Goal: Task Accomplishment & Management: Complete application form

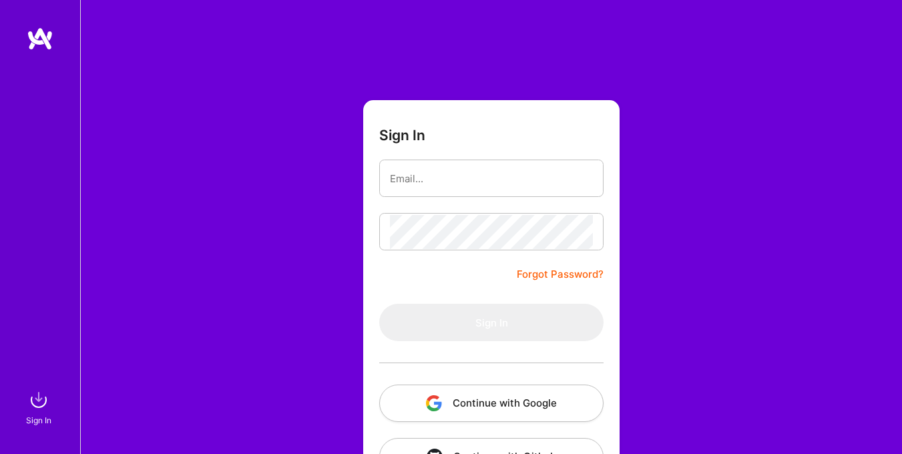
type input "[EMAIL_ADDRESS][DOMAIN_NAME]"
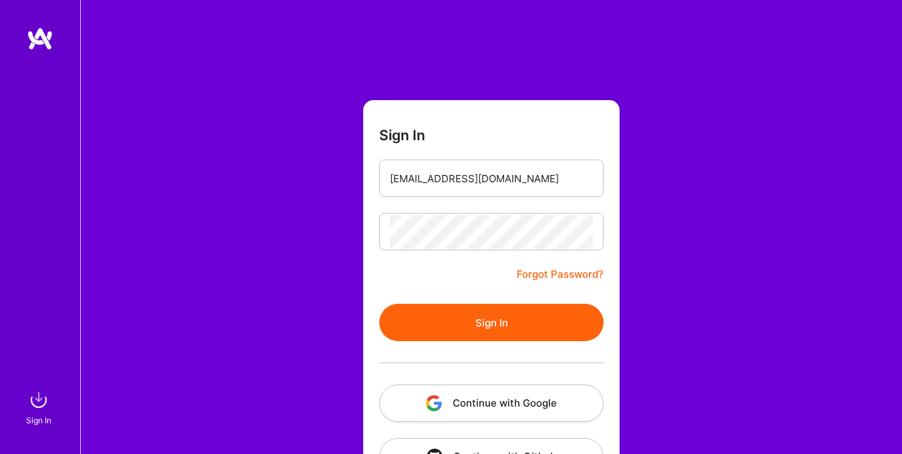
click at [498, 339] on button "Sign In" at bounding box center [491, 322] width 224 height 37
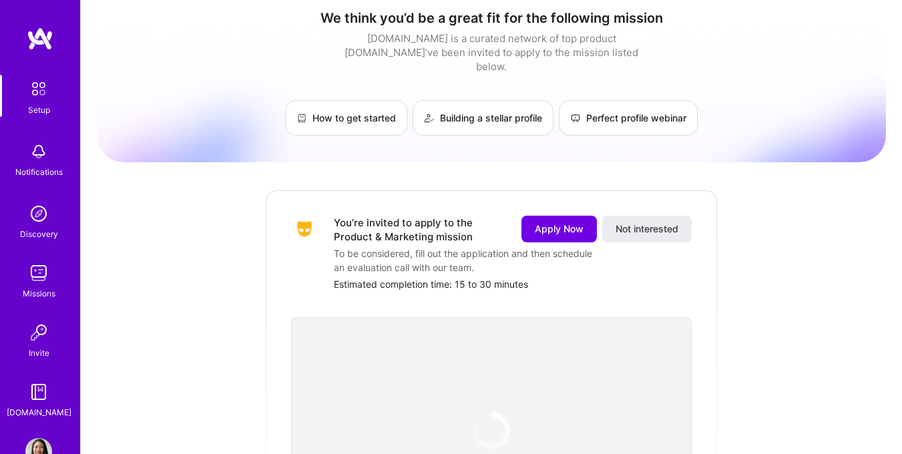
scroll to position [13, 0]
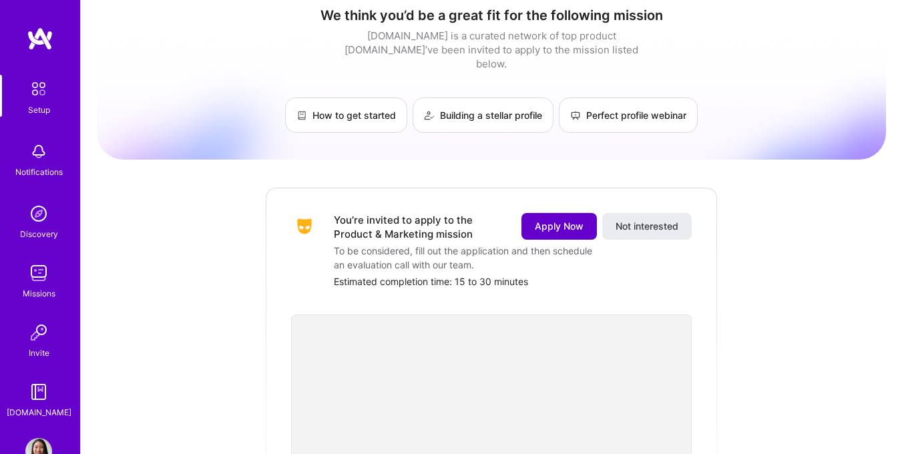
click at [549, 220] on button "Apply Now" at bounding box center [559, 226] width 75 height 27
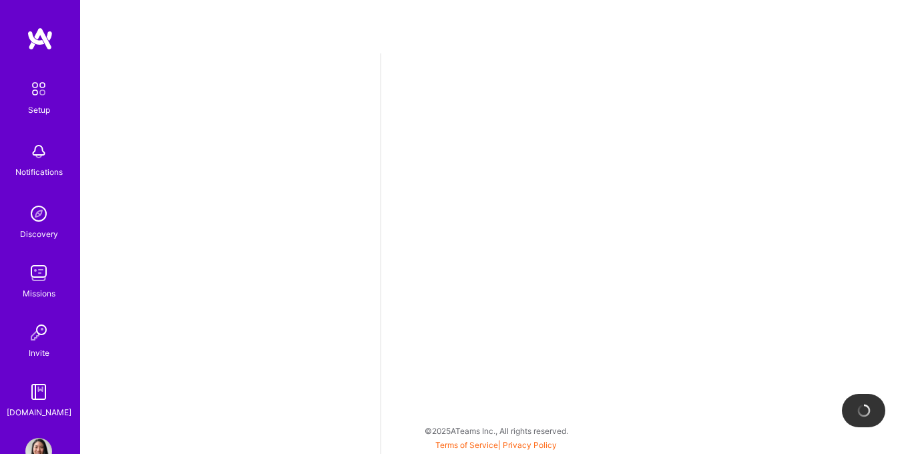
select select "US"
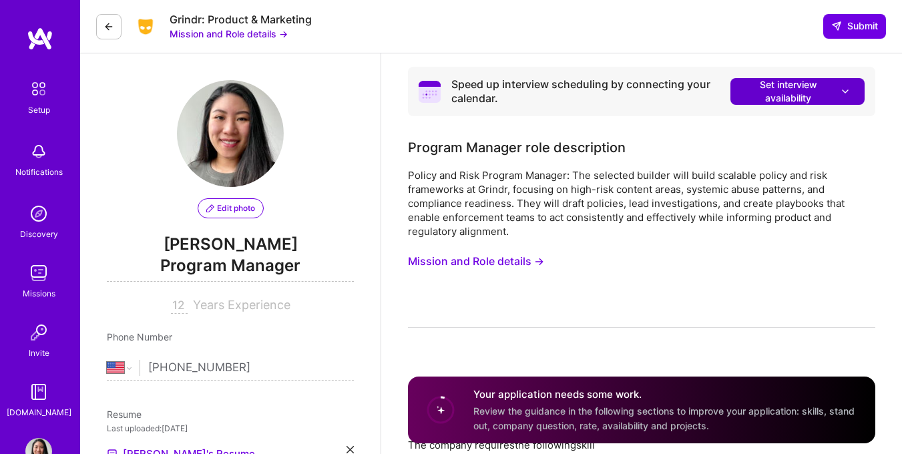
click at [745, 87] on span "Set interview availability" at bounding box center [798, 91] width 108 height 27
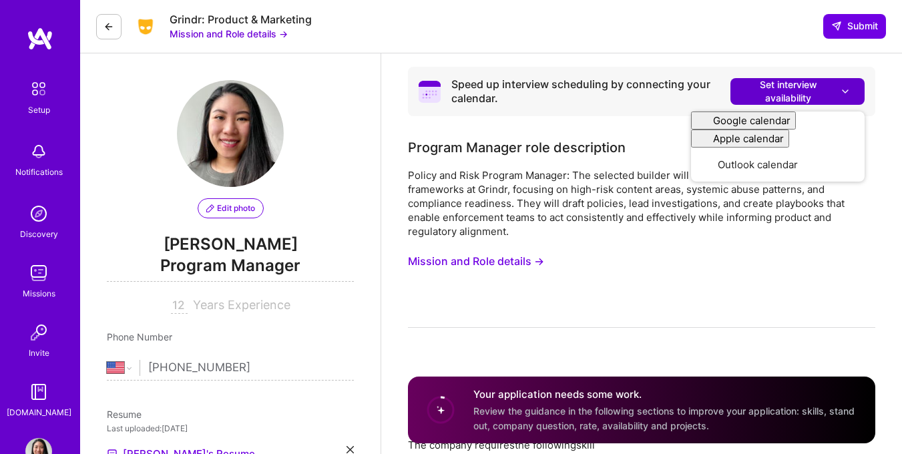
click at [807, 89] on span "Set interview availability" at bounding box center [798, 91] width 108 height 27
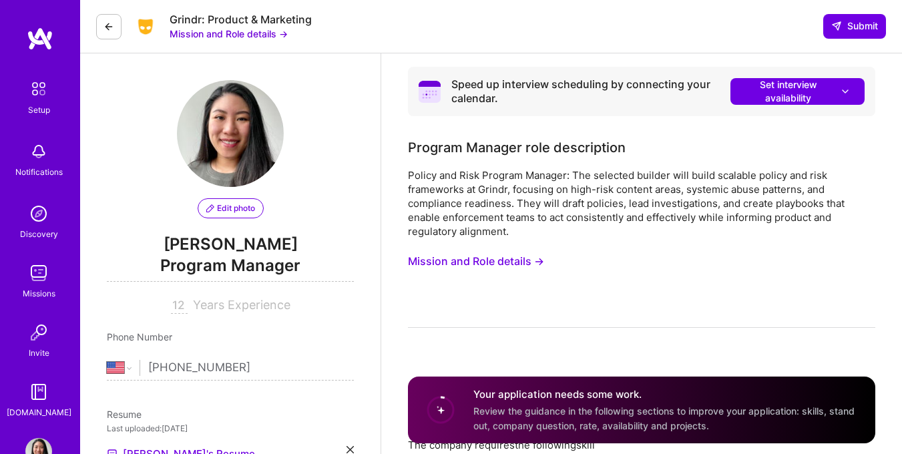
click at [634, 150] on div "Program Manager role description" at bounding box center [641, 148] width 467 height 20
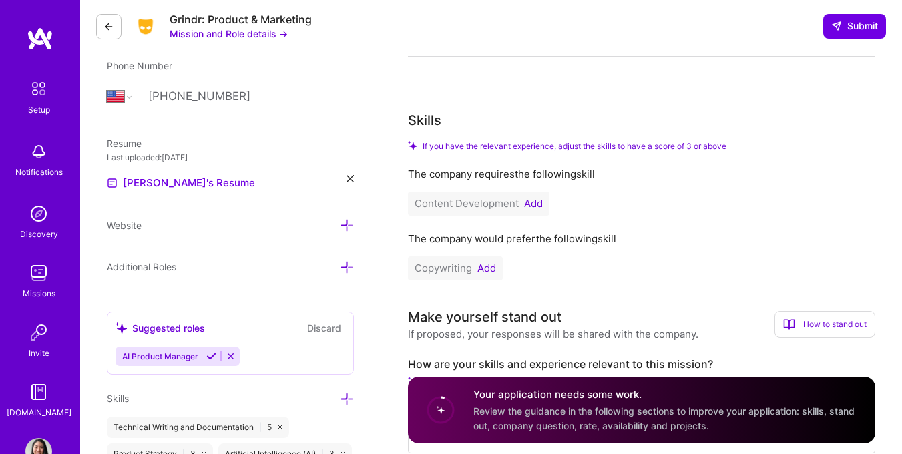
scroll to position [291, 0]
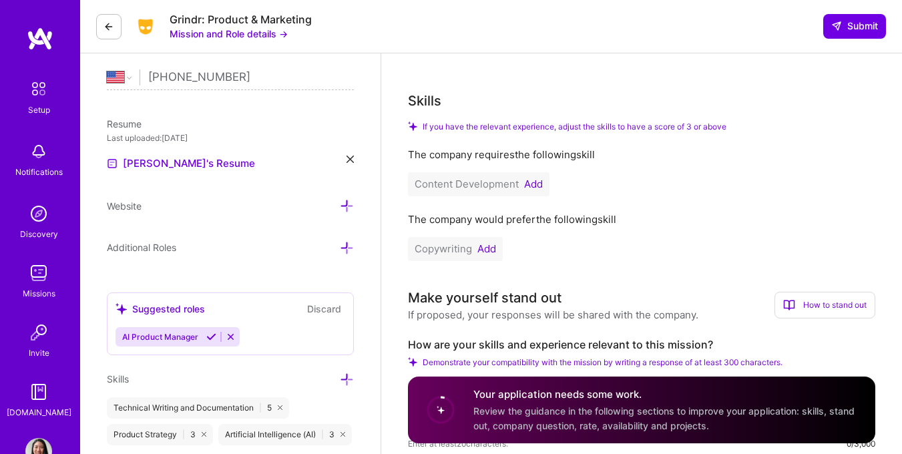
click at [536, 180] on button "Add" at bounding box center [533, 184] width 19 height 11
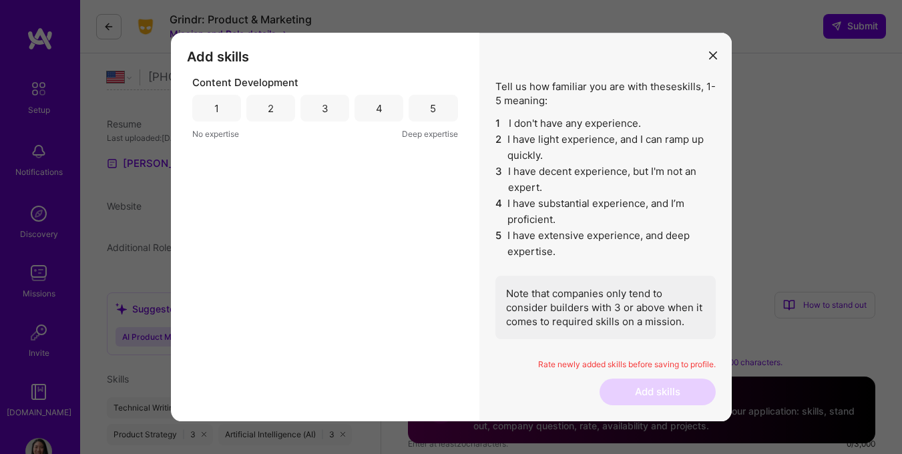
click at [323, 97] on div "3" at bounding box center [325, 108] width 49 height 27
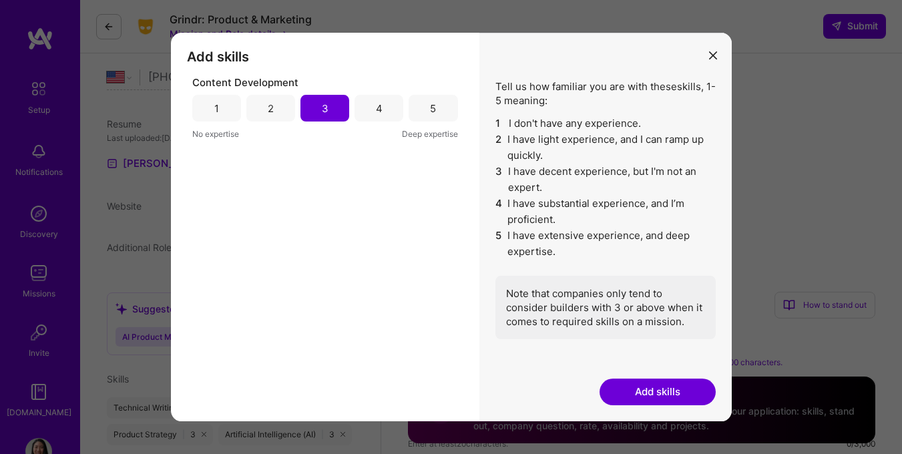
click at [654, 391] on button "Add skills" at bounding box center [658, 392] width 116 height 27
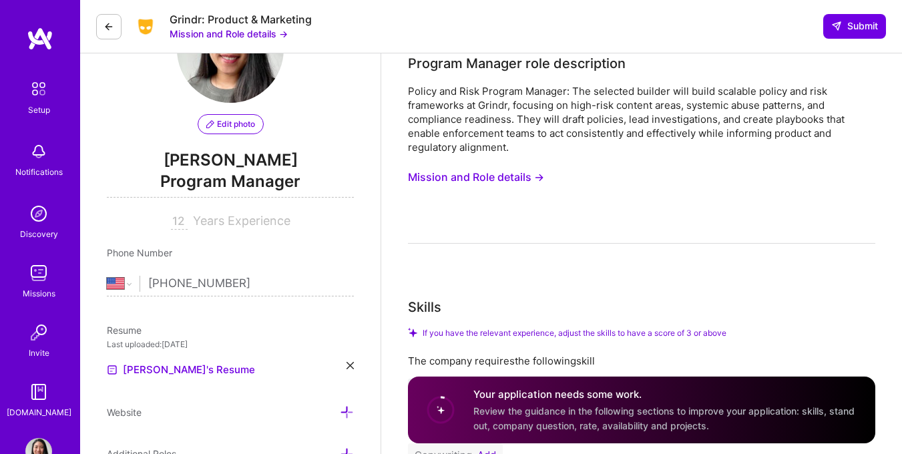
scroll to position [0, 0]
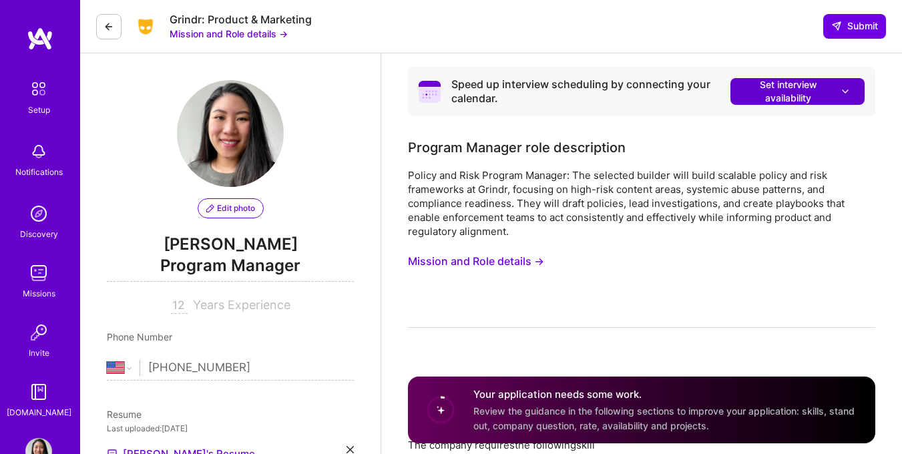
click at [787, 91] on span "Set interview availability" at bounding box center [798, 91] width 108 height 27
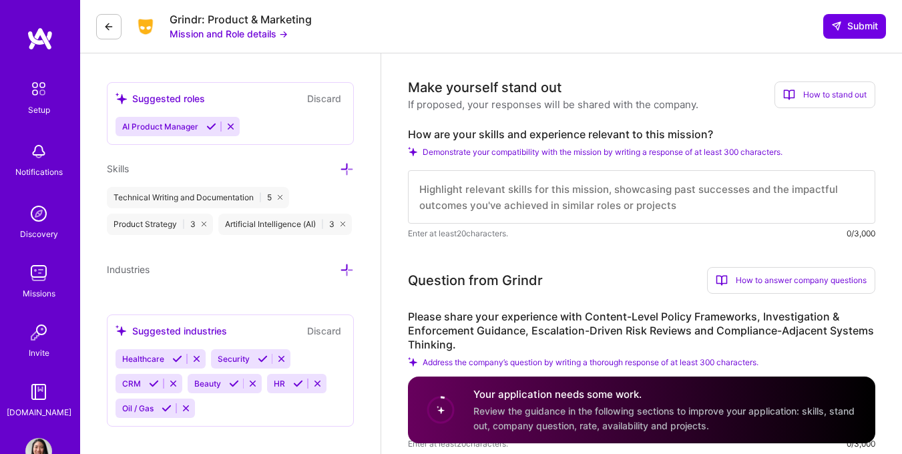
scroll to position [502, 0]
click at [795, 89] on div "How to stand out" at bounding box center [825, 94] width 101 height 27
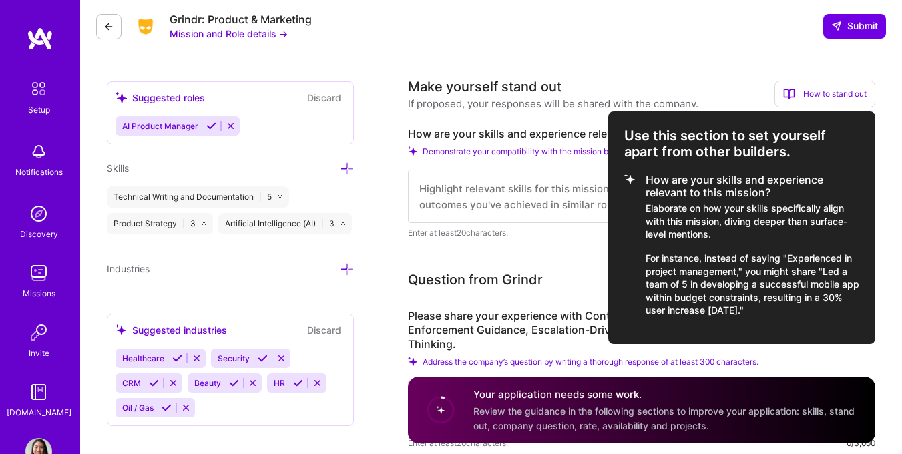
click at [503, 178] on div at bounding box center [451, 227] width 902 height 454
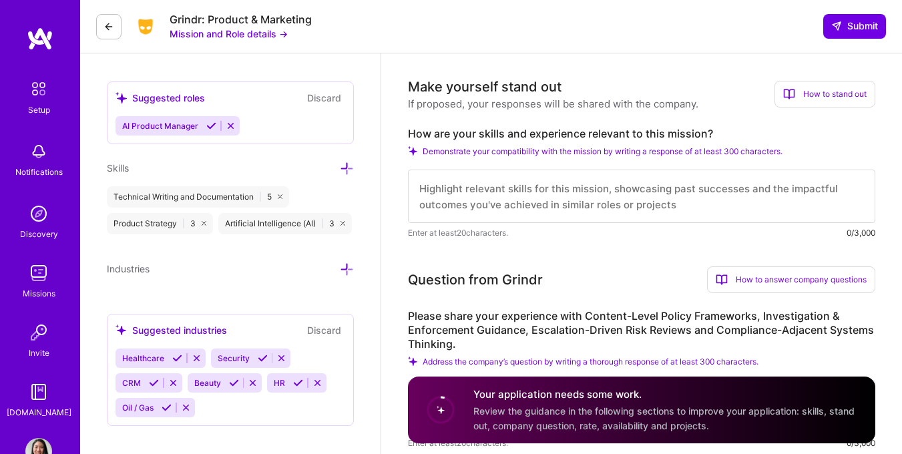
click at [549, 197] on textarea at bounding box center [641, 196] width 467 height 53
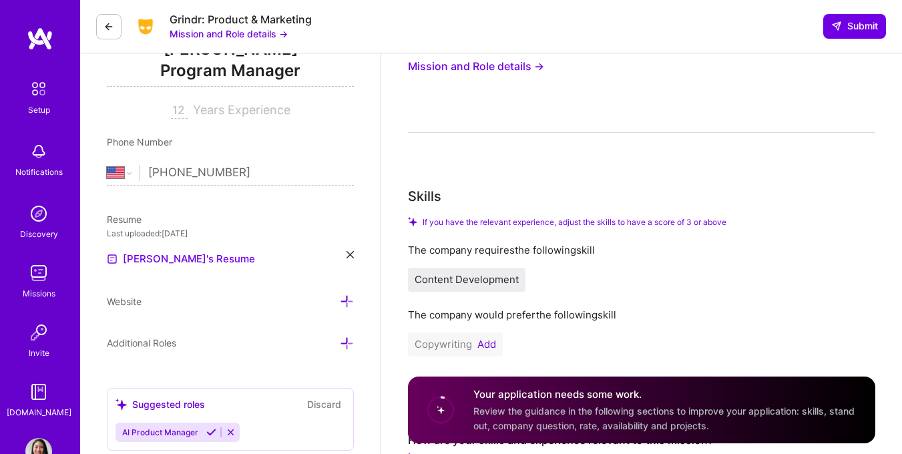
scroll to position [57, 0]
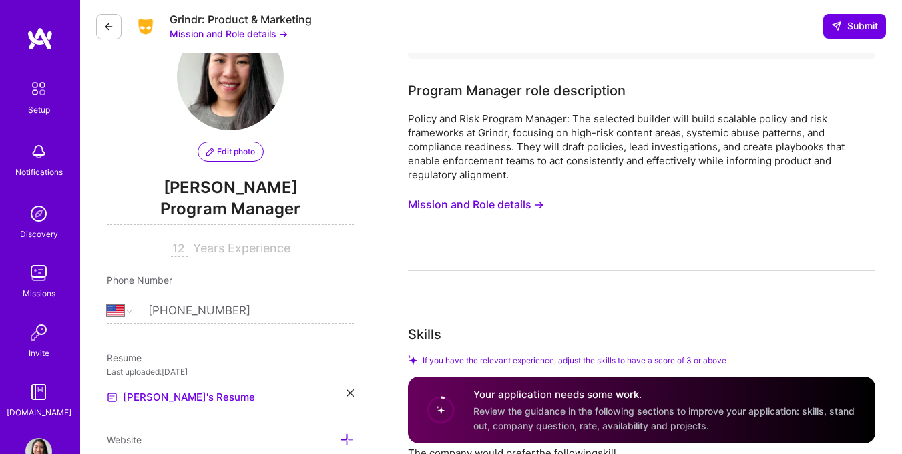
click at [202, 33] on button "Mission and Role details →" at bounding box center [229, 34] width 118 height 14
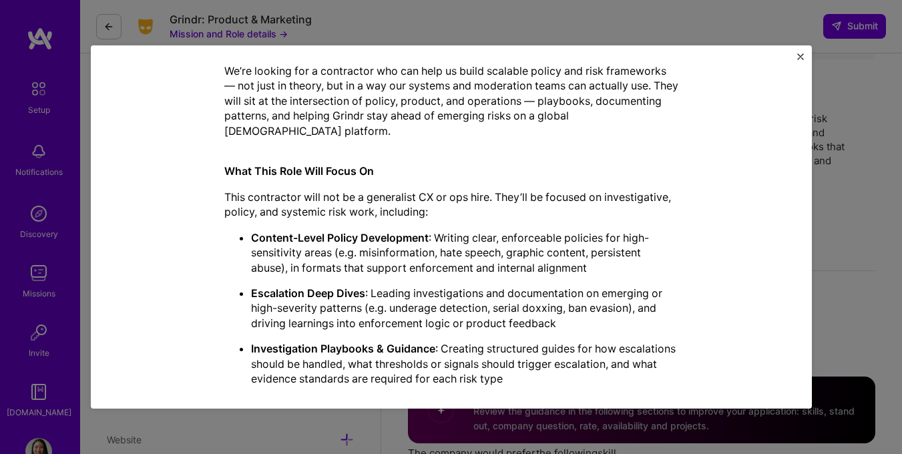
scroll to position [278, 0]
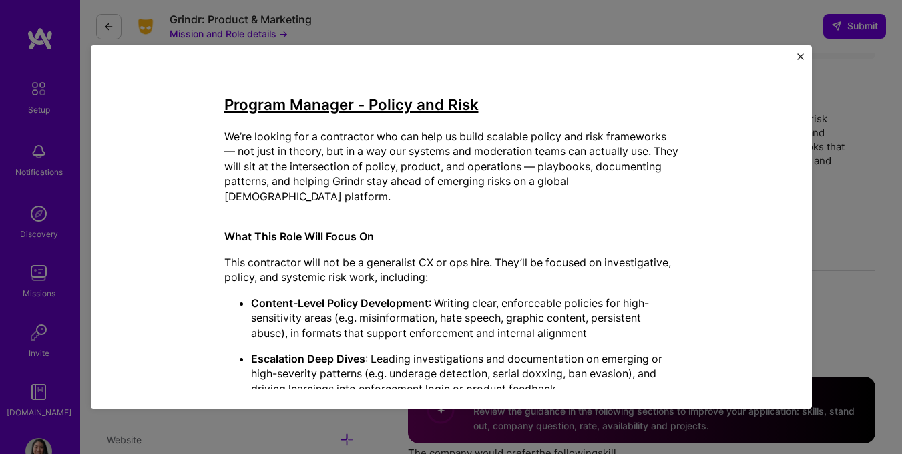
click at [801, 58] on img "Close" at bounding box center [800, 56] width 7 height 7
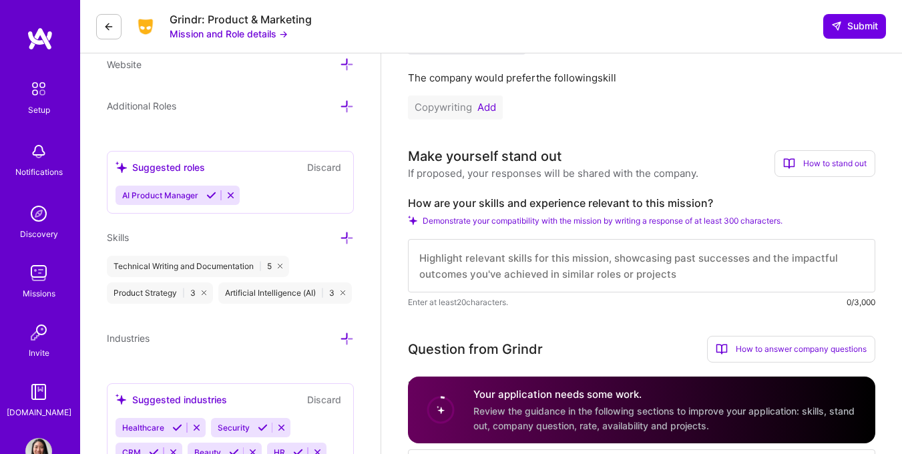
scroll to position [441, 0]
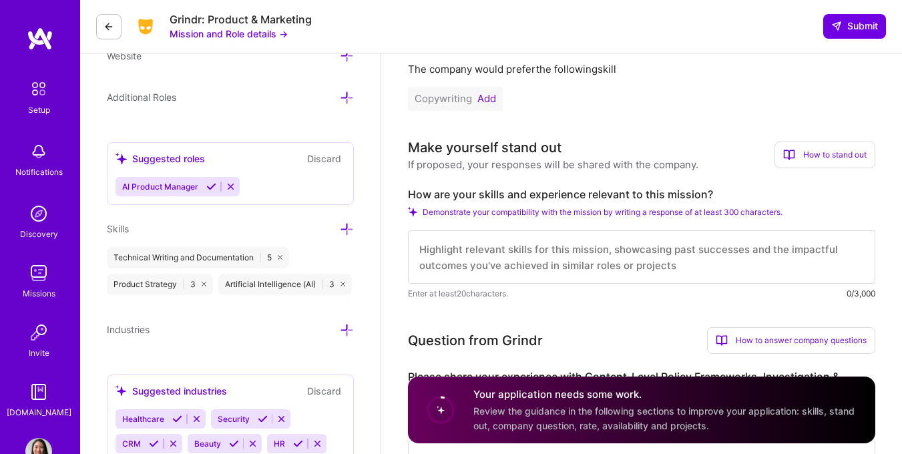
click at [591, 246] on textarea at bounding box center [641, 256] width 467 height 53
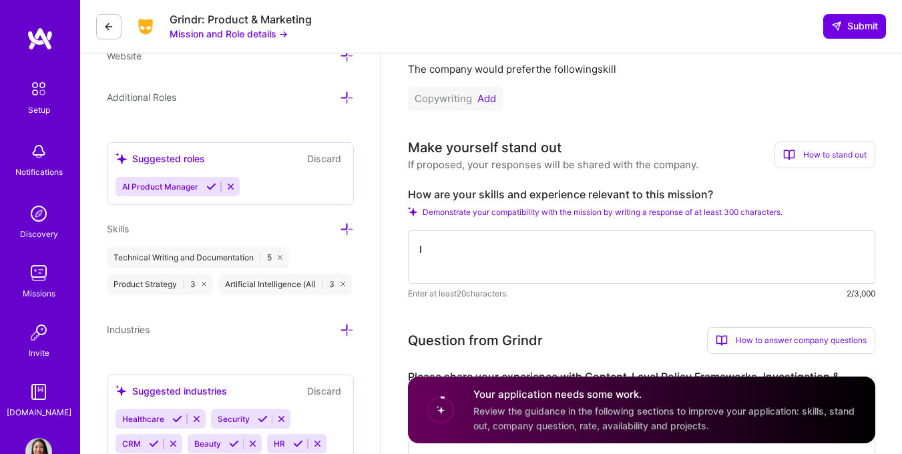
type textarea "I"
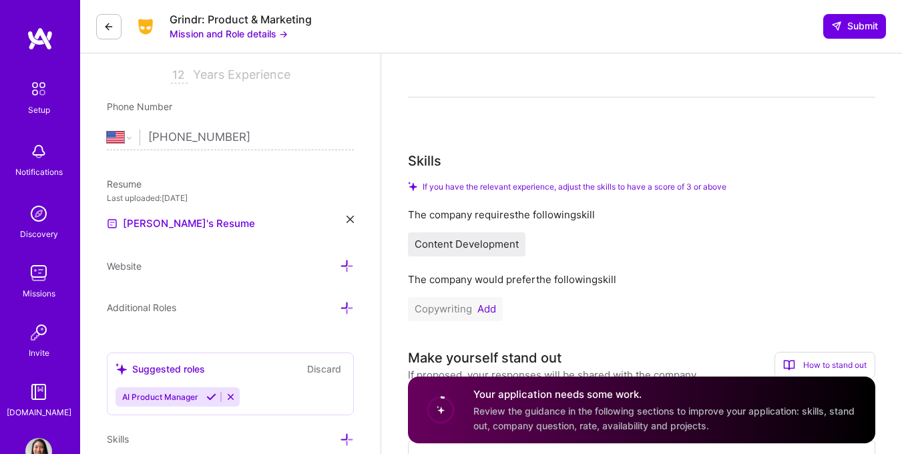
scroll to position [172, 0]
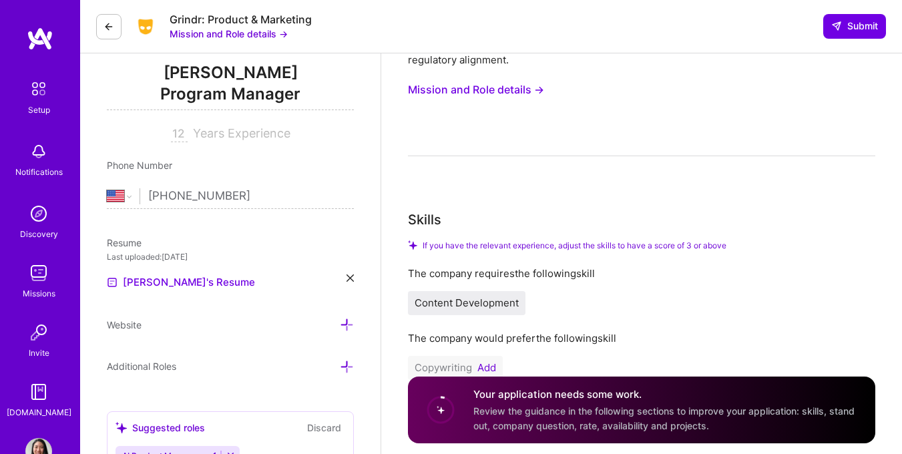
click at [219, 35] on button "Mission and Role details →" at bounding box center [229, 34] width 118 height 14
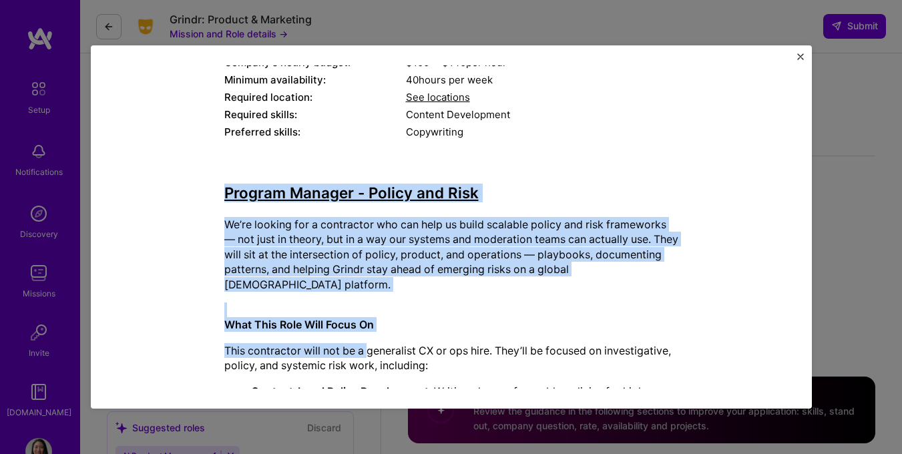
scroll to position [476, 0]
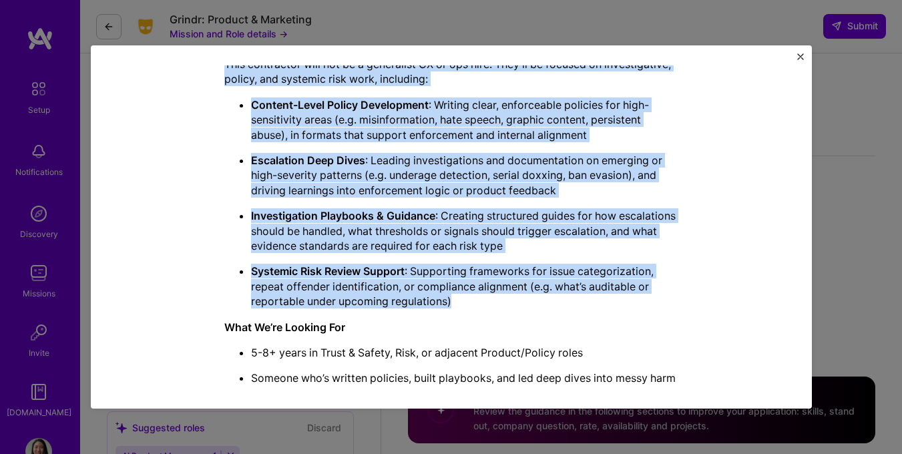
drag, startPoint x: 219, startPoint y: 212, endPoint x: 496, endPoint y: 312, distance: 294.1
copy div "Loremip Dolorsi - Ametco adi Elit Se’do eiusmod tem i utlaboreet dol mag aliq e…"
click at [803, 55] on img "Close" at bounding box center [800, 56] width 7 height 7
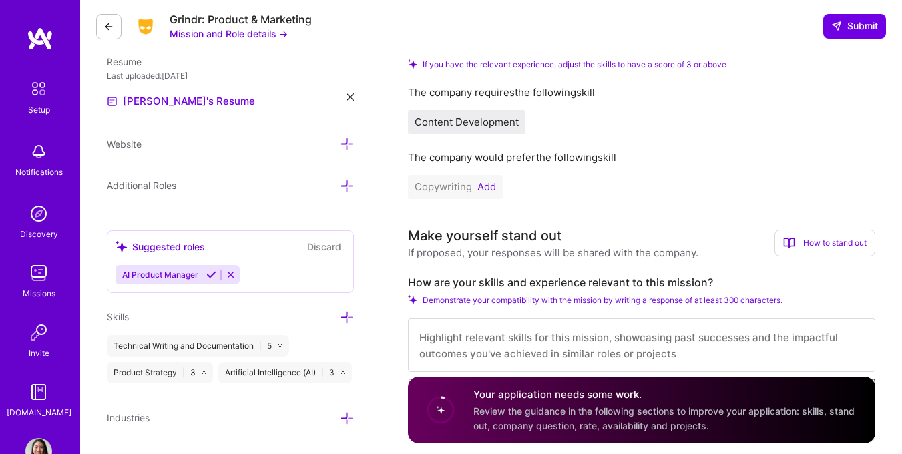
scroll to position [372, 0]
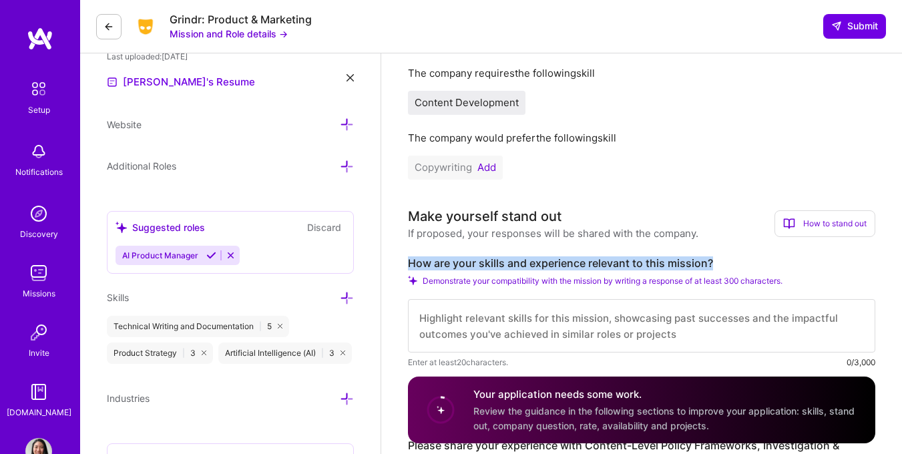
drag, startPoint x: 407, startPoint y: 262, endPoint x: 720, endPoint y: 260, distance: 312.6
click at [720, 260] on label "How are your skills and experience relevant to this mission?" at bounding box center [641, 263] width 467 height 14
copy label "How are your skills and experience relevant to this mission?"
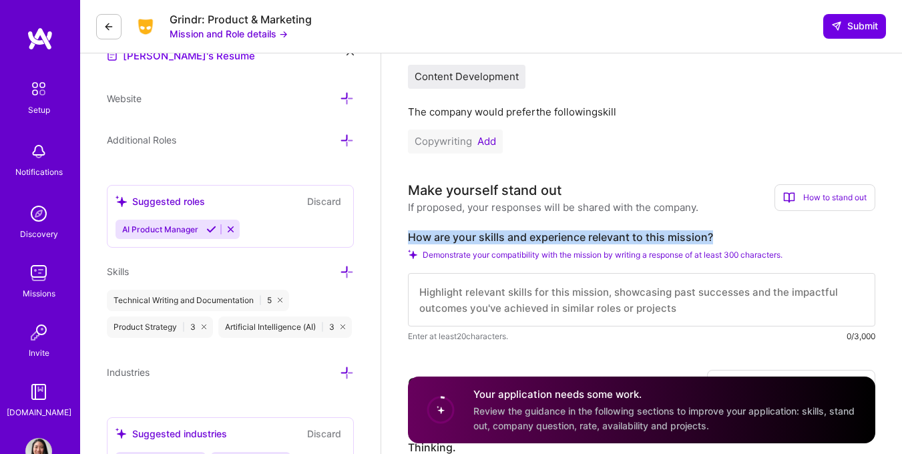
scroll to position [417, 0]
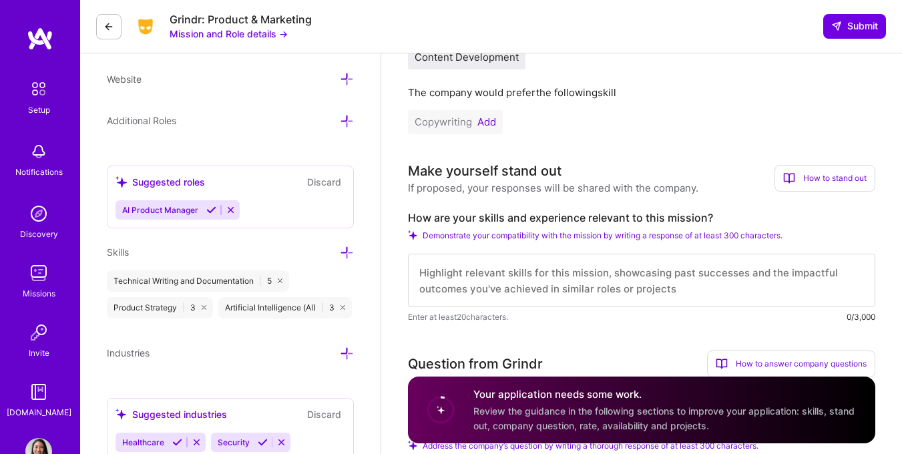
click at [783, 172] on icon at bounding box center [789, 178] width 12 height 12
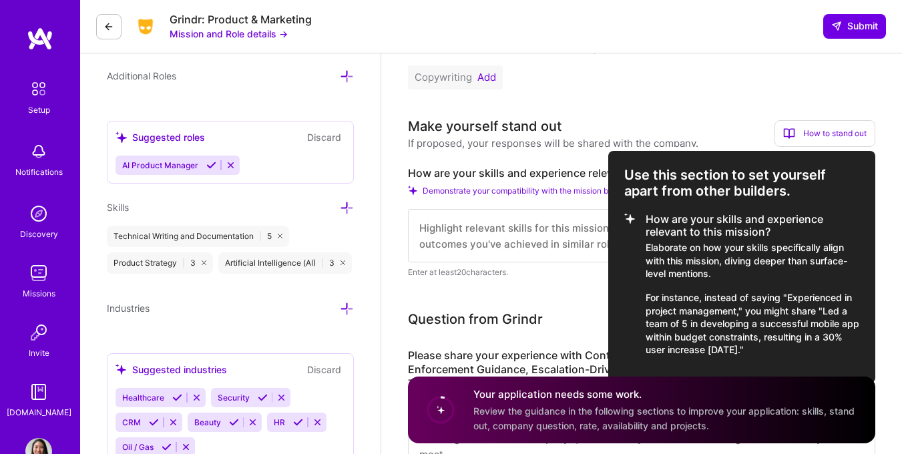
scroll to position [465, 0]
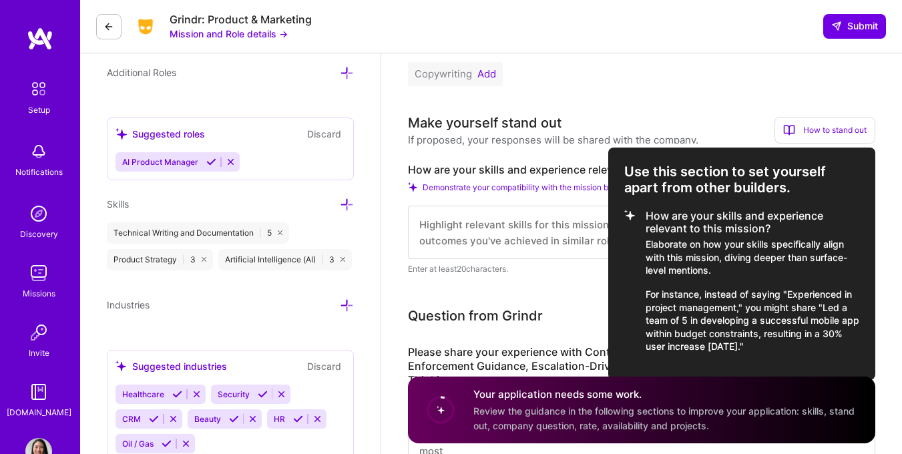
click at [532, 157] on div at bounding box center [451, 227] width 902 height 454
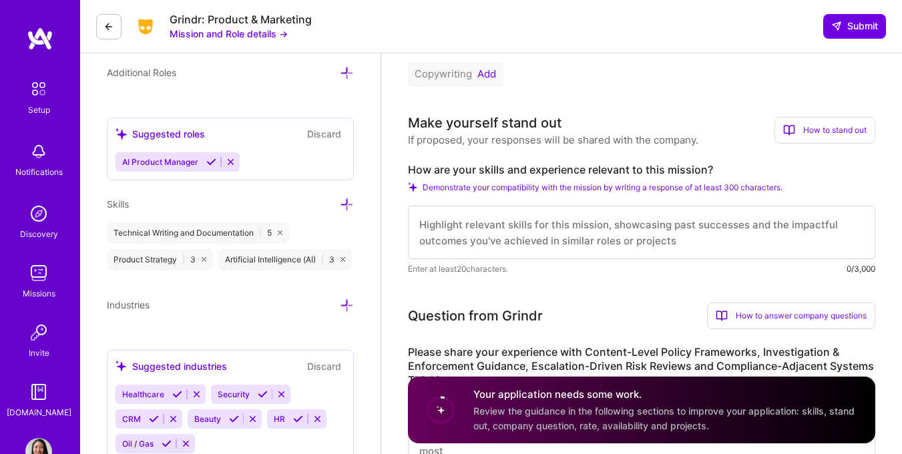
click at [485, 220] on textarea at bounding box center [641, 232] width 467 height 53
paste textarea "My skills and experience are directly aligned with this mission of building pra…"
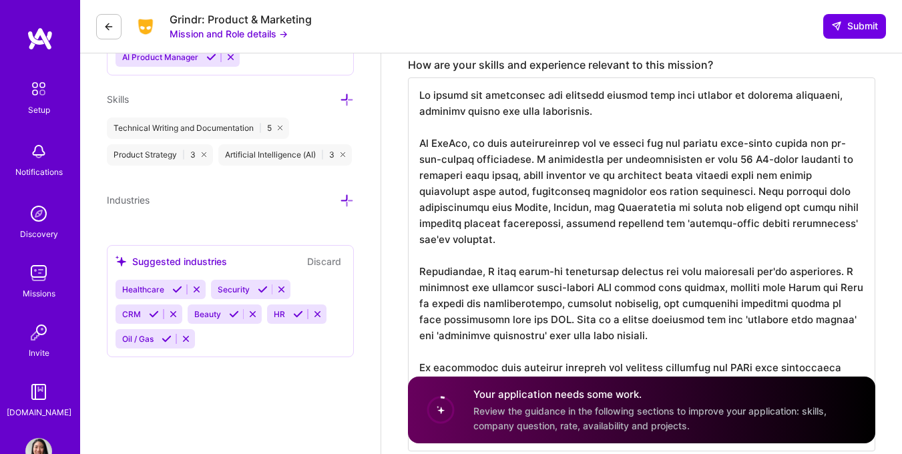
scroll to position [573, 0]
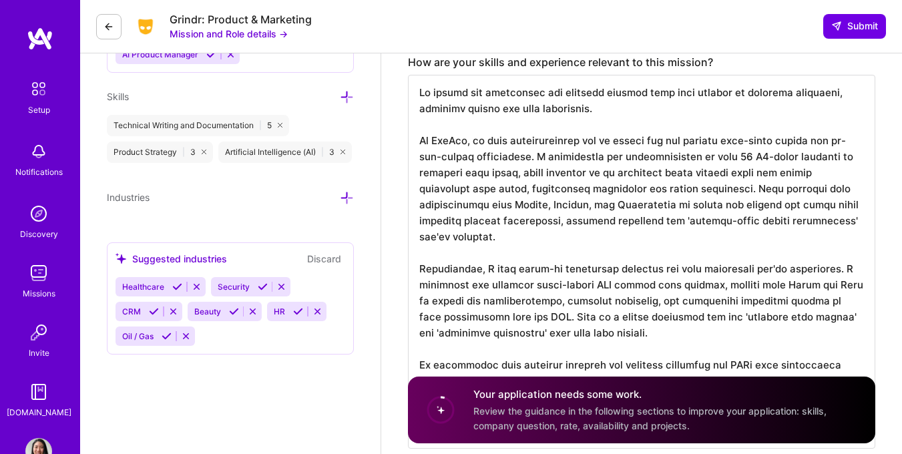
click at [612, 175] on textarea at bounding box center [641, 262] width 467 height 374
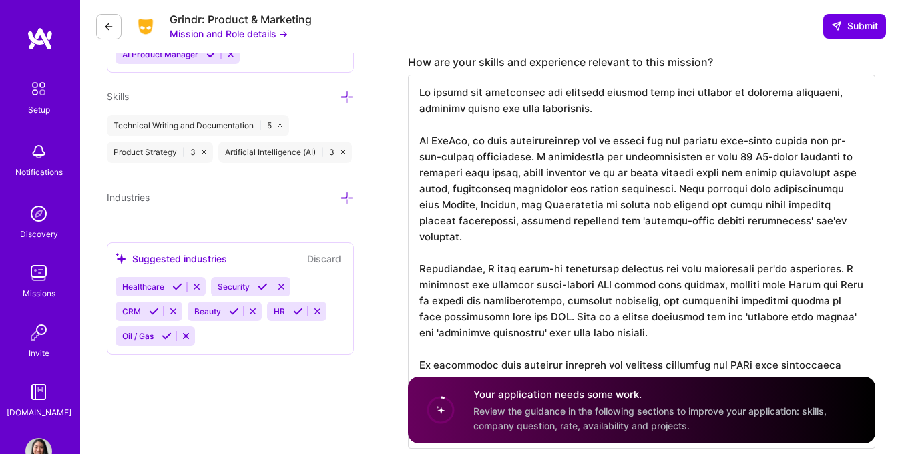
scroll to position [0, 0]
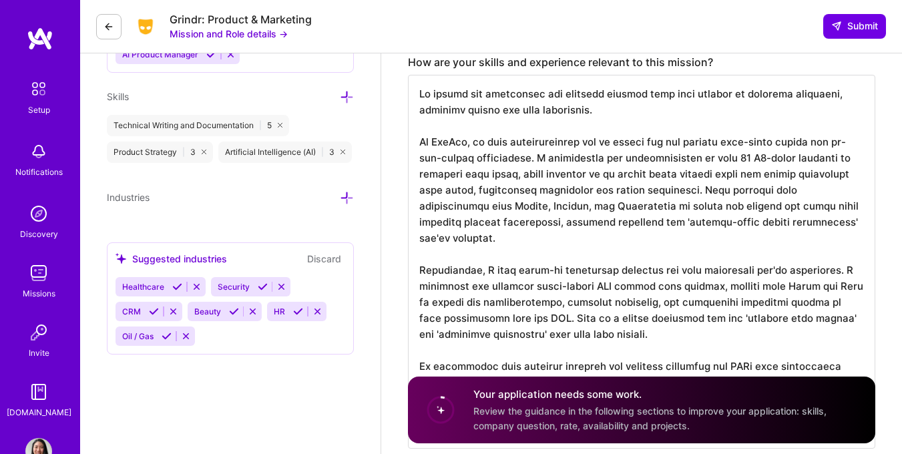
click at [660, 177] on textarea at bounding box center [641, 262] width 467 height 374
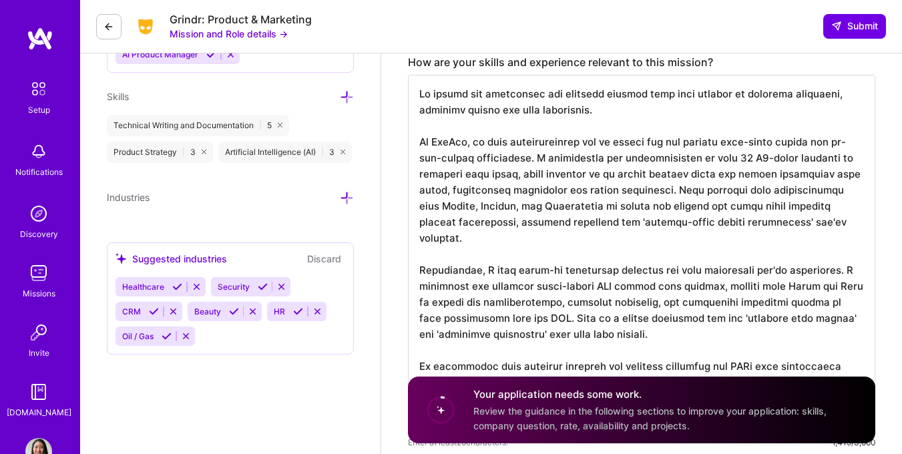
click at [815, 174] on textarea at bounding box center [641, 254] width 467 height 358
click at [825, 176] on textarea at bounding box center [641, 254] width 467 height 358
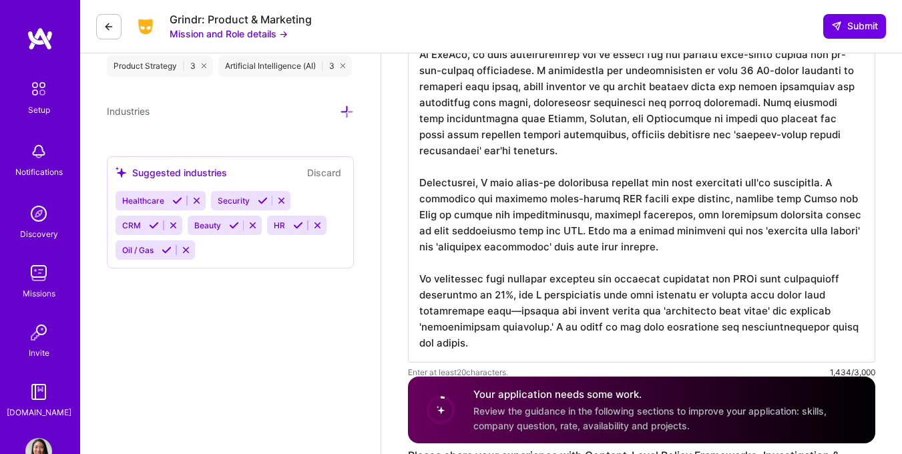
scroll to position [678, 0]
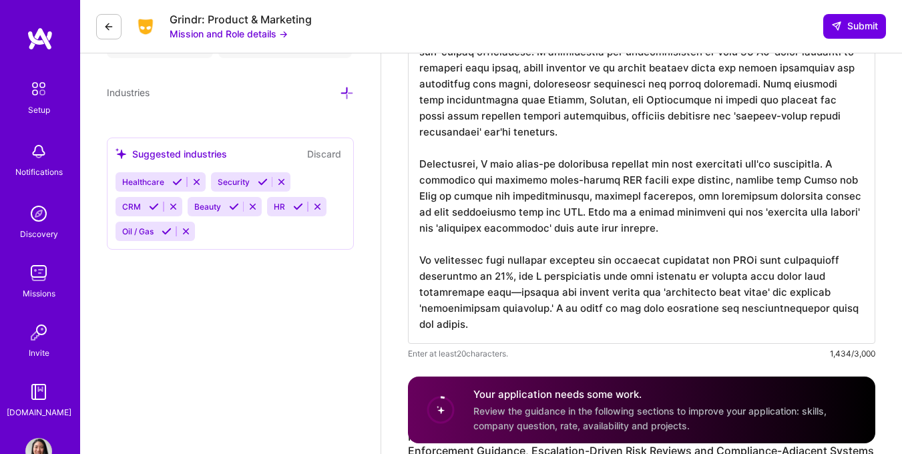
click at [552, 218] on textarea at bounding box center [641, 157] width 467 height 374
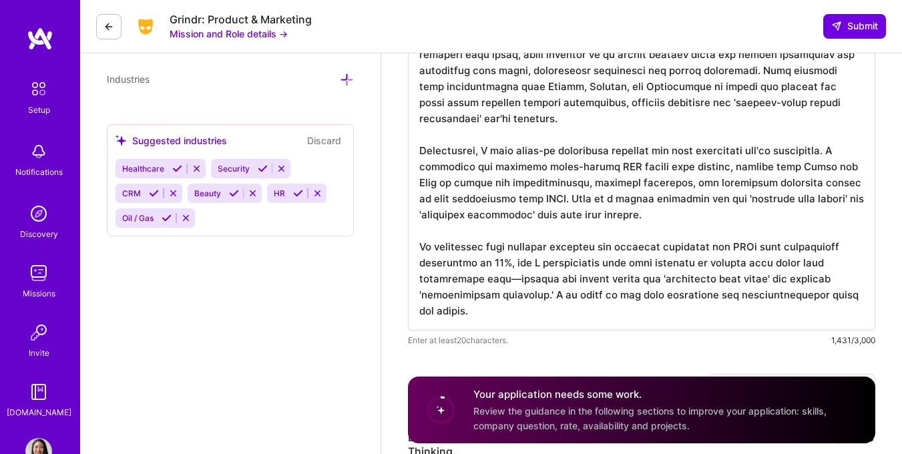
scroll to position [693, 0]
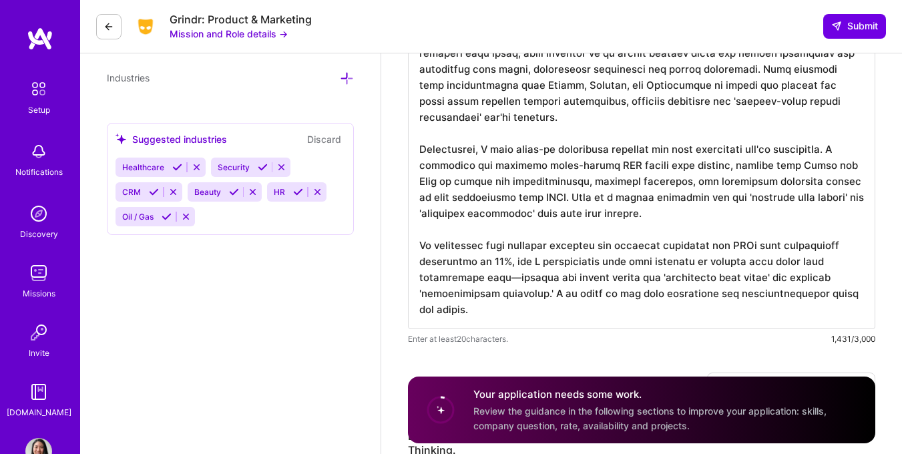
click at [519, 276] on textarea at bounding box center [641, 142] width 467 height 374
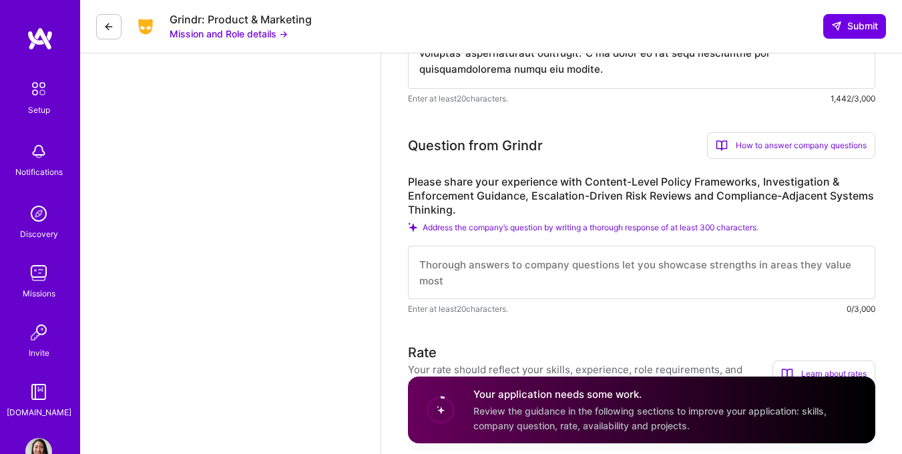
scroll to position [936, 0]
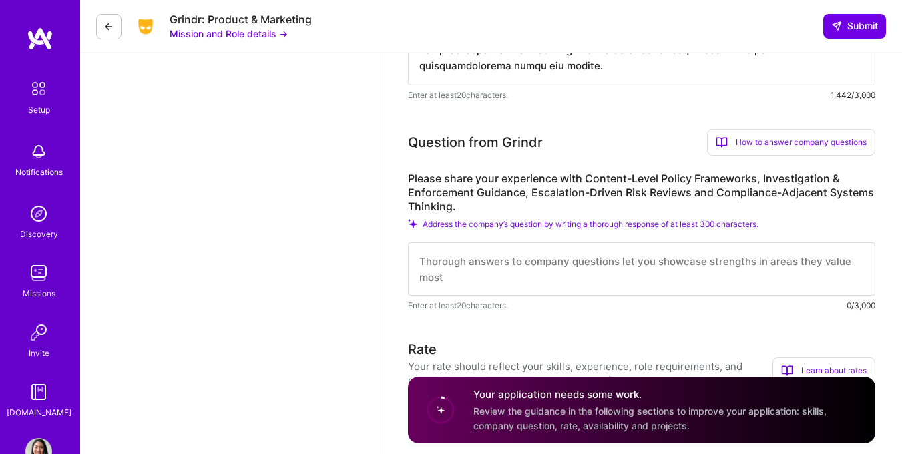
type textarea "My skills and experience are directly aligned with this mission of building pra…"
click at [825, 148] on div "How to answer company questions" at bounding box center [791, 142] width 168 height 27
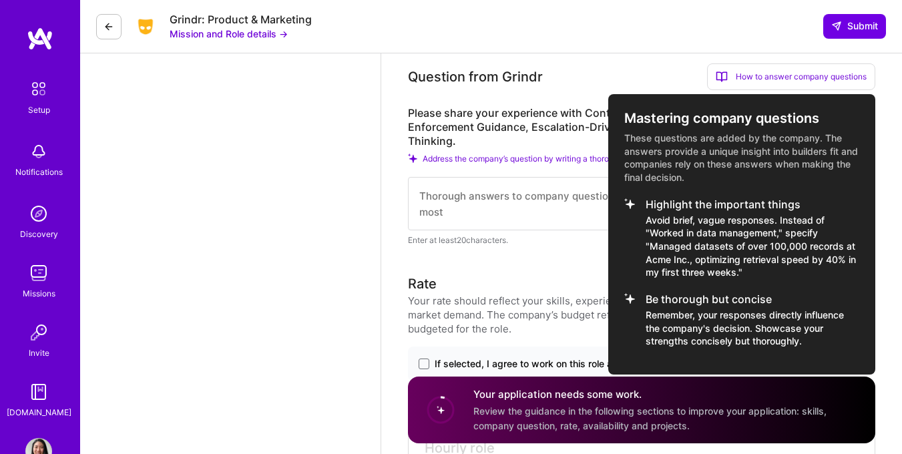
scroll to position [1002, 0]
click at [524, 163] on div at bounding box center [451, 227] width 902 height 454
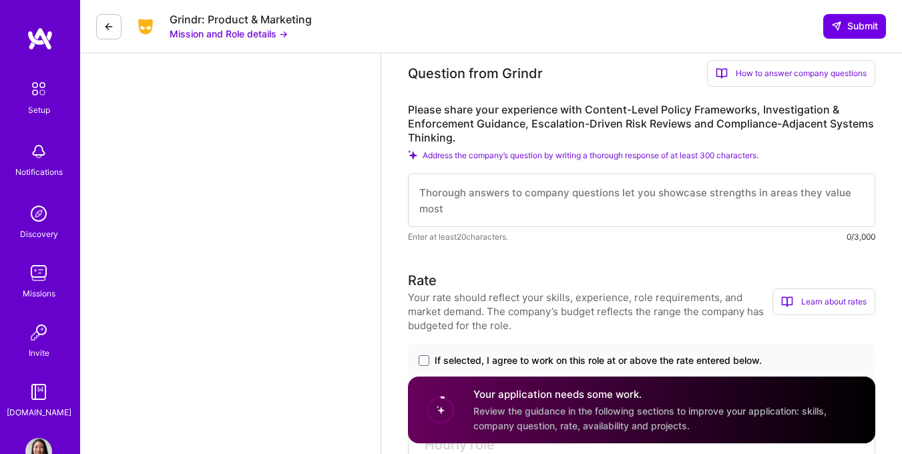
scroll to position [933, 0]
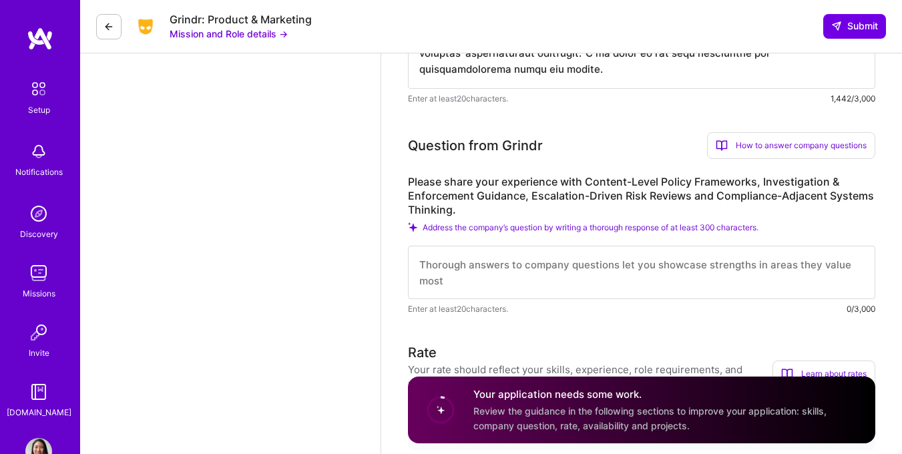
click at [434, 266] on textarea at bounding box center [641, 272] width 467 height 53
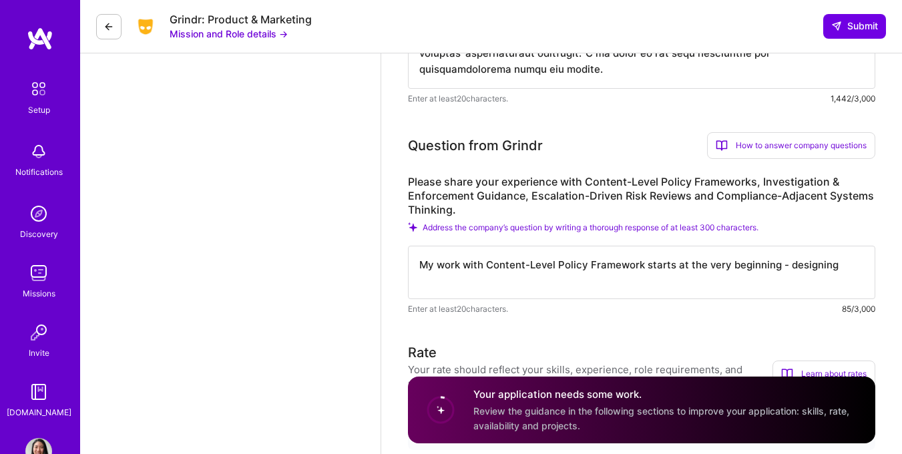
click at [667, 266] on textarea "My work with Content-Level Policy Framework starts at the very beginning - desi…" at bounding box center [641, 272] width 467 height 53
click at [852, 264] on textarea "My work with Content-Level Policy Framework started at the very beginning - des…" at bounding box center [641, 272] width 467 height 53
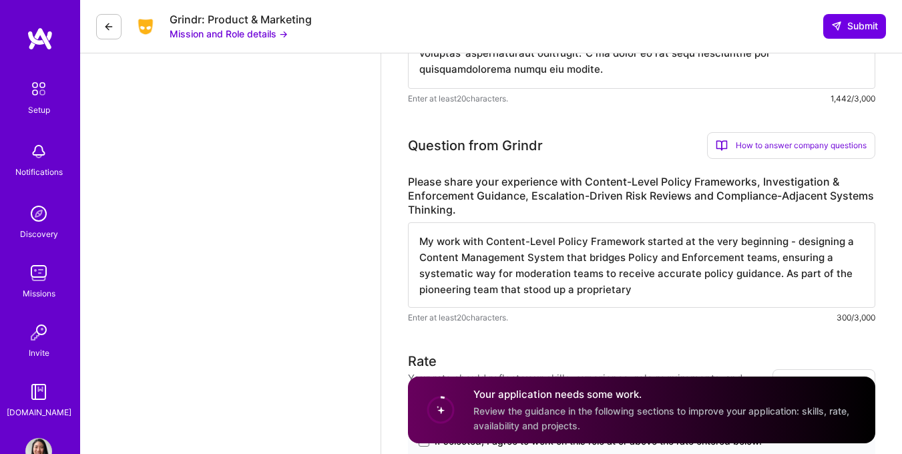
click at [570, 290] on textarea "My work with Content-Level Policy Framework started at the very beginning - des…" at bounding box center [641, 264] width 467 height 85
click at [665, 295] on textarea "My work with Content-Level Policy Framework started at the very beginning - des…" at bounding box center [641, 264] width 467 height 85
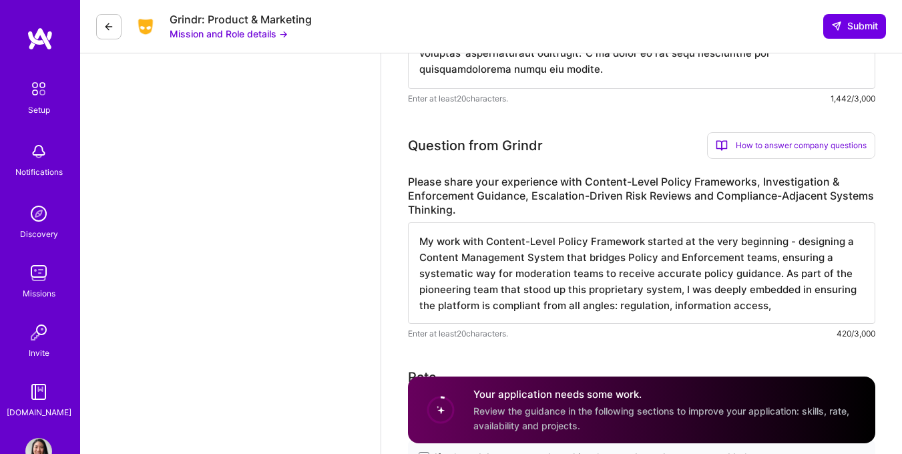
click at [699, 306] on textarea "My work with Content-Level Policy Framework started at the very beginning - des…" at bounding box center [641, 273] width 467 height 102
click at [746, 311] on textarea "My work with Content-Level Policy Framework started at the very beginning - des…" at bounding box center [641, 273] width 467 height 102
click at [569, 306] on textarea "My work with Content-Level Policy Framework started at the very beginning - des…" at bounding box center [641, 273] width 467 height 102
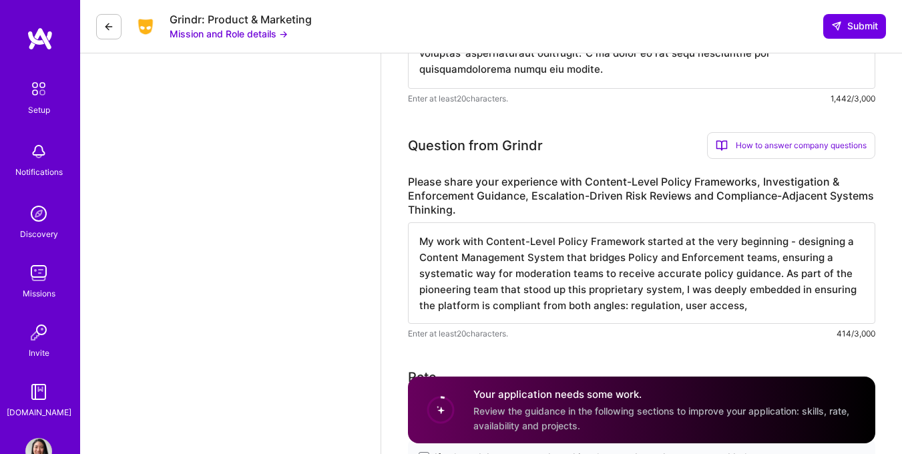
click at [606, 310] on textarea "My work with Content-Level Policy Framework started at the very beginning - des…" at bounding box center [641, 273] width 467 height 102
click at [639, 307] on textarea "My work with Content-Level Policy Framework started at the very beginning - des…" at bounding box center [641, 273] width 467 height 102
click at [733, 306] on textarea "My work with Content-Level Policy Framework started at the very beginning - des…" at bounding box center [641, 273] width 467 height 102
paste textarea "angles"
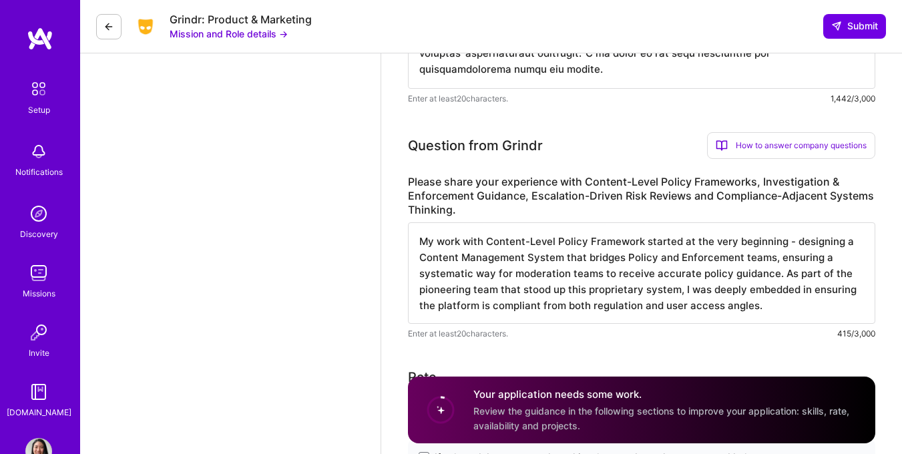
type textarea "My work with Content-Level Policy Framework started at the very beginning - des…"
click at [419, 192] on label "Please share your experience with Content-Level Policy Frameworks, Investigatio…" at bounding box center [641, 196] width 467 height 42
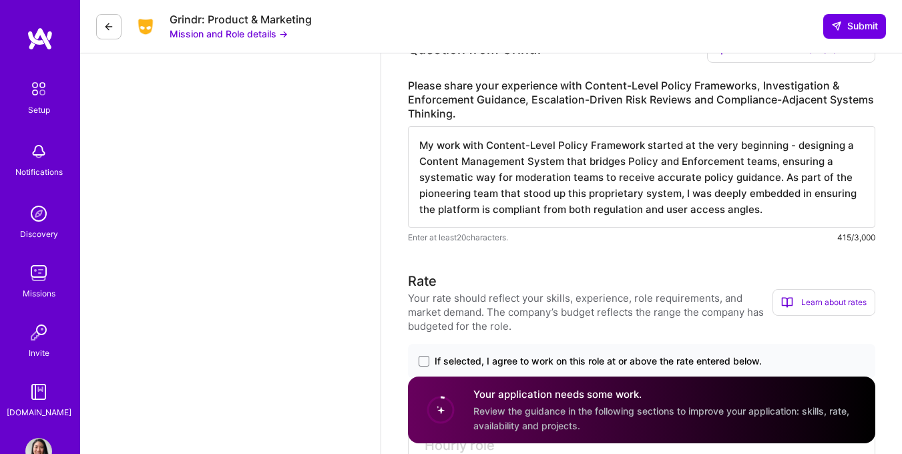
scroll to position [1, 0]
click at [425, 365] on span at bounding box center [424, 361] width 11 height 11
click at [0, 0] on input "If selected, I agree to work on this role at or above the rate entered below." at bounding box center [0, 0] width 0 height 0
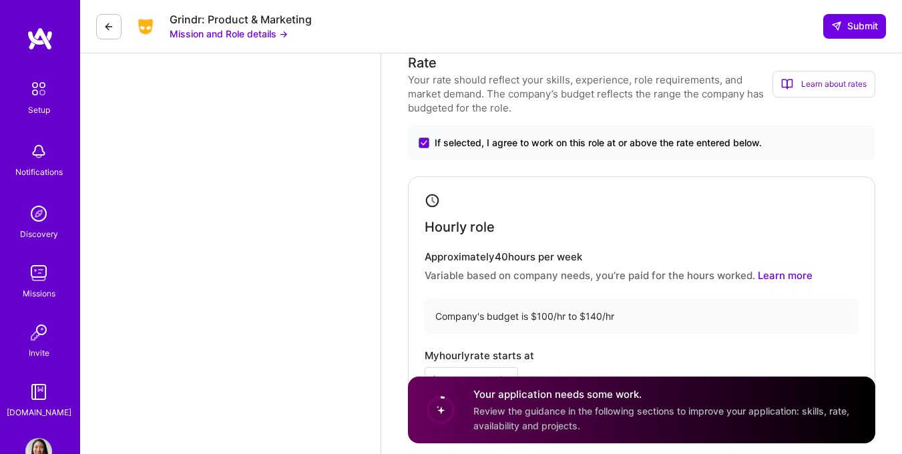
scroll to position [1308, 0]
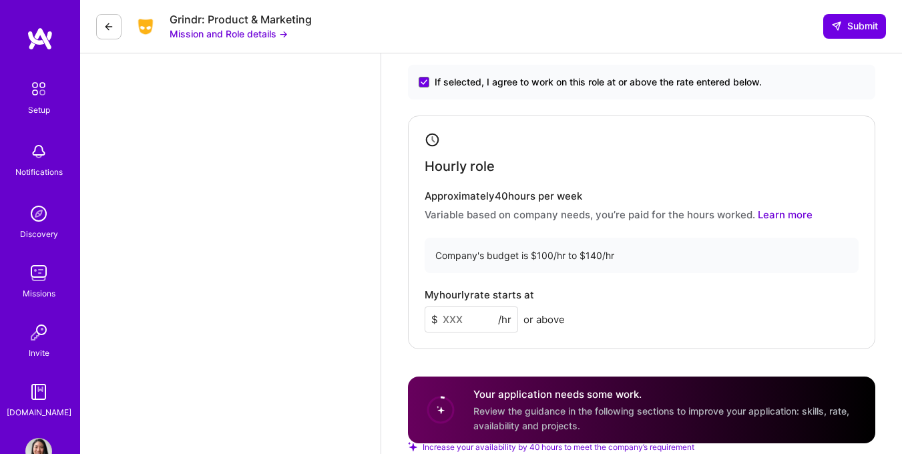
click at [465, 321] on input at bounding box center [471, 320] width 93 height 26
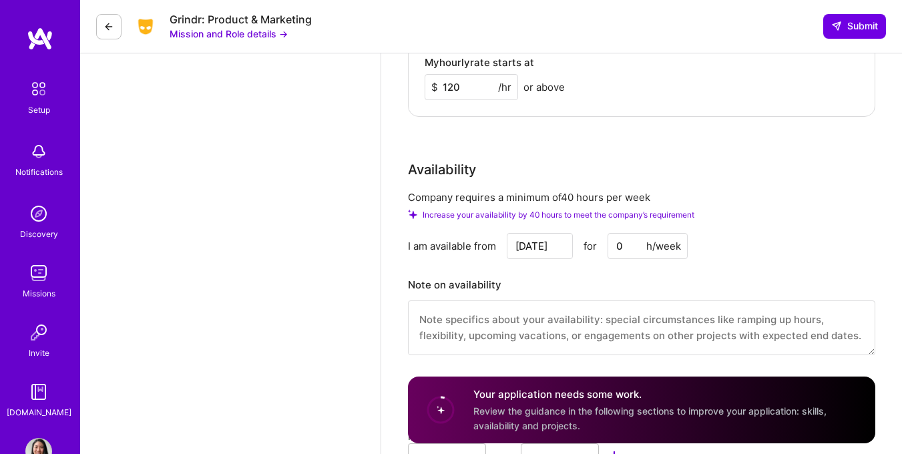
scroll to position [1543, 0]
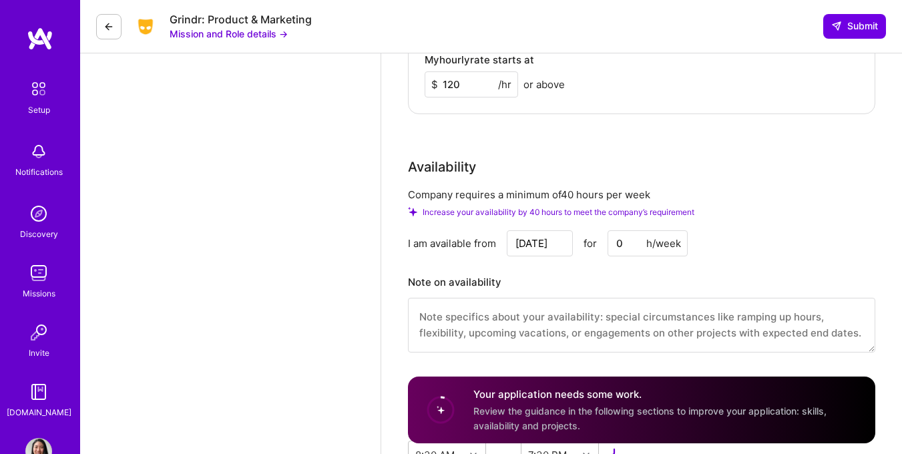
type input "120"
drag, startPoint x: 632, startPoint y: 248, endPoint x: 613, endPoint y: 244, distance: 19.7
click at [613, 244] on input "0" at bounding box center [648, 243] width 80 height 26
click at [618, 243] on input "0" at bounding box center [648, 243] width 80 height 26
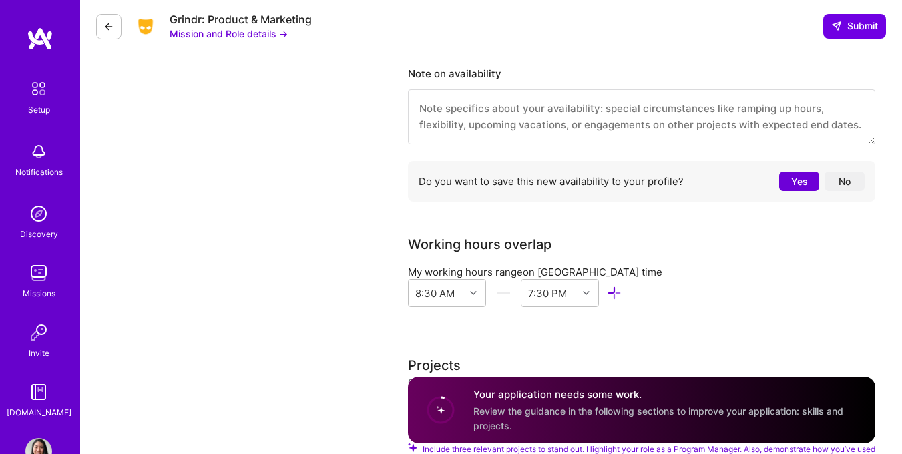
scroll to position [1790, 0]
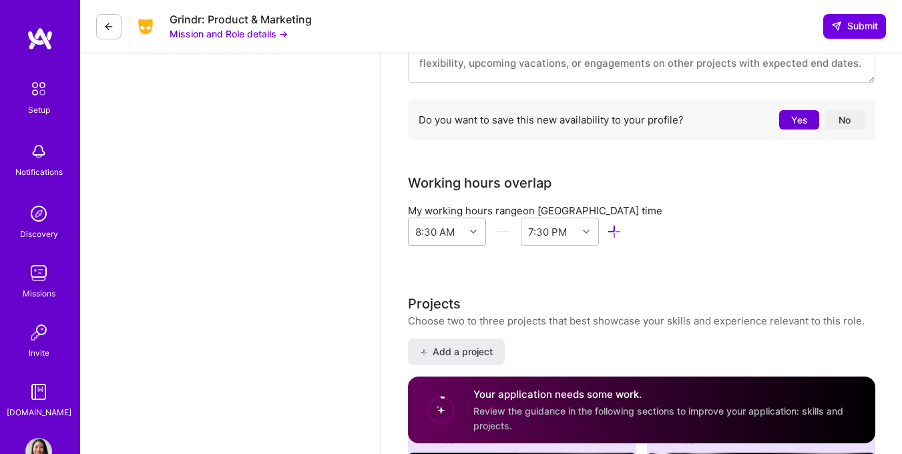
type input "40"
click at [486, 223] on div at bounding box center [475, 231] width 21 height 17
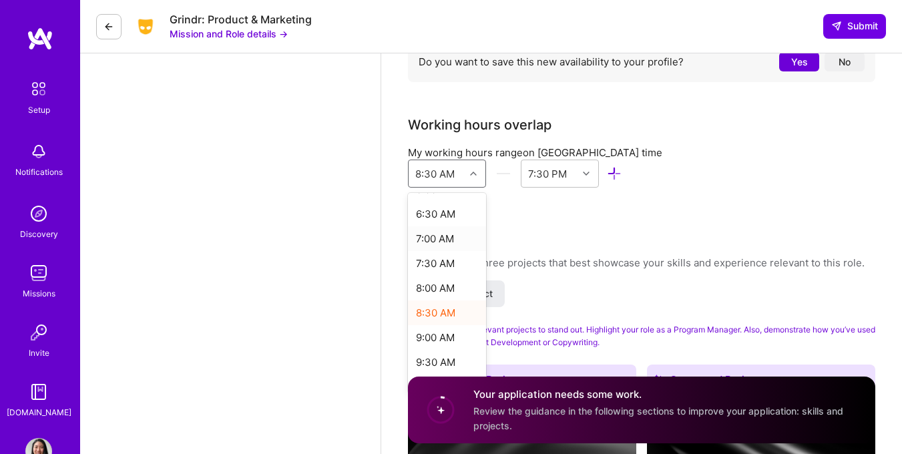
scroll to position [319, 0]
click at [486, 322] on div "9:00 AM" at bounding box center [447, 334] width 78 height 25
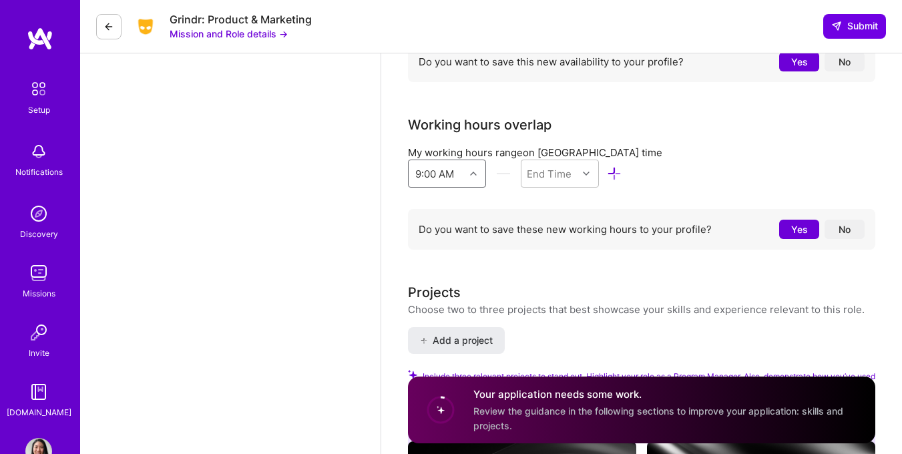
click at [477, 170] on icon at bounding box center [473, 173] width 7 height 7
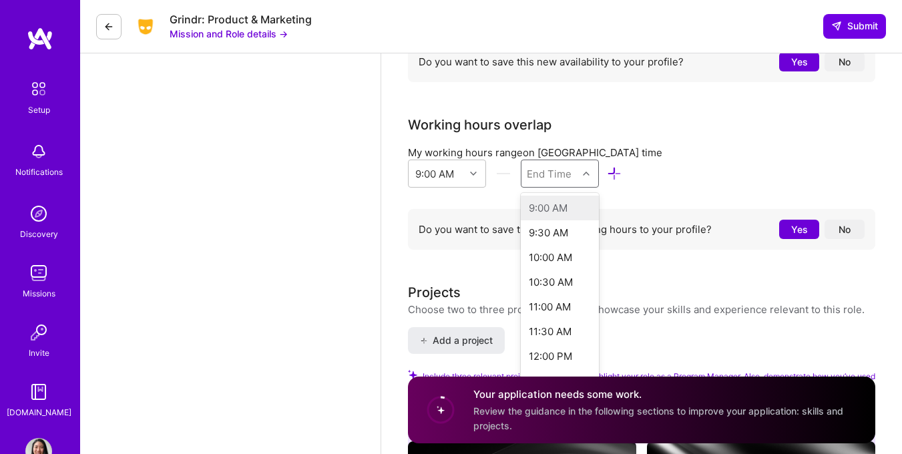
click at [572, 166] on div "End Time" at bounding box center [549, 173] width 45 height 14
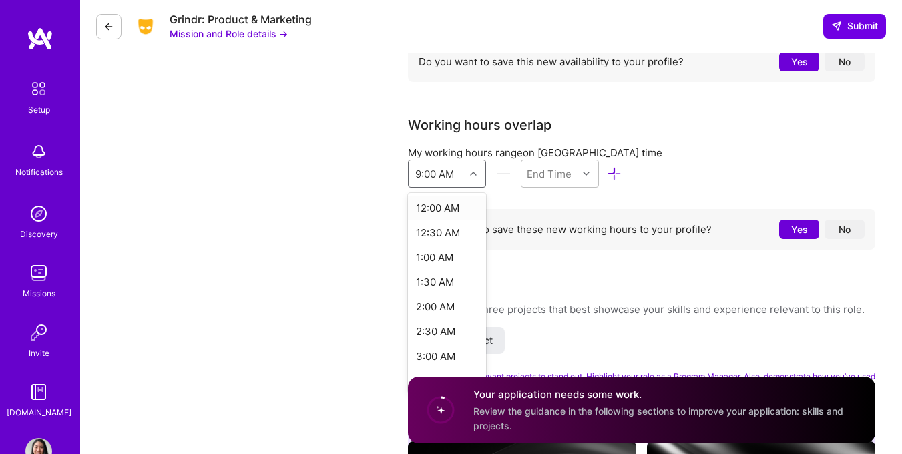
click at [465, 170] on div "9:00 AM" at bounding box center [437, 173] width 56 height 27
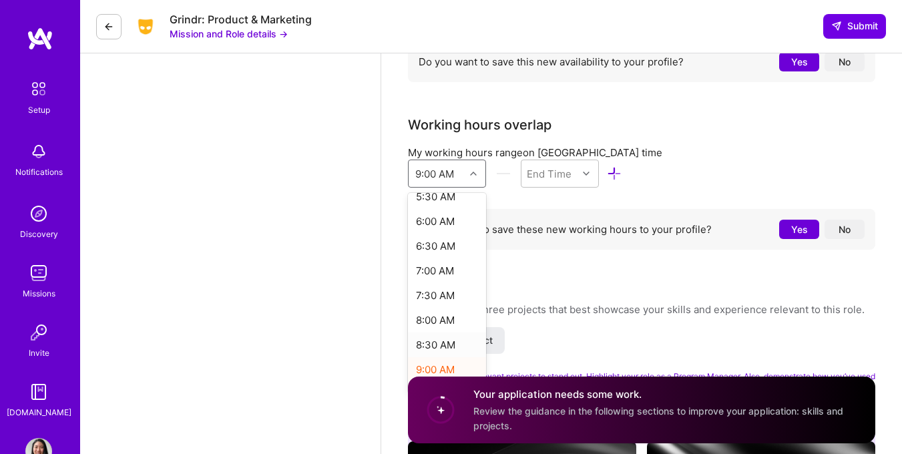
click at [486, 333] on div "8:30 AM" at bounding box center [447, 345] width 78 height 25
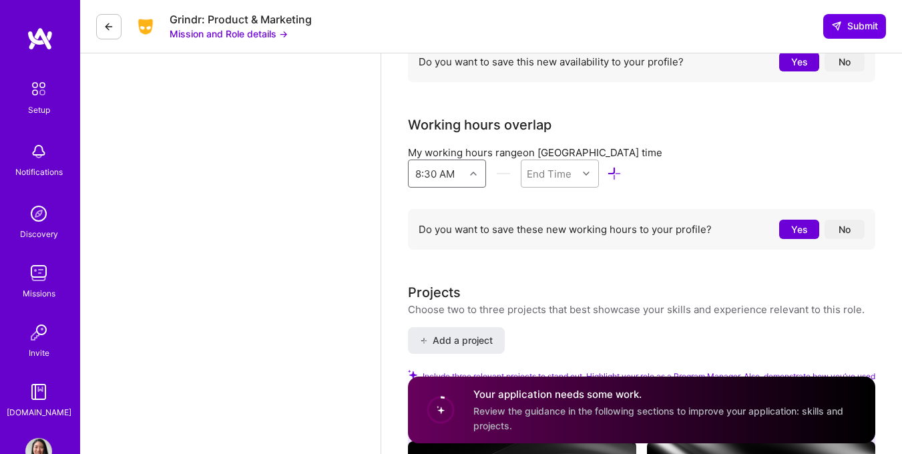
click at [572, 166] on div "End Time" at bounding box center [549, 173] width 45 height 14
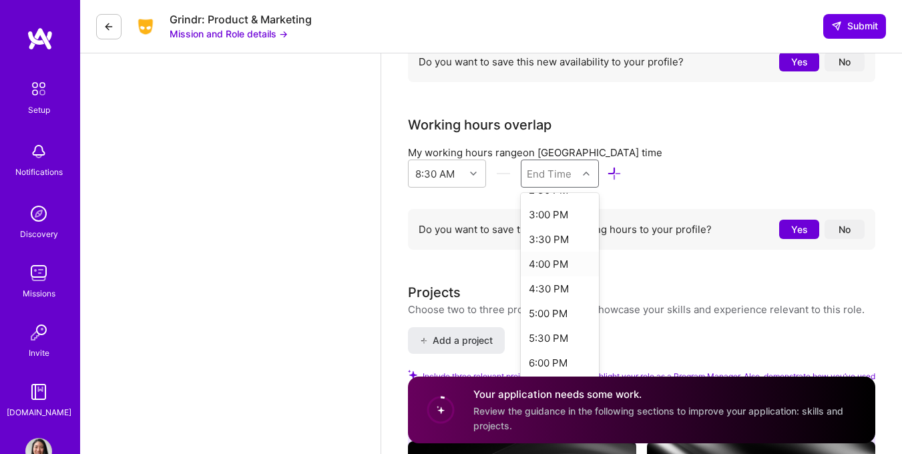
scroll to position [323, 0]
click at [599, 345] on div "6:00 PM" at bounding box center [560, 355] width 78 height 25
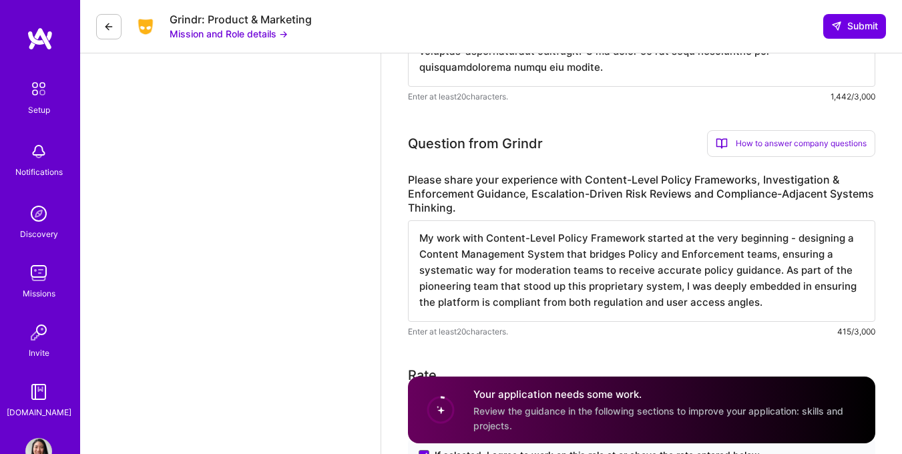
scroll to position [924, 0]
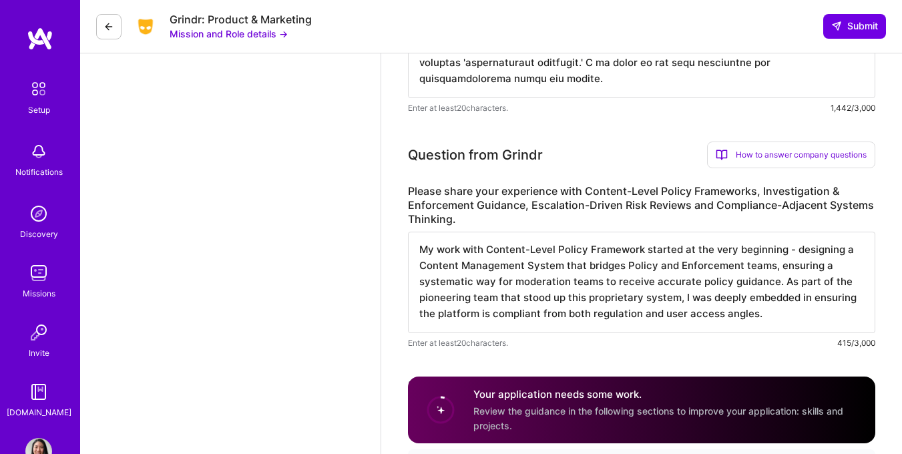
click at [773, 311] on textarea "My work with Content-Level Policy Framework started at the very beginning - des…" at bounding box center [641, 283] width 467 height 102
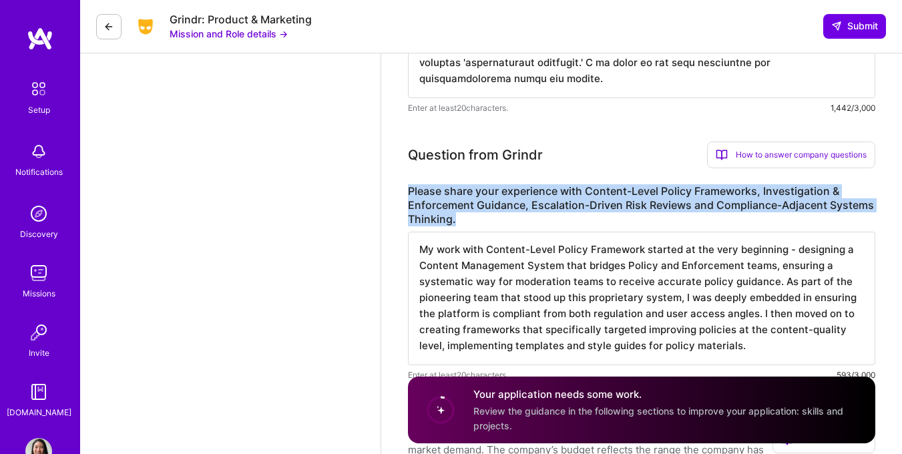
drag, startPoint x: 411, startPoint y: 190, endPoint x: 476, endPoint y: 226, distance: 73.8
click at [476, 226] on label "Please share your experience with Content-Level Policy Frameworks, Investigatio…" at bounding box center [641, 205] width 467 height 42
copy label "Please share your experience with Content-Level Policy Frameworks, Investigatio…"
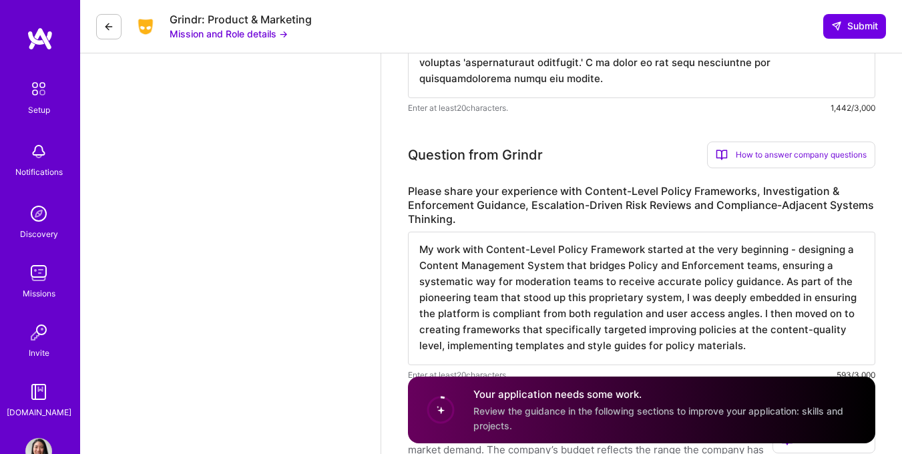
click at [468, 264] on textarea "My work with Content-Level Policy Framework started at the very beginning - des…" at bounding box center [641, 299] width 467 height 134
paste textarea "loremipsum dolo Sitamet-Conse Adipis Elitseddoe te inci ut la etdo ma A&E. Ad M…"
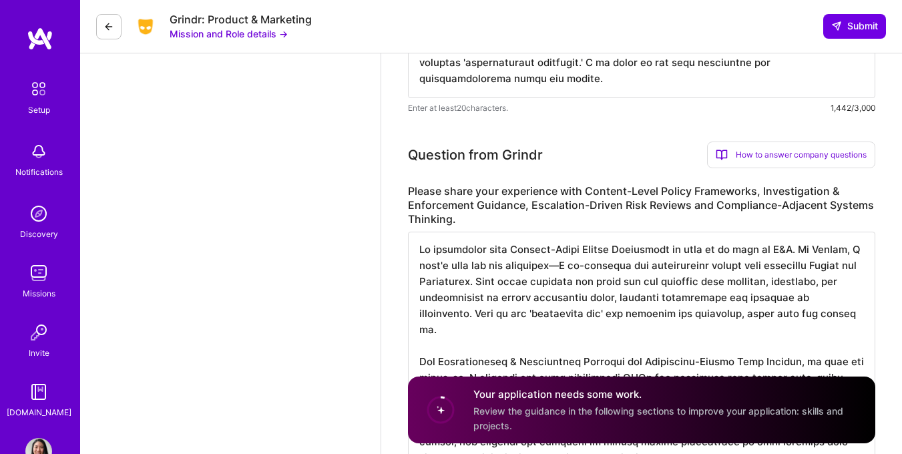
scroll to position [0, 0]
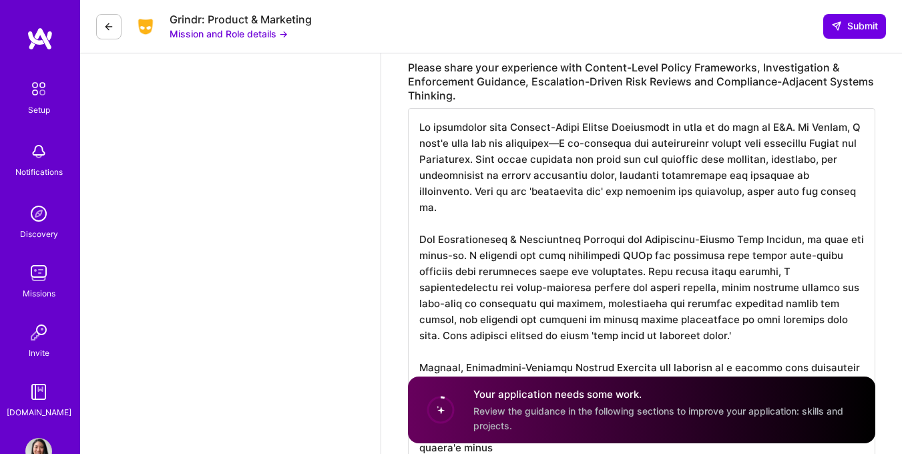
click at [574, 147] on textarea at bounding box center [641, 287] width 467 height 358
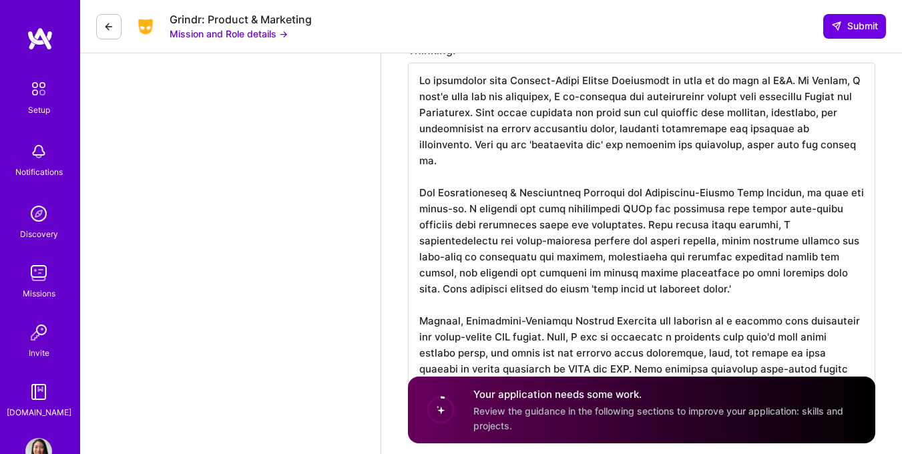
scroll to position [1099, 0]
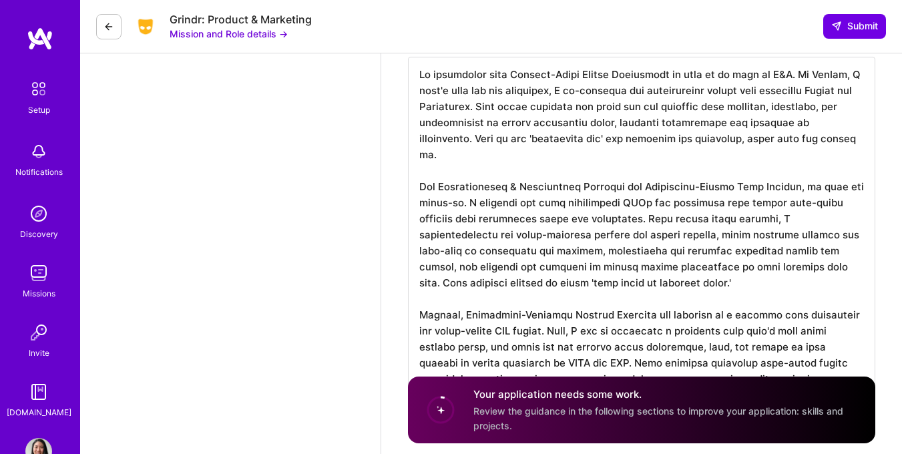
drag, startPoint x: 493, startPoint y: 202, endPoint x: 638, endPoint y: 215, distance: 146.2
click at [638, 215] on textarea at bounding box center [641, 236] width 467 height 358
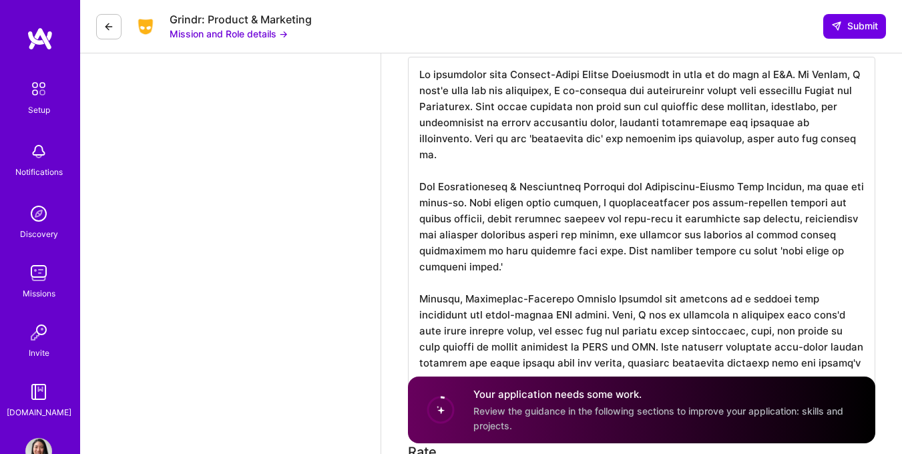
scroll to position [0, 0]
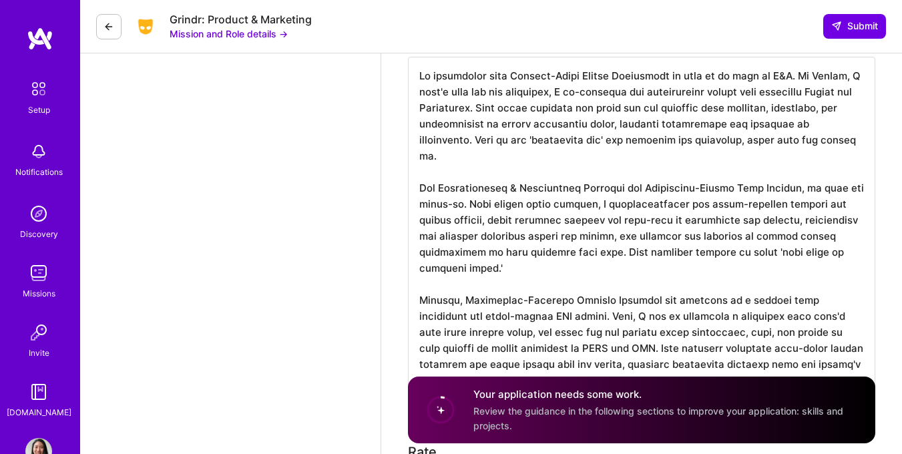
click at [713, 204] on textarea at bounding box center [641, 228] width 467 height 342
drag, startPoint x: 713, startPoint y: 204, endPoint x: 500, endPoint y: 224, distance: 213.3
click at [500, 224] on textarea at bounding box center [641, 228] width 467 height 342
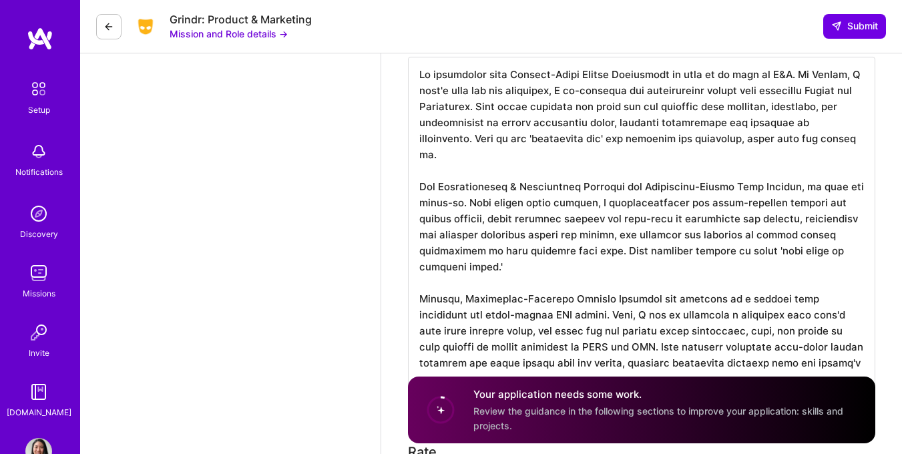
click at [485, 293] on textarea at bounding box center [641, 228] width 467 height 342
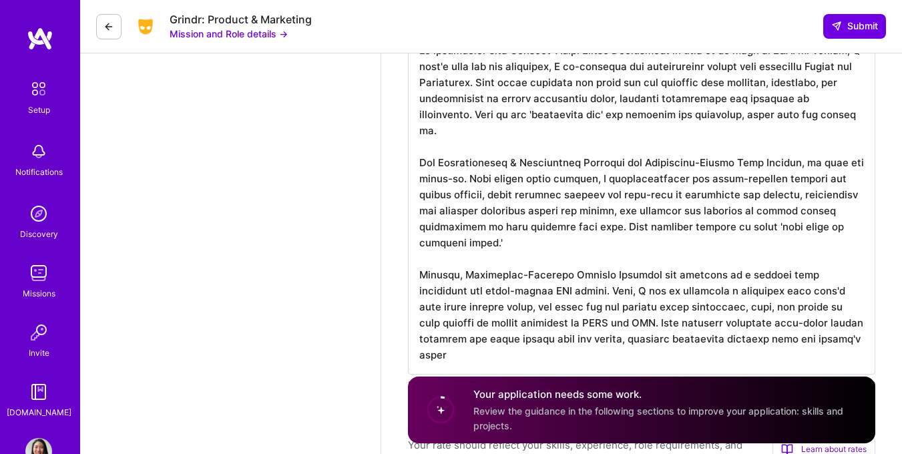
scroll to position [1141, 0]
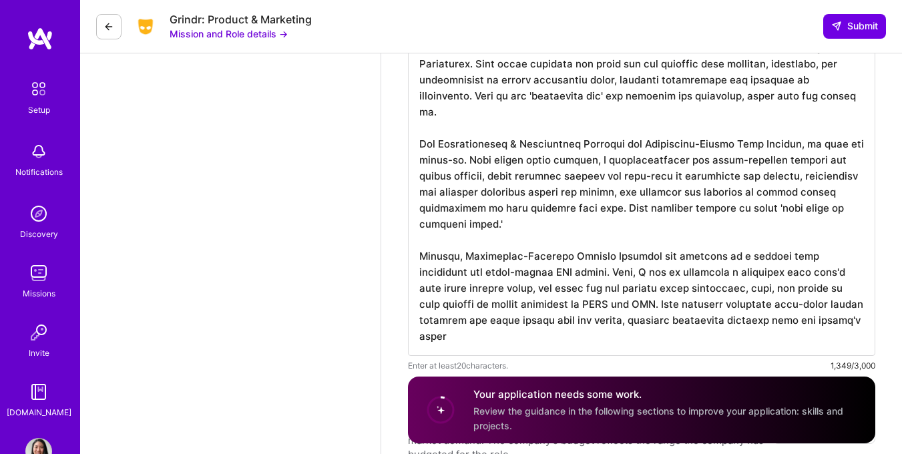
drag, startPoint x: 422, startPoint y: 251, endPoint x: 492, endPoint y: 357, distance: 127.3
click at [492, 357] on div "Enter at least 20 characters. 1,349/3,000" at bounding box center [641, 193] width 467 height 359
paste textarea "my work on Compliance-Adjacent Systems Thinking is best demonstrated by the cro…"
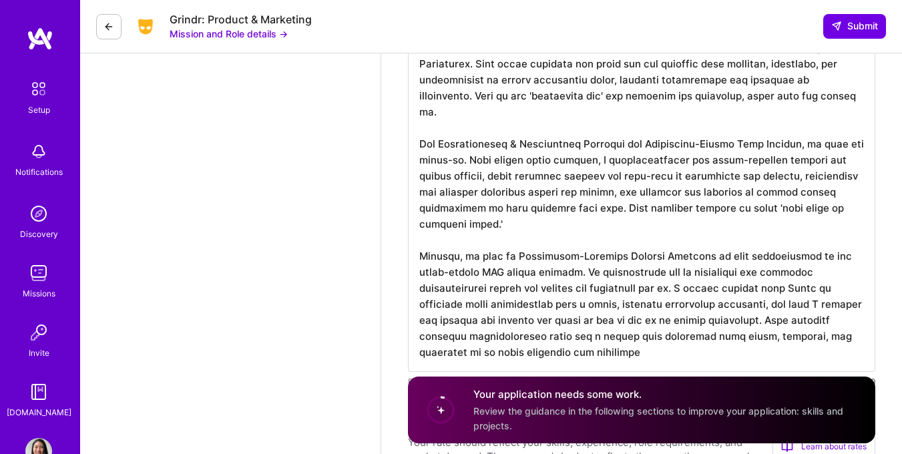
click at [819, 157] on textarea at bounding box center [641, 193] width 467 height 358
drag, startPoint x: 482, startPoint y: 173, endPoint x: 547, endPoint y: 177, distance: 65.6
click at [547, 177] on textarea at bounding box center [641, 193] width 467 height 358
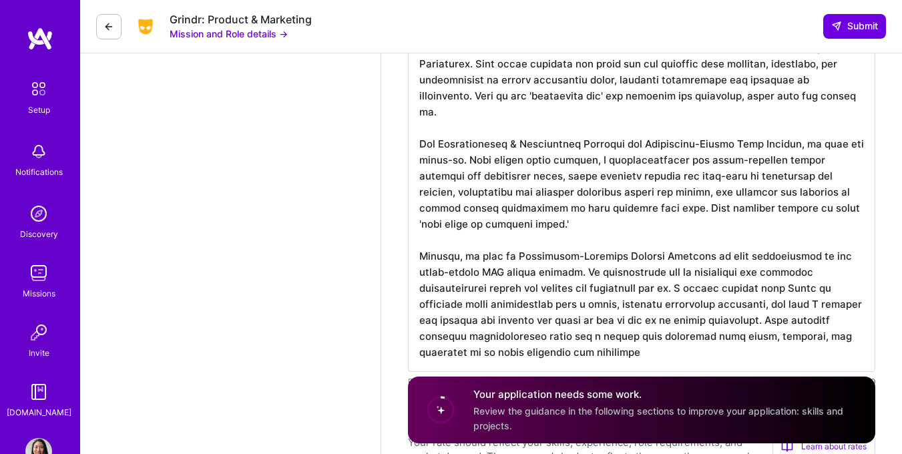
drag, startPoint x: 604, startPoint y: 174, endPoint x: 719, endPoint y: 208, distance: 120.3
click at [719, 208] on textarea at bounding box center [641, 193] width 467 height 358
paste textarea "firsthand how gaps in playbooks led to enforcement inconsistencies"
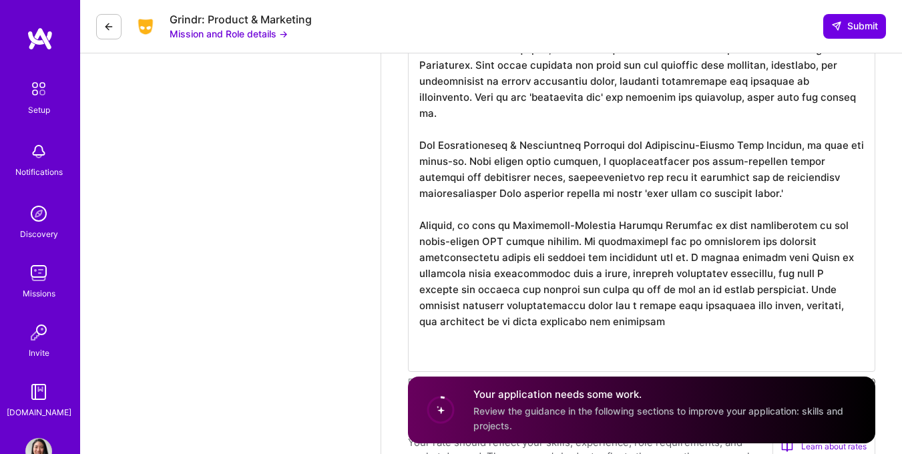
scroll to position [0, 0]
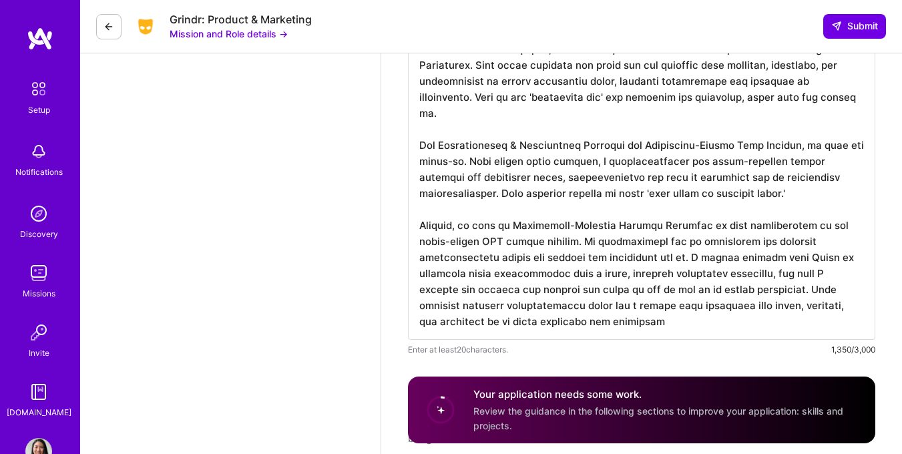
click at [602, 176] on textarea at bounding box center [641, 177] width 467 height 326
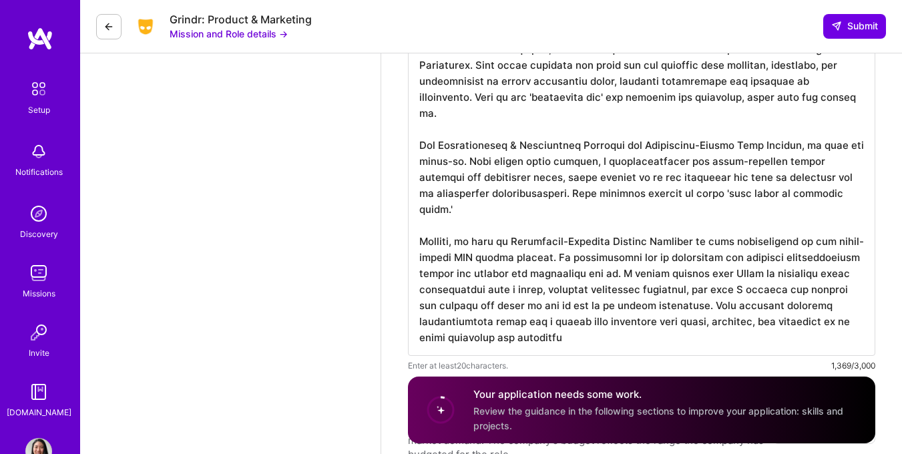
click at [587, 194] on textarea at bounding box center [641, 185] width 467 height 342
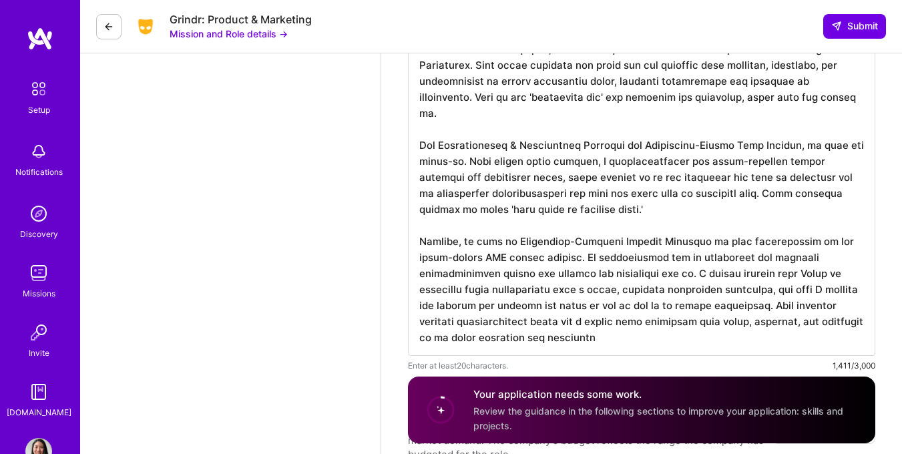
drag, startPoint x: 501, startPoint y: 160, endPoint x: 706, endPoint y: 202, distance: 209.2
click at [706, 202] on textarea at bounding box center [641, 185] width 467 height 342
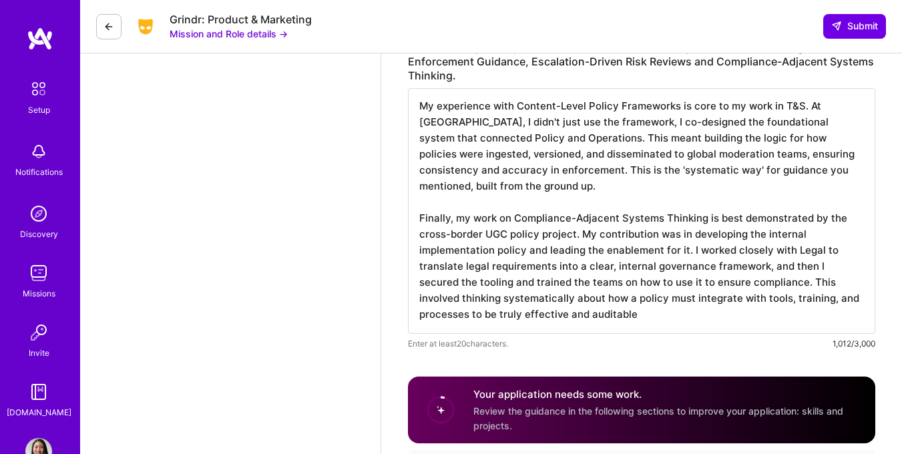
scroll to position [1136, 0]
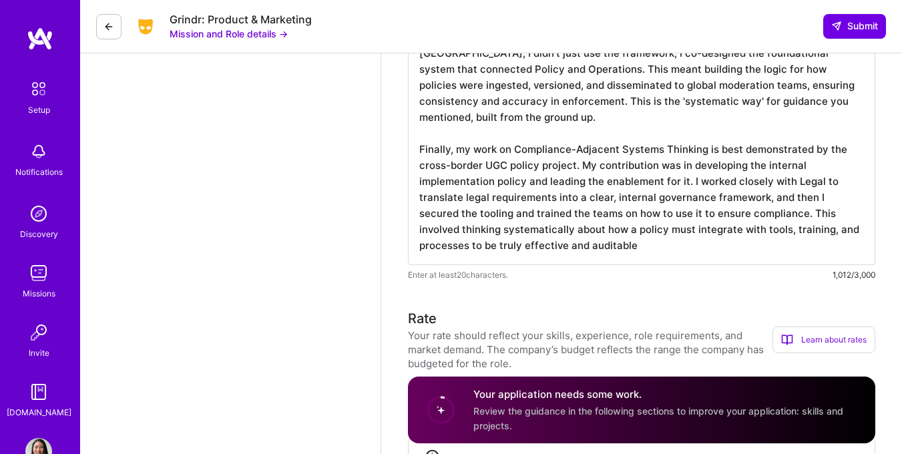
drag, startPoint x: 417, startPoint y: 148, endPoint x: 460, endPoint y: 153, distance: 43.7
click at [460, 153] on textarea "My experience with Content-Level Policy Frameworks is core to my work in T&S. A…" at bounding box center [641, 142] width 467 height 246
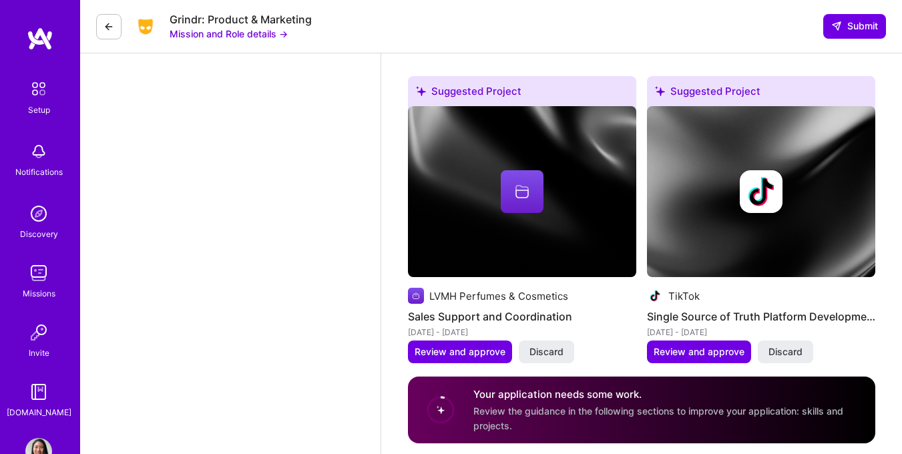
scroll to position [2974, 0]
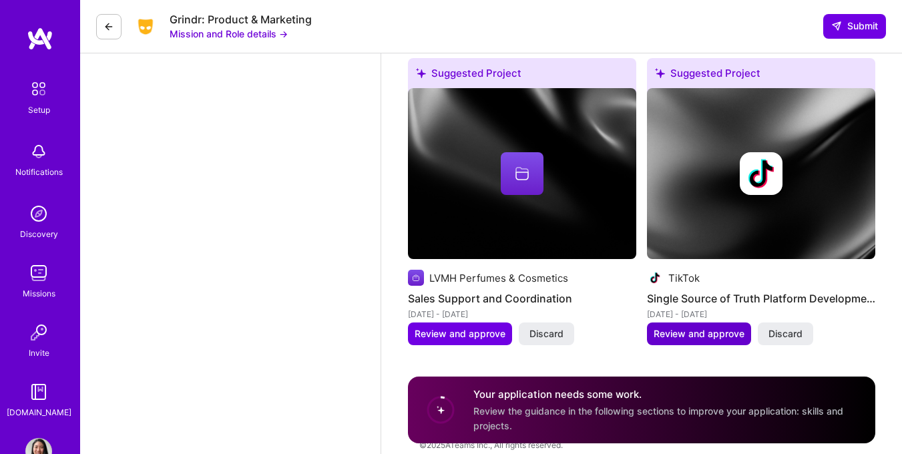
type textarea "My experience with Content-Level Policy Frameworks is core to my work in T&S. A…"
click at [671, 327] on span "Review and approve" at bounding box center [699, 333] width 91 height 13
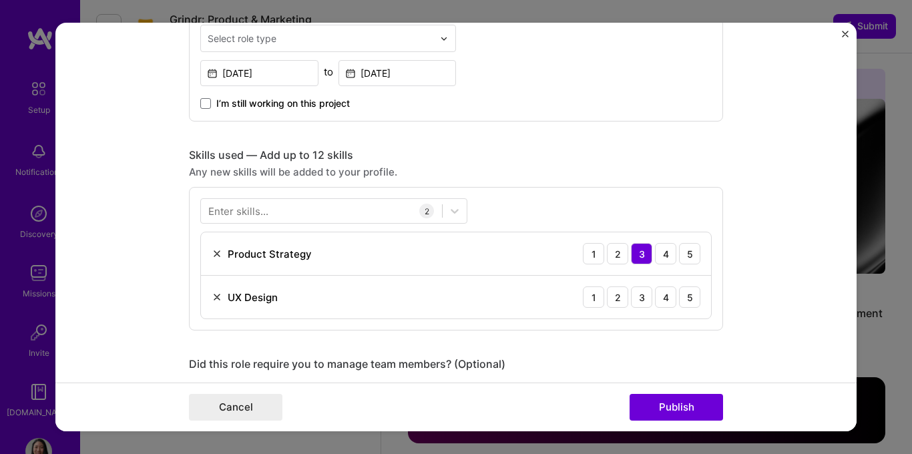
scroll to position [549, 0]
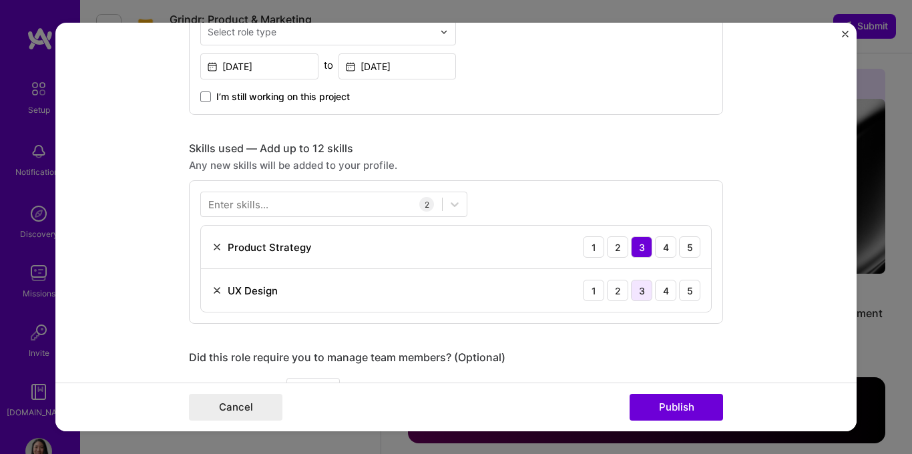
click at [638, 282] on div "3" at bounding box center [641, 290] width 21 height 21
click at [377, 201] on div at bounding box center [321, 205] width 241 height 22
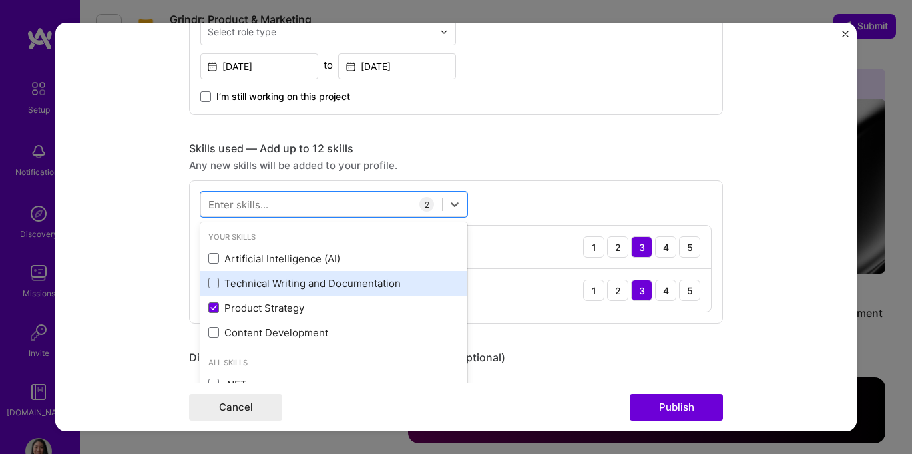
click at [365, 291] on div "Technical Writing and Documentation" at bounding box center [333, 283] width 267 height 25
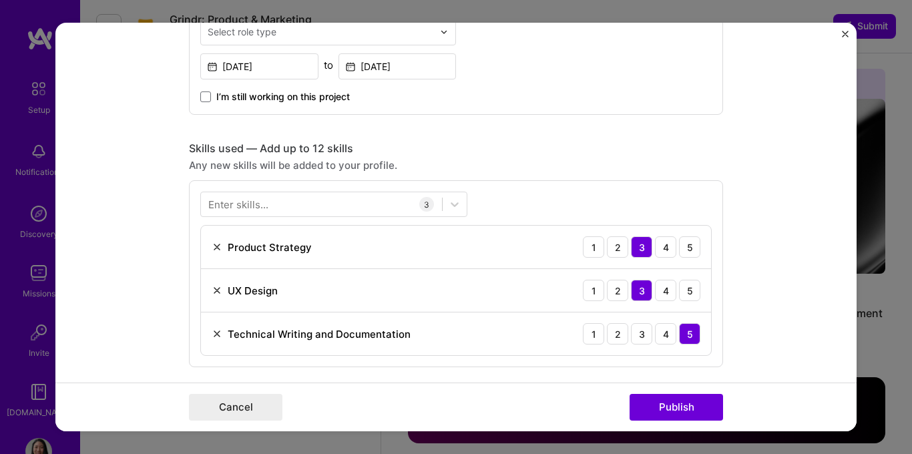
click at [530, 162] on div "Any new skills will be added to your profile." at bounding box center [456, 165] width 534 height 14
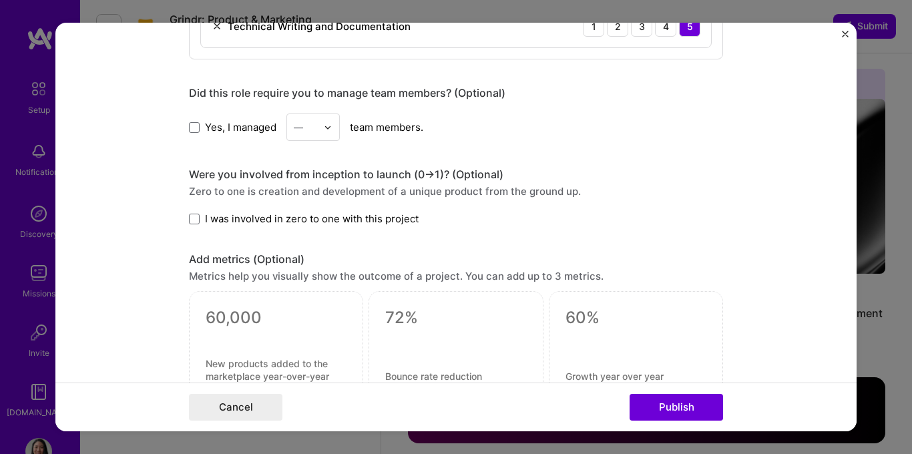
scroll to position [887, 0]
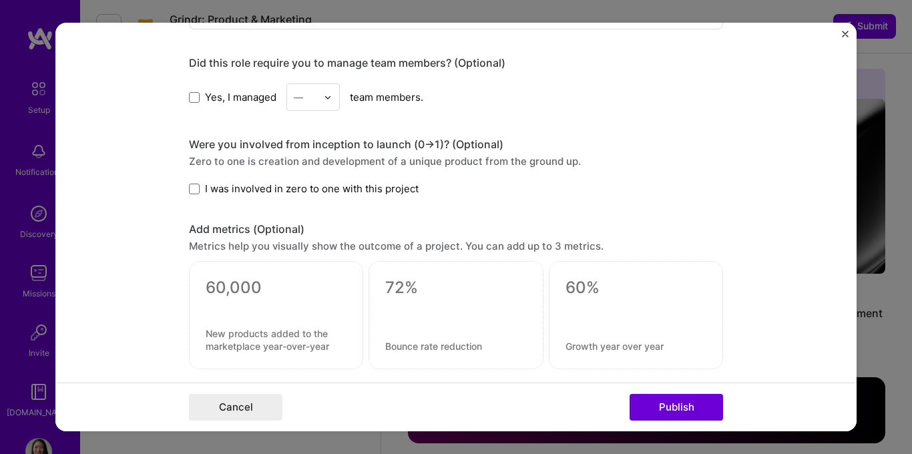
click at [326, 191] on span "I was involved in zero to one with this project" at bounding box center [312, 189] width 214 height 14
click at [0, 0] on input "I was involved in zero to one with this project" at bounding box center [0, 0] width 0 height 0
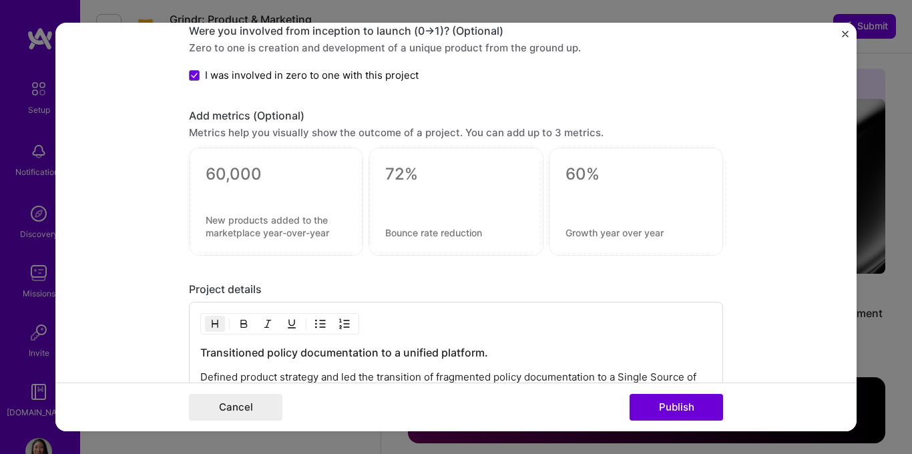
scroll to position [1017, 0]
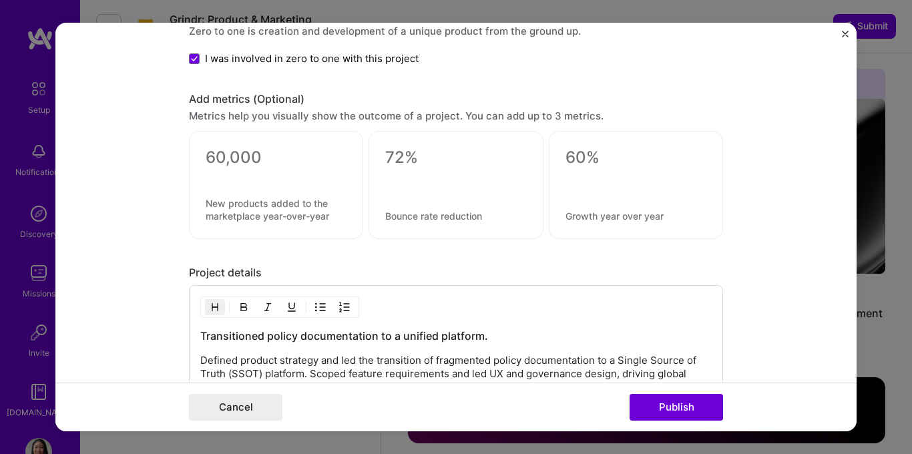
click at [323, 164] on textarea at bounding box center [276, 158] width 141 height 20
type textarea "0"
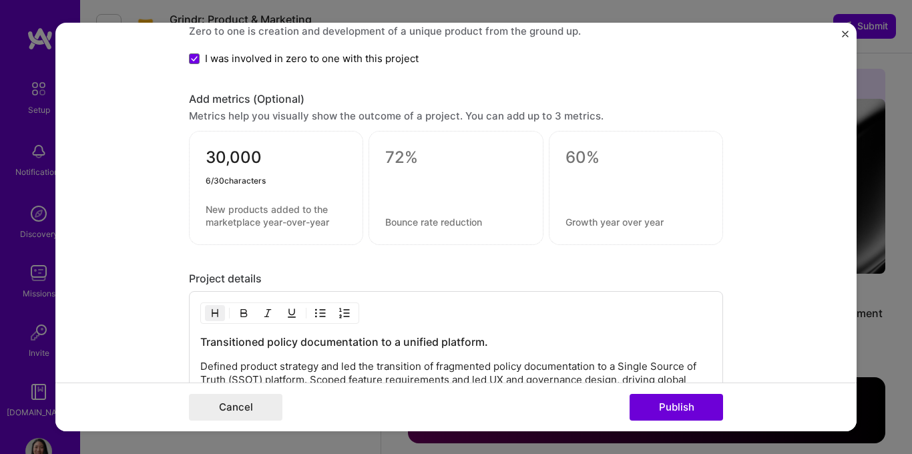
type textarea "30,000"
click at [216, 219] on textarea at bounding box center [276, 215] width 141 height 25
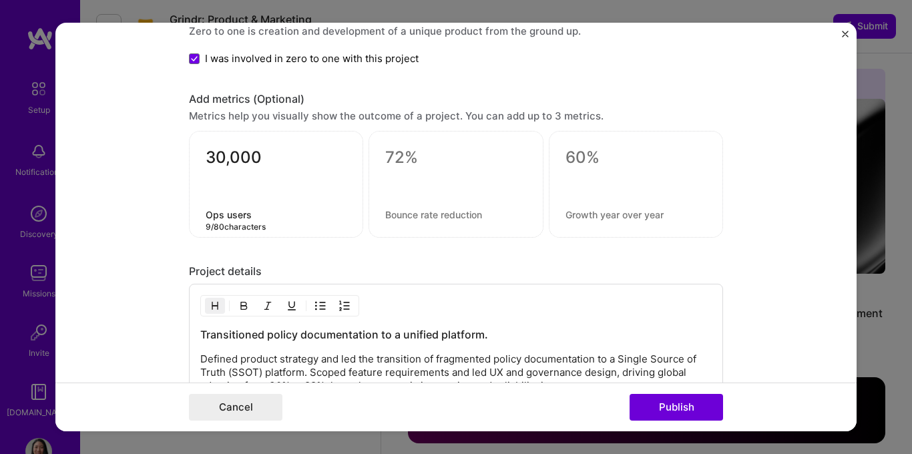
click at [412, 152] on textarea at bounding box center [455, 158] width 141 height 20
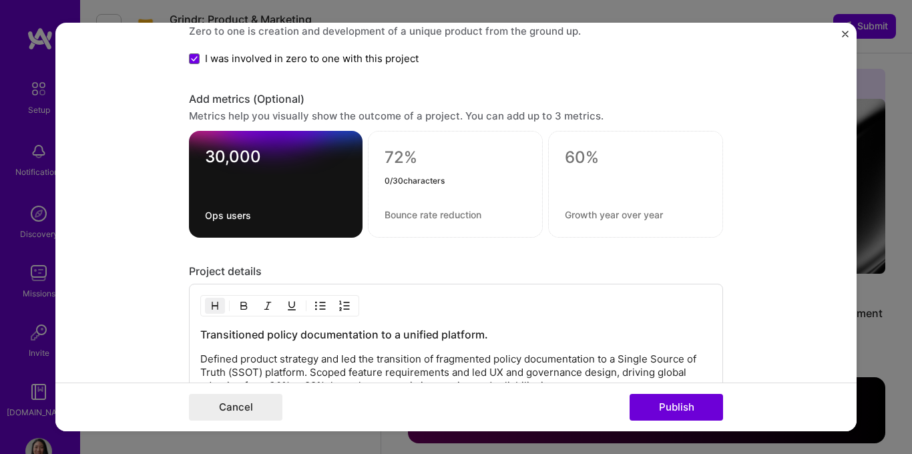
click at [304, 221] on textarea "Ops users" at bounding box center [276, 215] width 142 height 13
drag, startPoint x: 202, startPoint y: 217, endPoint x: 284, endPoint y: 217, distance: 81.5
click at [284, 217] on textarea "Ops users" at bounding box center [276, 215] width 142 height 13
click at [226, 210] on textarea "Ops users" at bounding box center [276, 215] width 142 height 13
drag, startPoint x: 202, startPoint y: 216, endPoint x: 274, endPoint y: 216, distance: 71.5
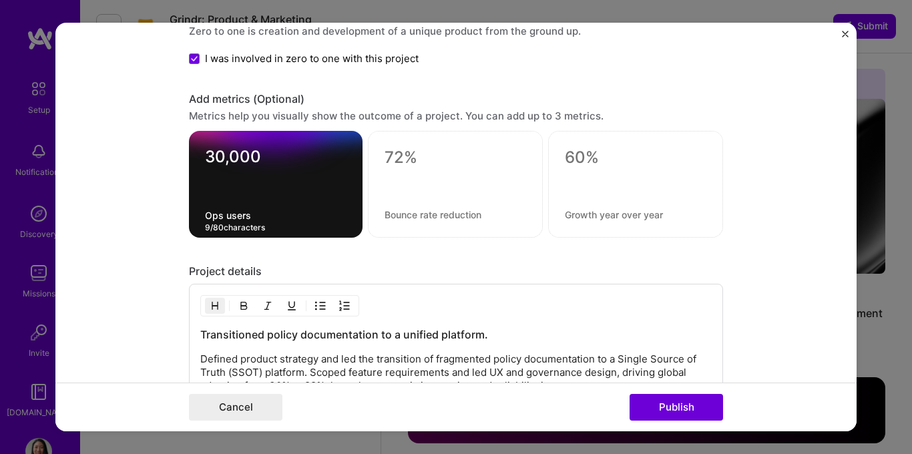
click at [274, 216] on textarea "Ops users" at bounding box center [276, 215] width 142 height 13
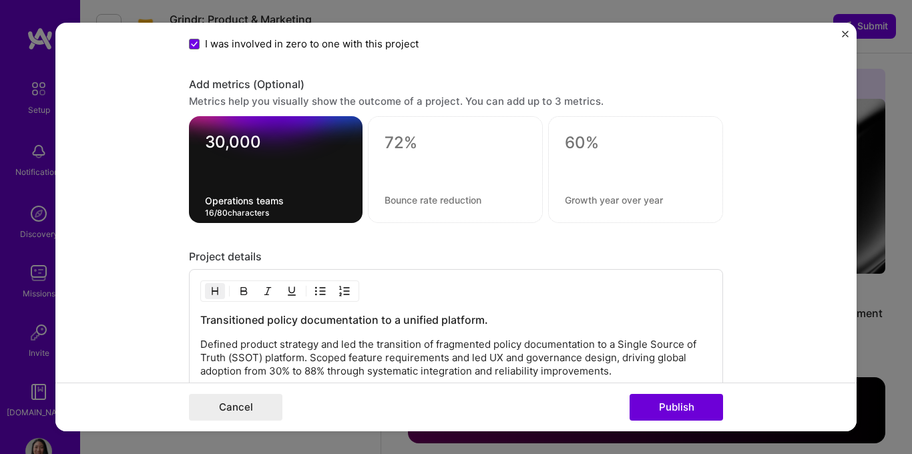
scroll to position [1029, 0]
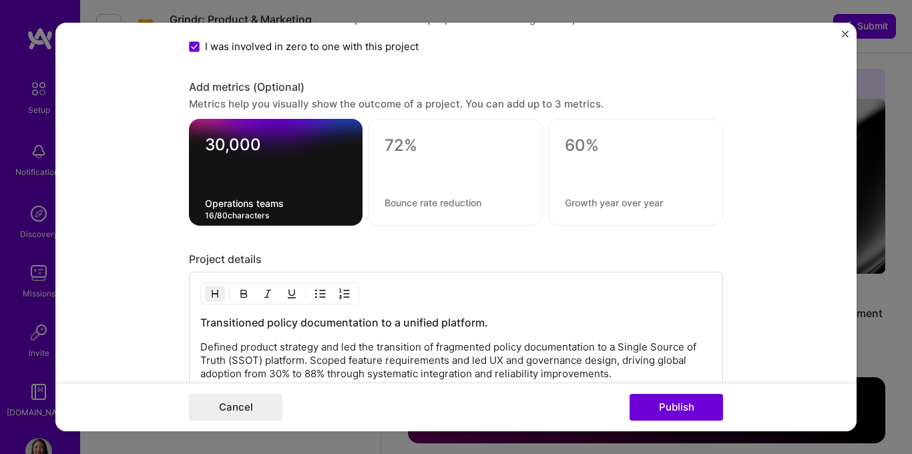
click at [205, 204] on textarea "Operations teams" at bounding box center [276, 203] width 142 height 13
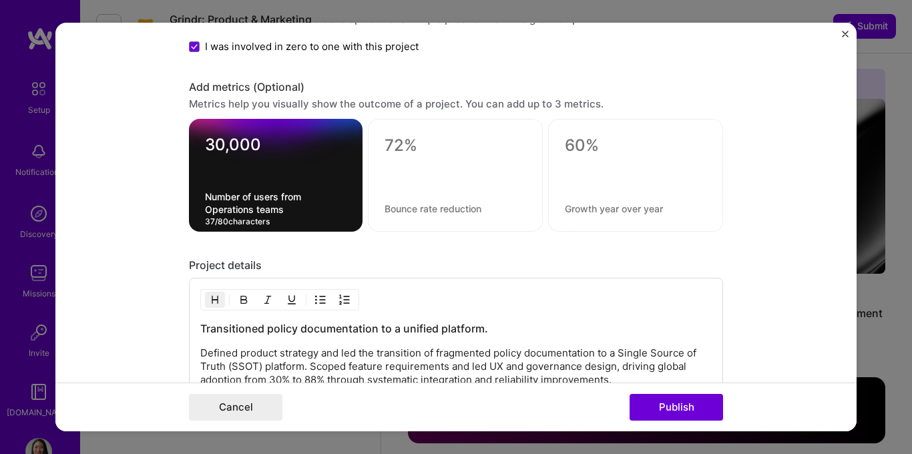
type textarea "Number of users from Operations teams"
click at [400, 143] on textarea at bounding box center [456, 146] width 142 height 20
type textarea "85%"
click at [415, 212] on textarea at bounding box center [456, 208] width 142 height 13
type textarea "User adoption rate upon launch"
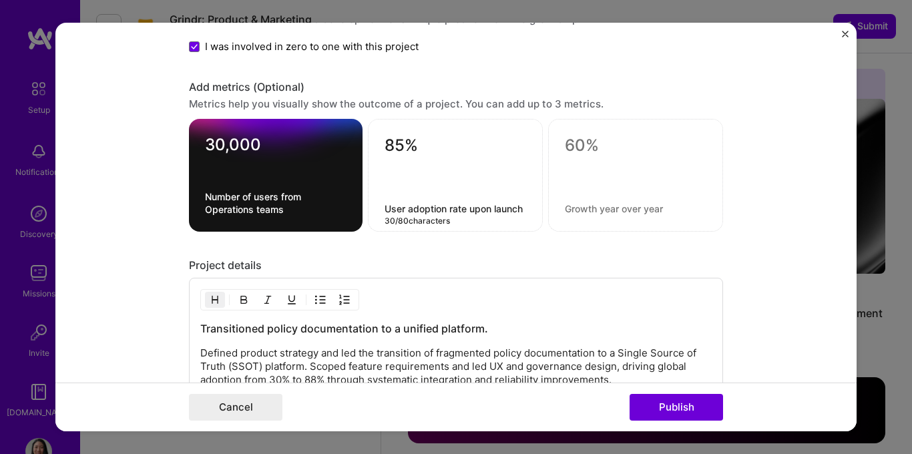
click at [608, 128] on div at bounding box center [635, 175] width 175 height 113
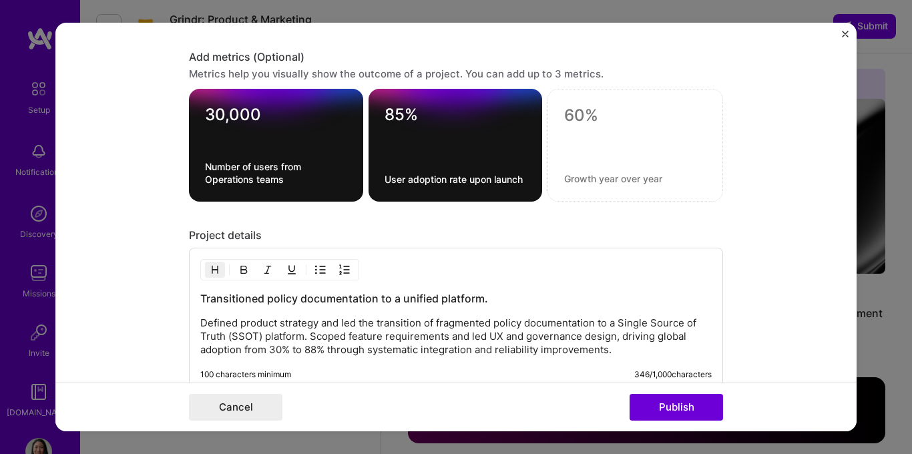
scroll to position [1058, 0]
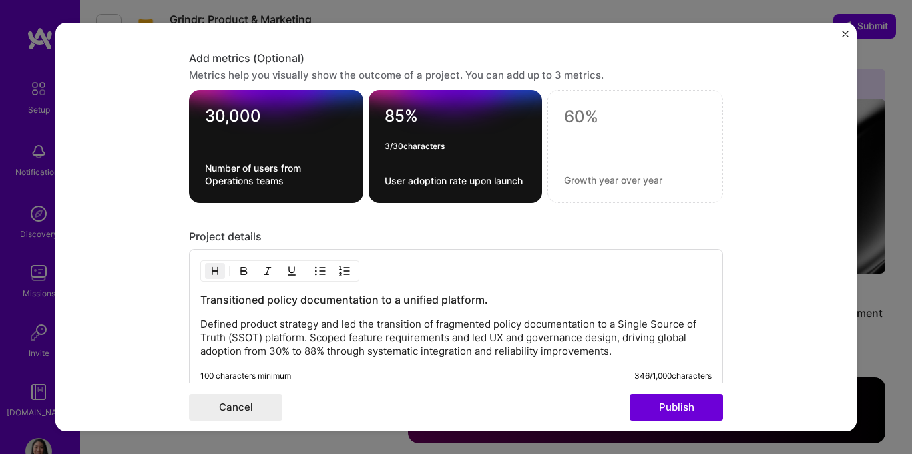
drag, startPoint x: 389, startPoint y: 111, endPoint x: 396, endPoint y: 115, distance: 7.8
click at [396, 115] on textarea "85%" at bounding box center [456, 119] width 142 height 26
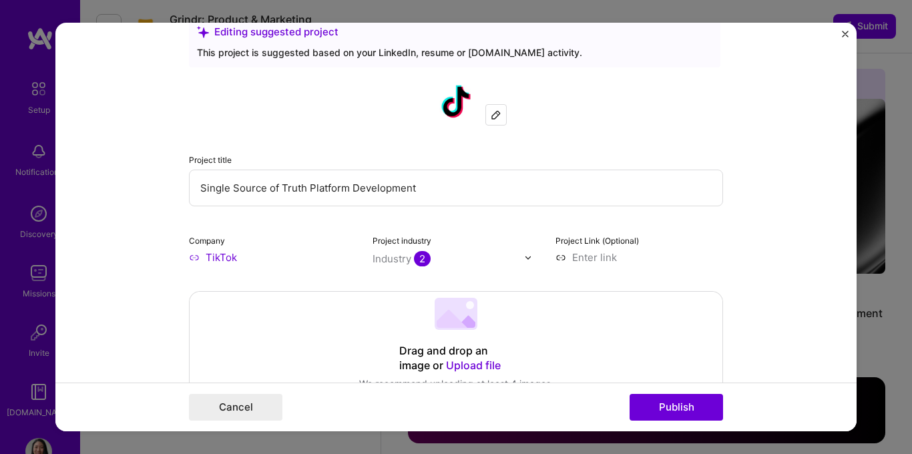
scroll to position [0, 0]
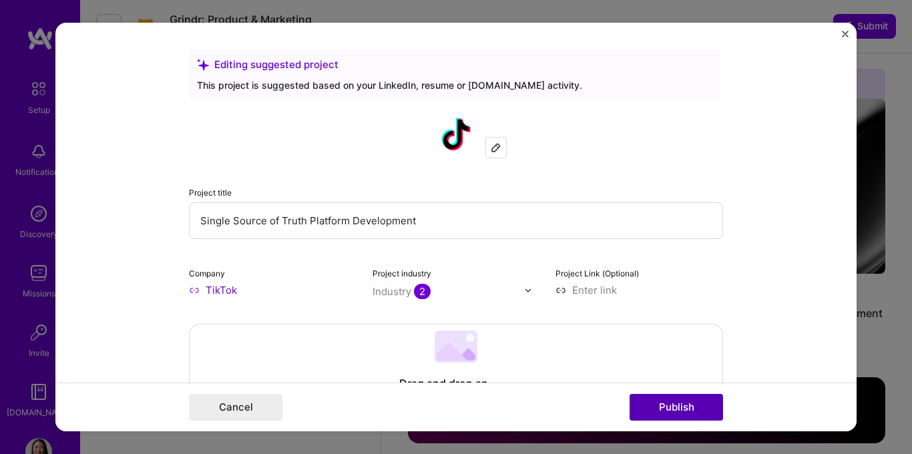
type textarea "88%"
click at [654, 417] on button "Publish" at bounding box center [676, 407] width 93 height 27
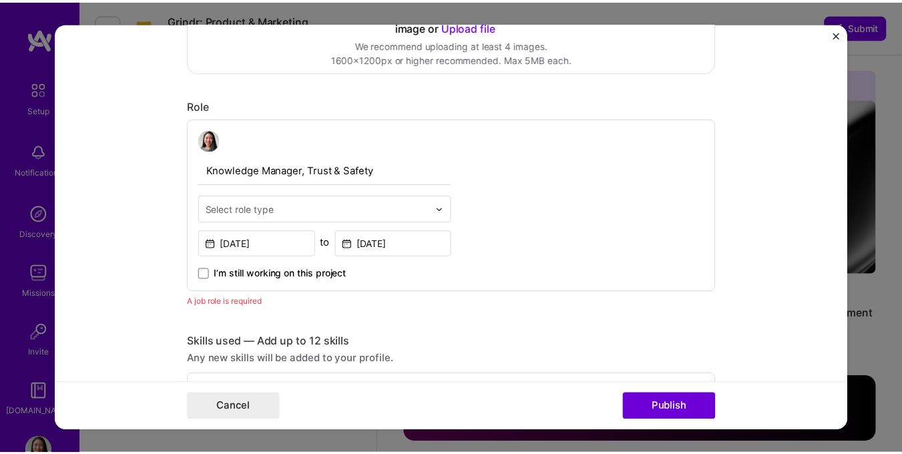
scroll to position [448, 0]
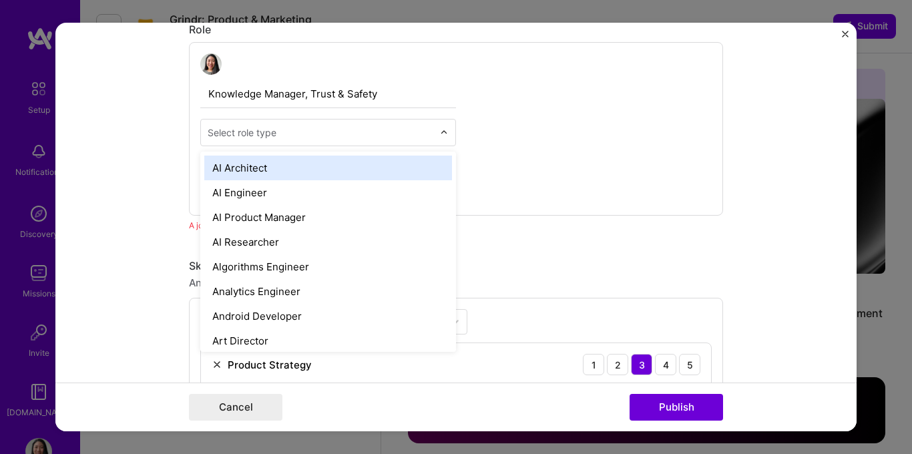
click at [224, 133] on div "Select role type" at bounding box center [242, 133] width 69 height 14
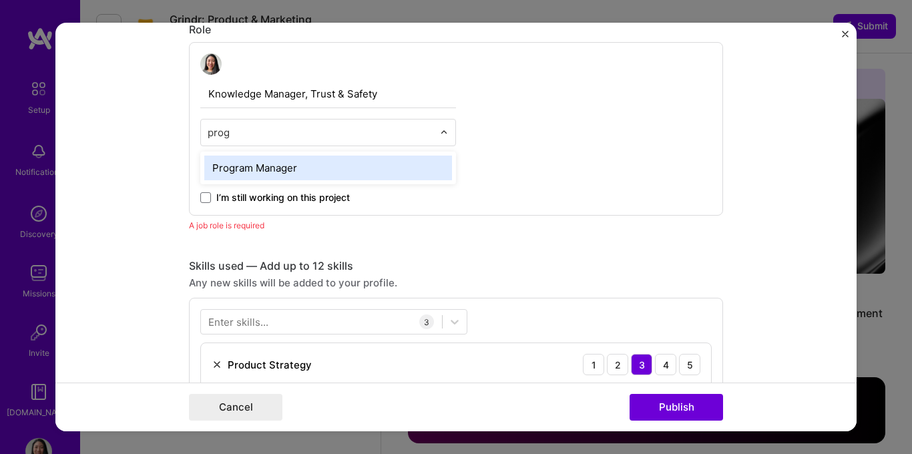
type input "progr"
click at [299, 162] on div "Program Manager" at bounding box center [328, 168] width 248 height 25
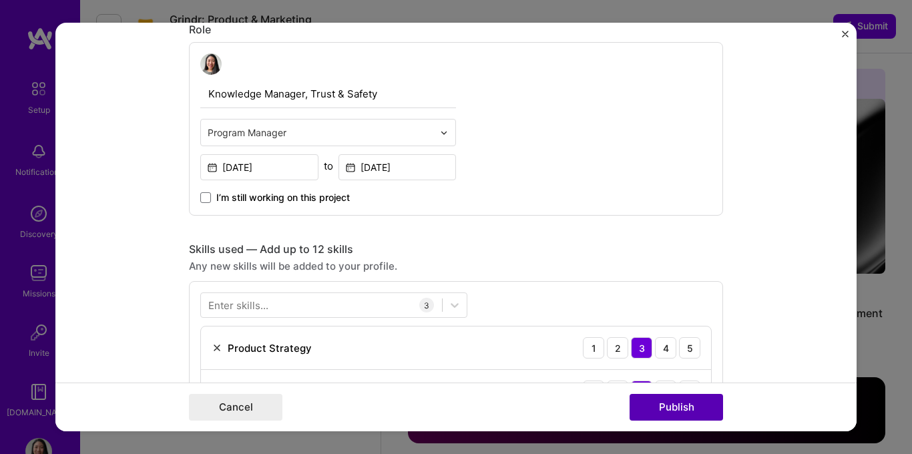
click at [667, 411] on button "Publish" at bounding box center [676, 407] width 93 height 27
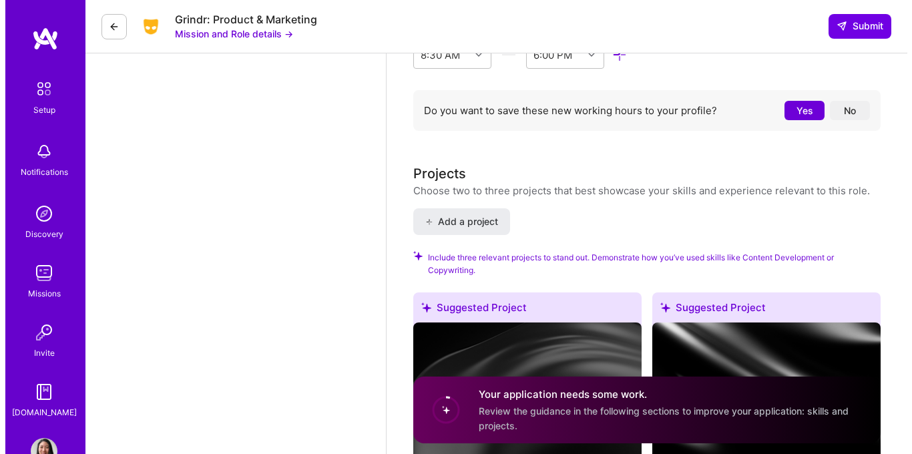
scroll to position [2099, 0]
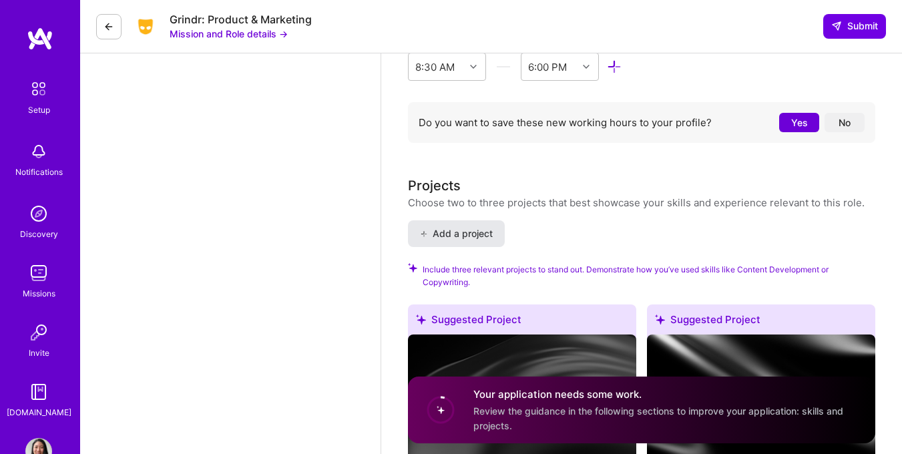
click at [448, 227] on span "Add a project" at bounding box center [456, 233] width 73 height 13
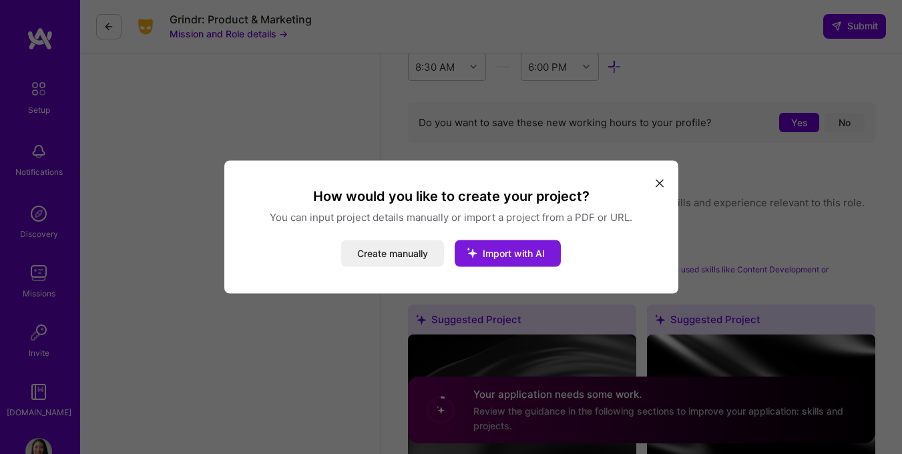
click at [486, 254] on icon "modal" at bounding box center [472, 253] width 35 height 35
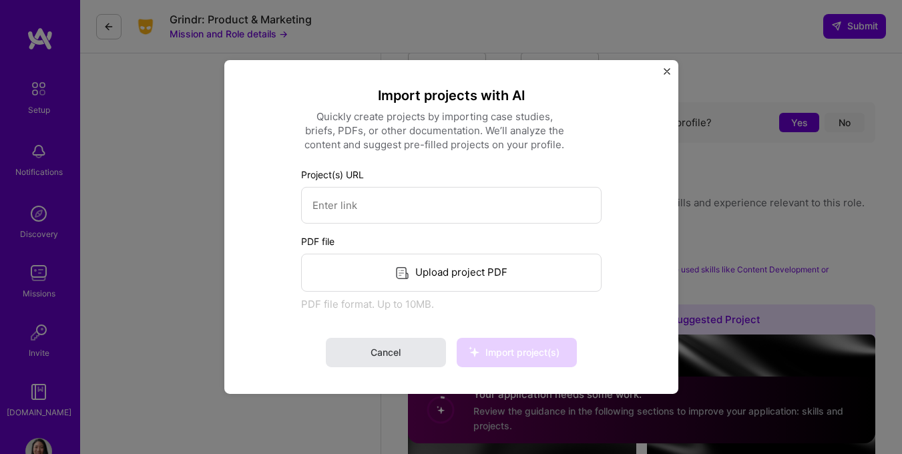
click at [406, 349] on button "Cancel" at bounding box center [386, 352] width 120 height 29
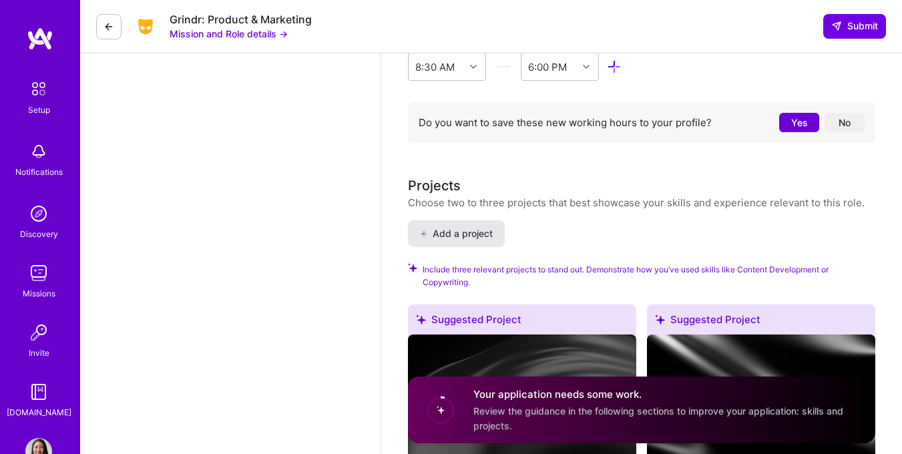
click at [437, 227] on span "Add a project" at bounding box center [456, 233] width 73 height 13
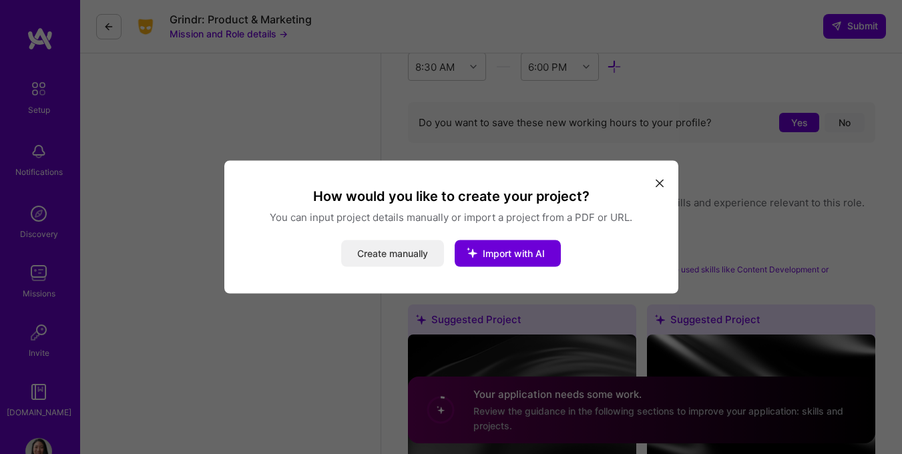
click at [392, 257] on button "Create manually" at bounding box center [392, 253] width 103 height 27
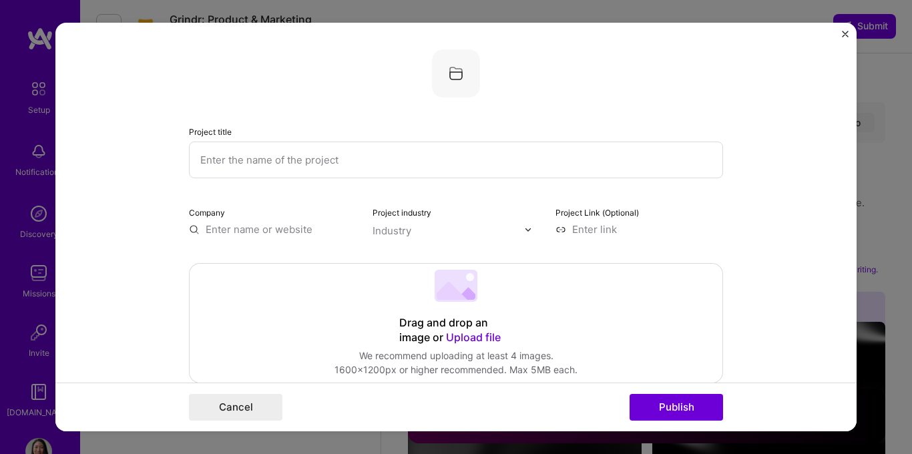
click at [274, 154] on input "text" at bounding box center [456, 160] width 534 height 37
type input "T&S Policy Implementation"
click at [225, 236] on input "text" at bounding box center [273, 229] width 168 height 14
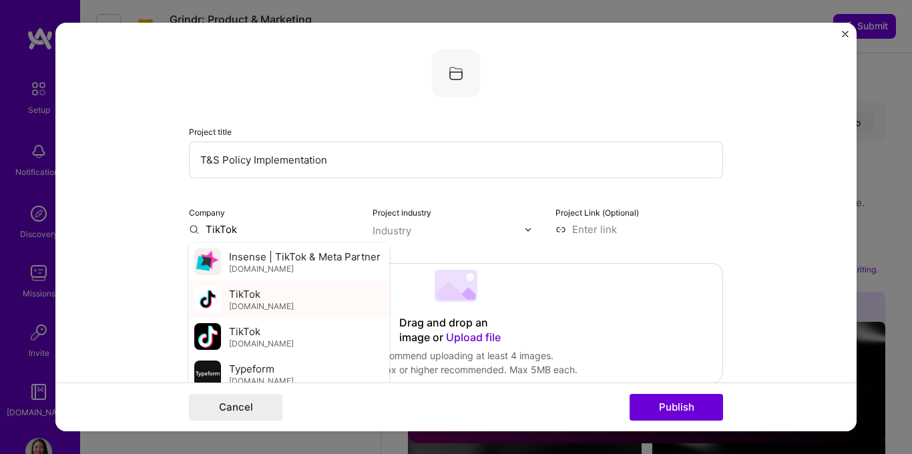
type input "TikTok"
click at [300, 302] on div "TikTok [DOMAIN_NAME]" at bounding box center [289, 298] width 200 height 37
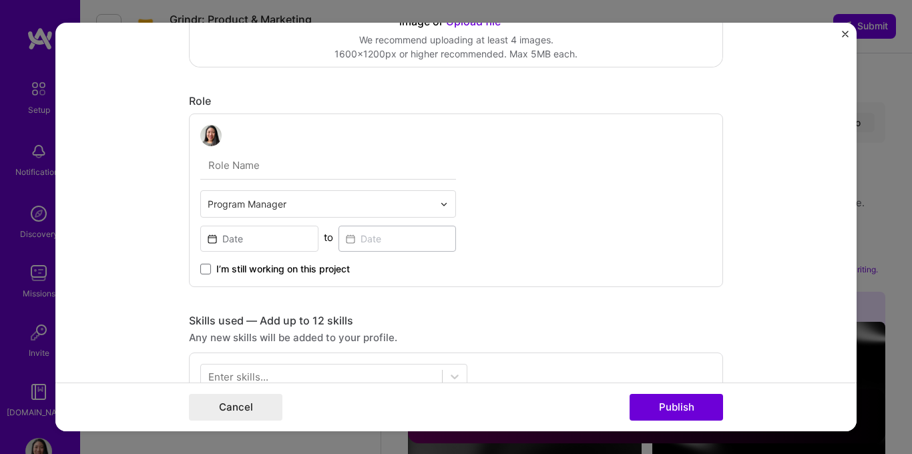
scroll to position [327, 0]
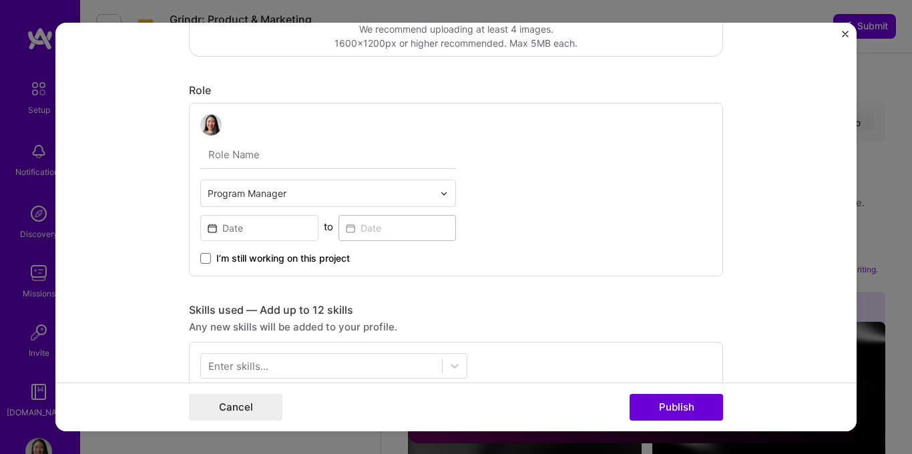
click at [249, 156] on input "text" at bounding box center [328, 155] width 256 height 28
type input "Policy Implementation Manager"
click at [260, 227] on input at bounding box center [259, 228] width 118 height 26
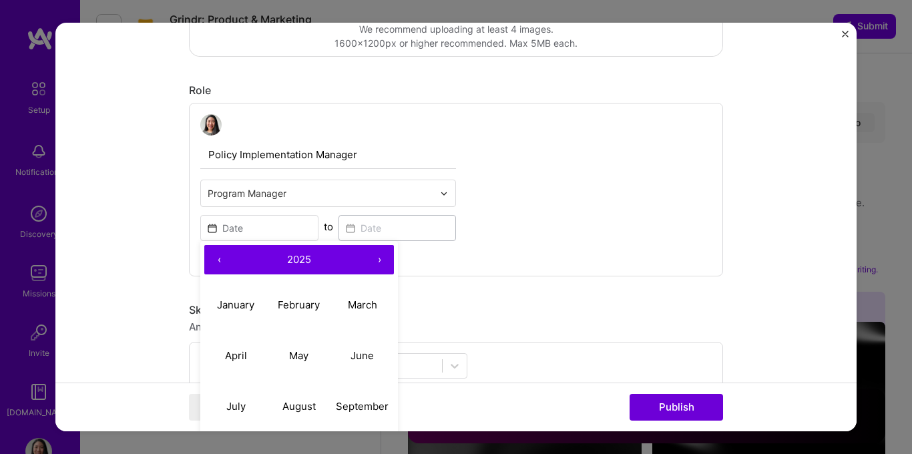
click at [218, 264] on button "‹" at bounding box center [218, 259] width 29 height 29
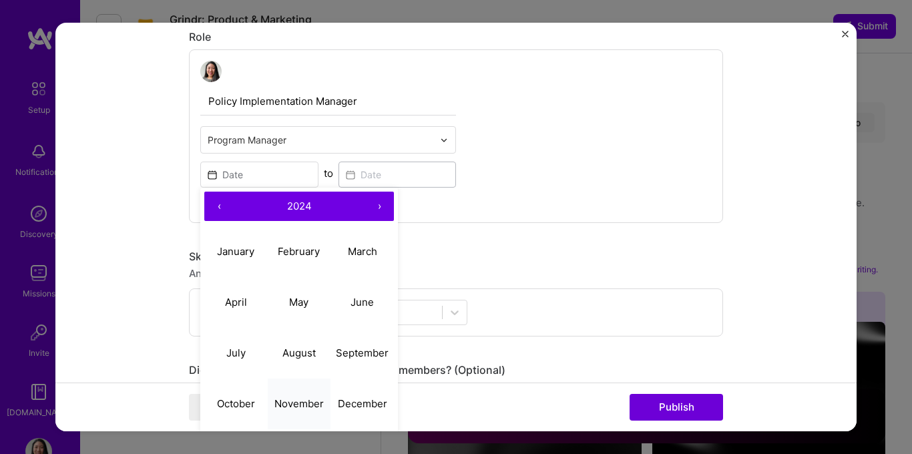
scroll to position [396, 0]
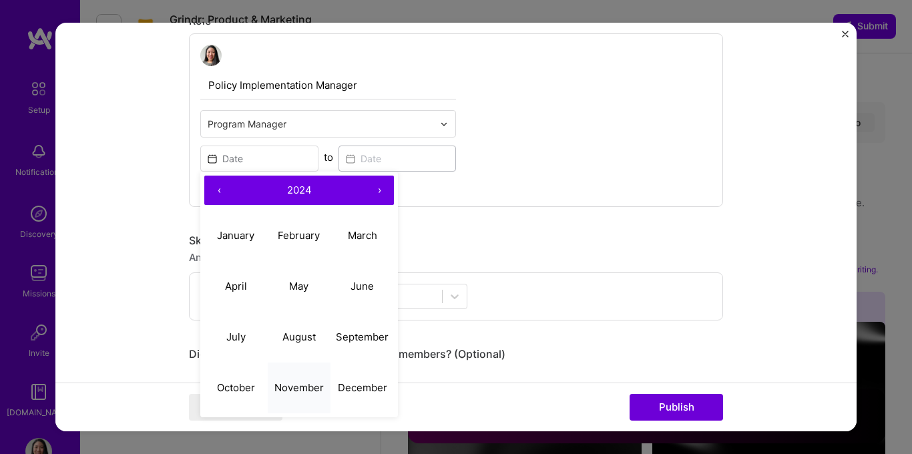
click at [295, 385] on abbr "November" at bounding box center [298, 387] width 49 height 13
type input "[DATE]"
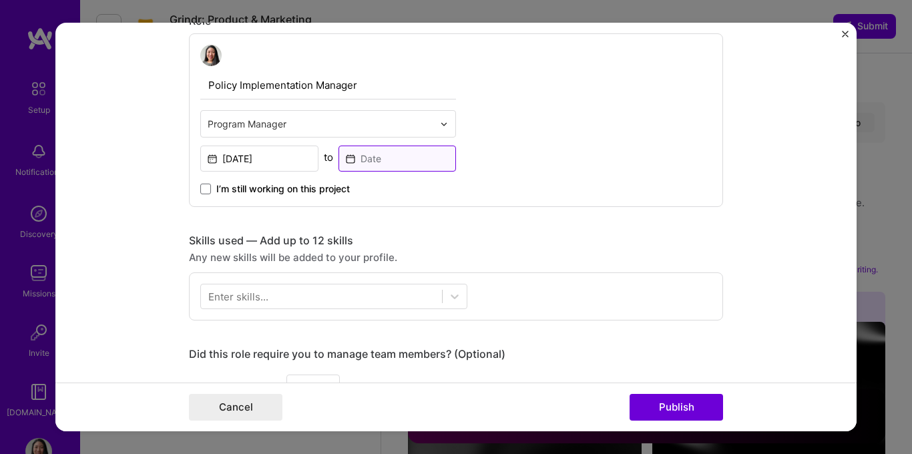
click at [384, 160] on input at bounding box center [398, 159] width 118 height 26
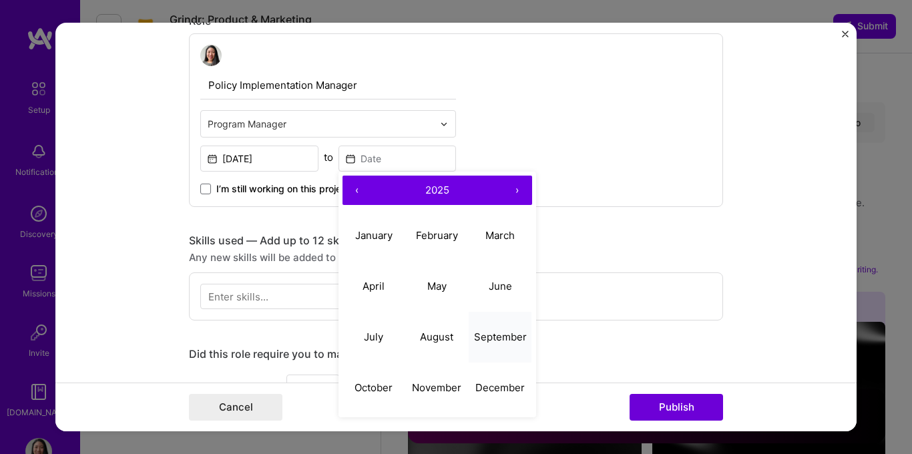
click at [494, 333] on abbr "September" at bounding box center [500, 337] width 53 height 13
type input "[DATE]"
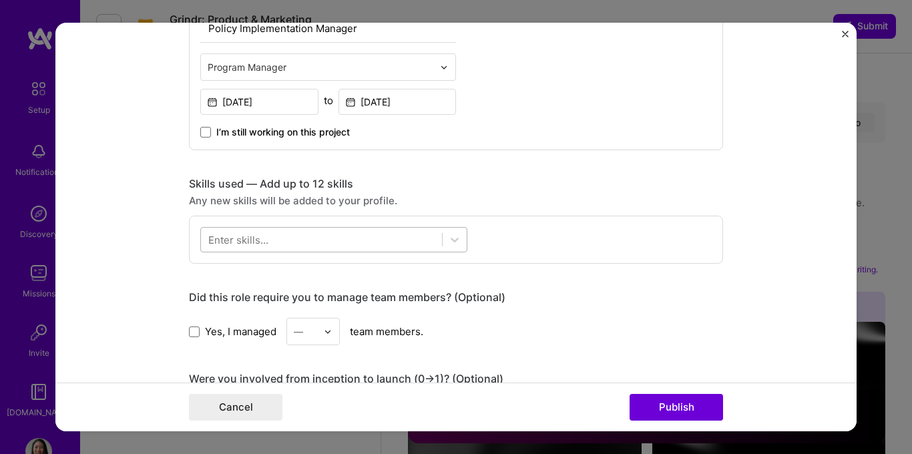
scroll to position [471, 0]
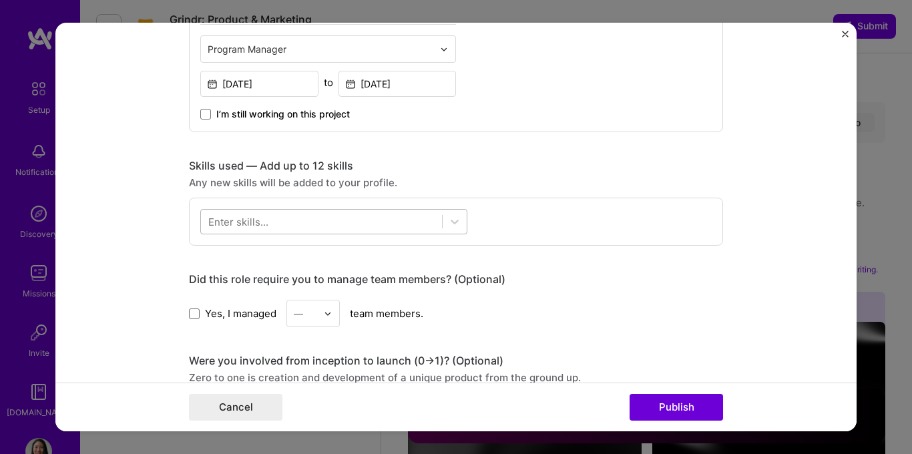
click at [347, 217] on div at bounding box center [321, 222] width 241 height 22
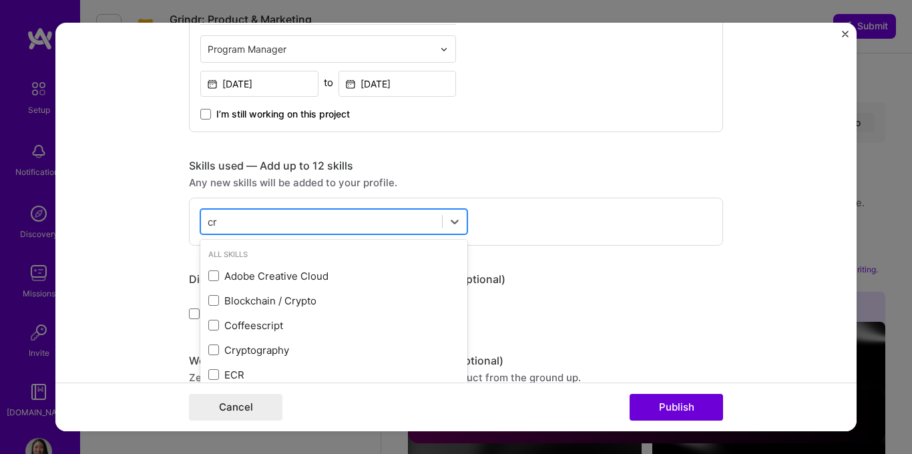
type input "c"
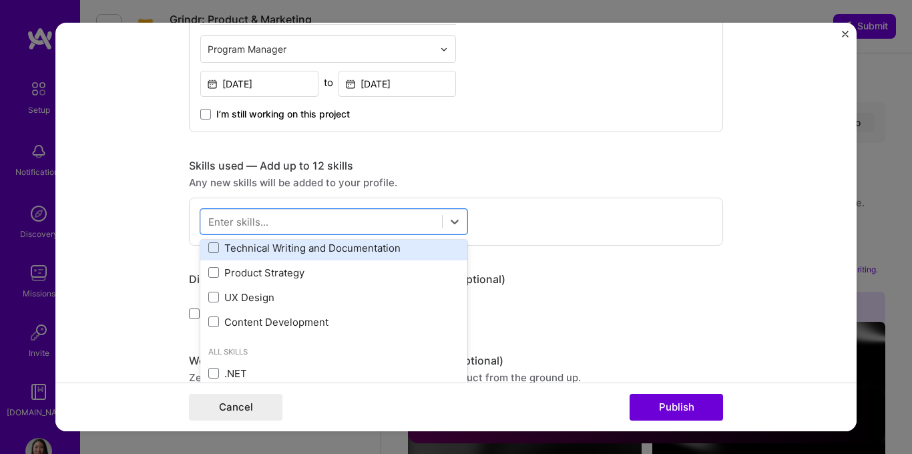
scroll to position [55, 0]
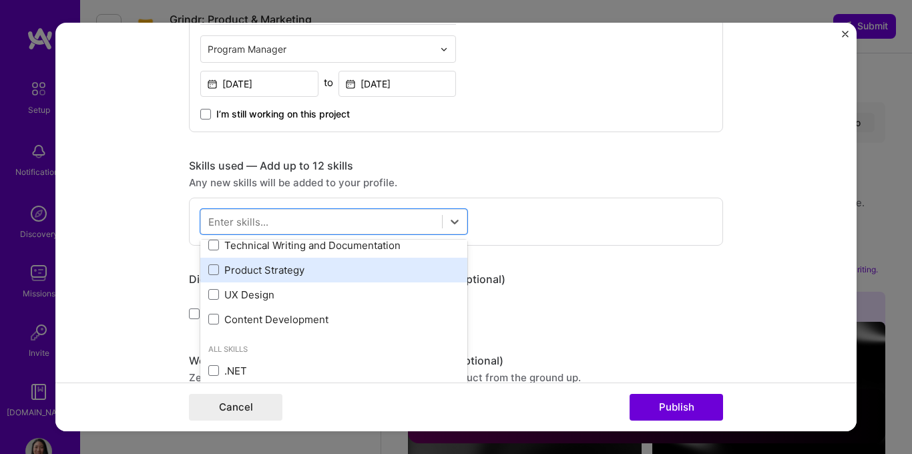
click at [394, 272] on div "Product Strategy" at bounding box center [333, 270] width 251 height 14
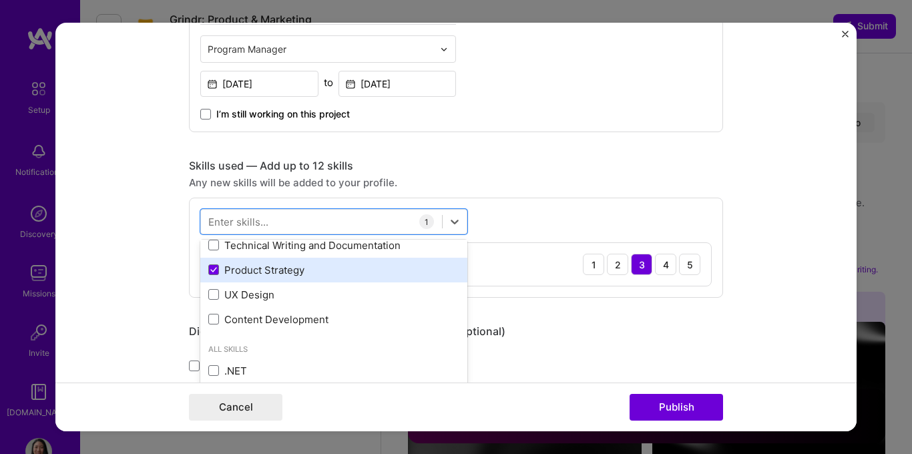
click at [394, 272] on div "Product Strategy" at bounding box center [333, 270] width 251 height 14
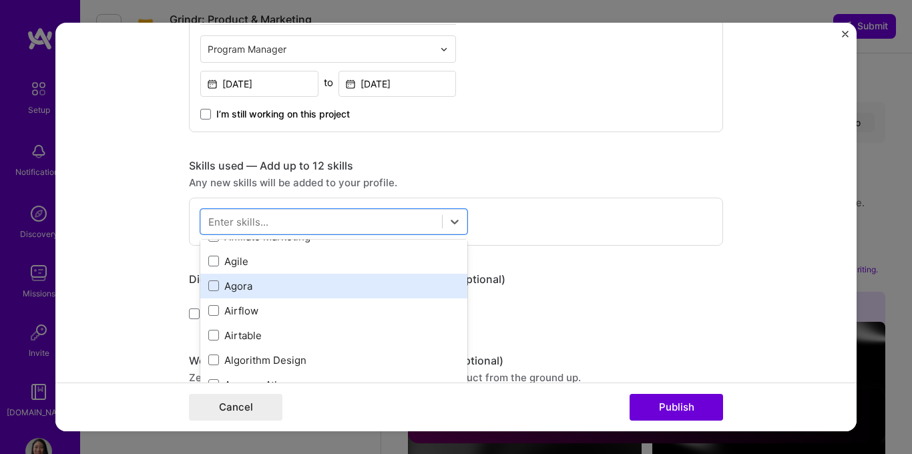
scroll to position [579, 0]
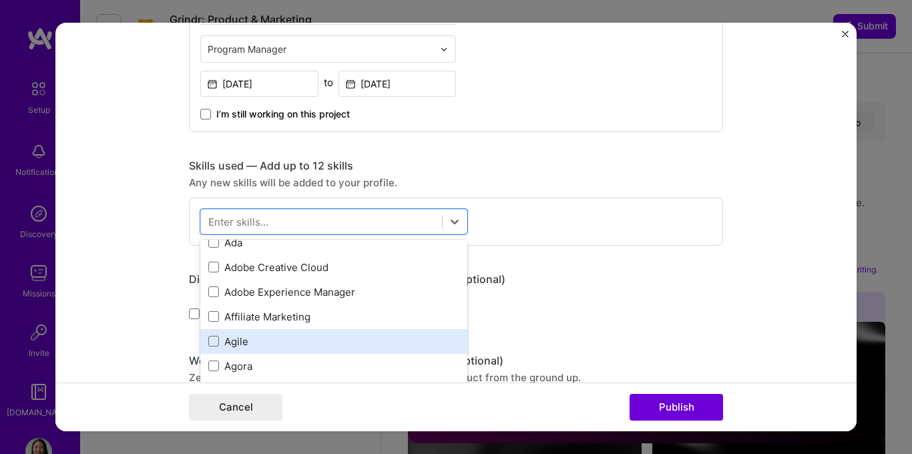
click at [371, 349] on div "Agile" at bounding box center [333, 341] width 267 height 25
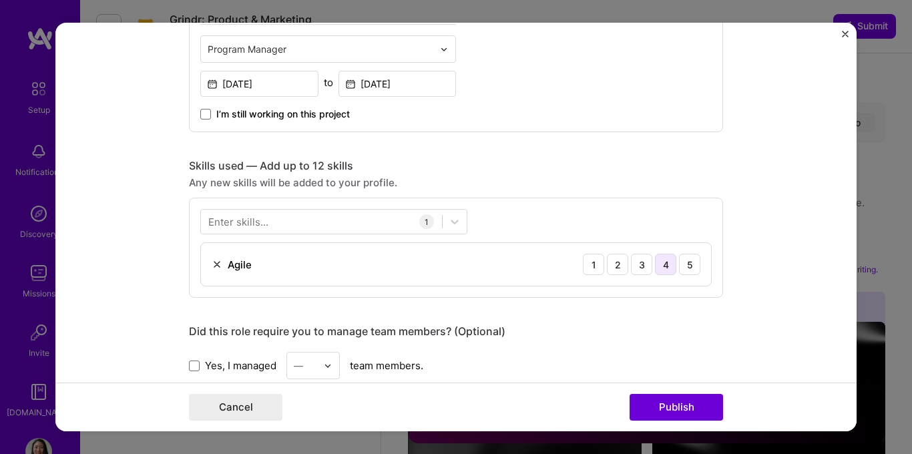
click at [660, 259] on div "4" at bounding box center [665, 264] width 21 height 21
click at [296, 230] on div at bounding box center [321, 222] width 241 height 22
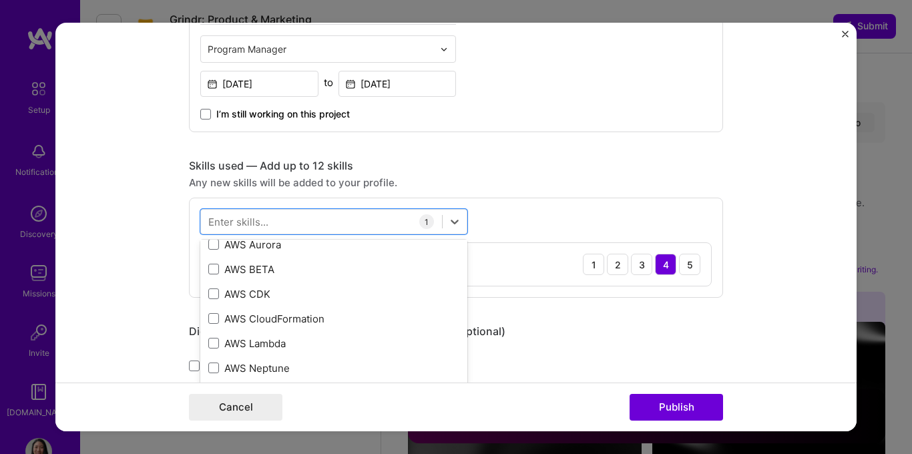
scroll to position [611, 0]
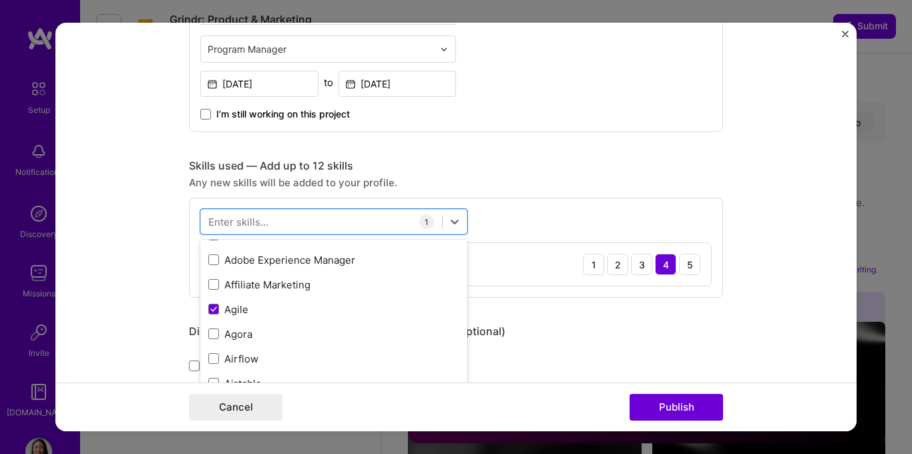
click at [153, 178] on form "Project title T&S Policy Implementation Company TikTok Project industry Industr…" at bounding box center [455, 227] width 801 height 409
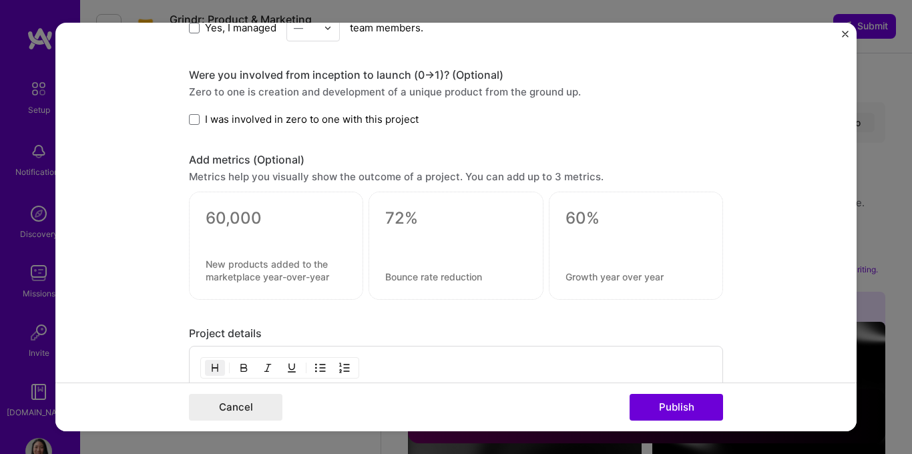
scroll to position [820, 0]
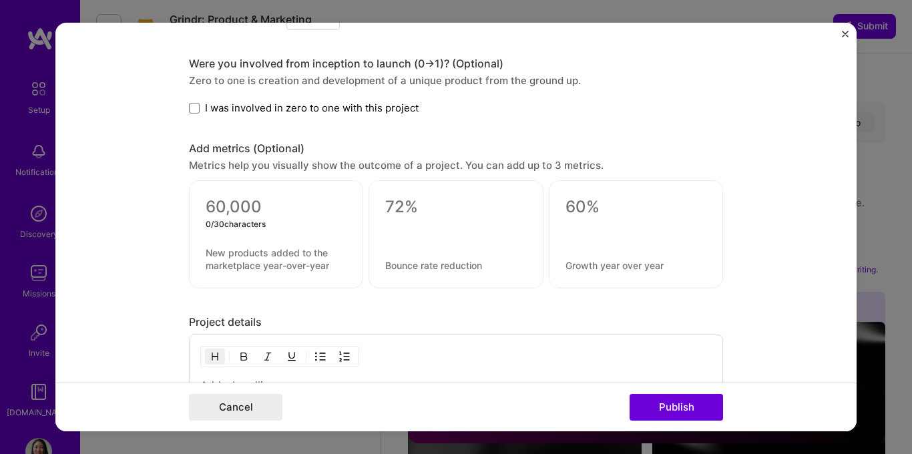
click at [221, 203] on textarea at bounding box center [276, 207] width 141 height 20
type textarea "0"
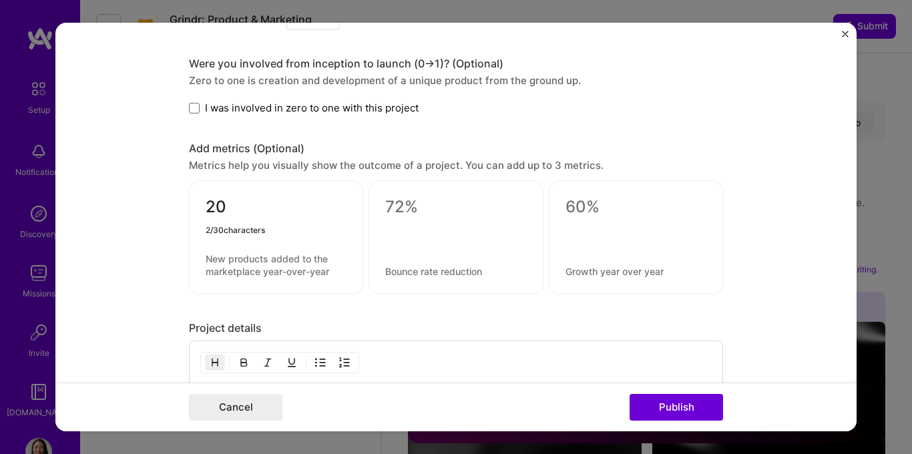
type textarea "20"
click at [232, 266] on textarea at bounding box center [276, 264] width 141 height 25
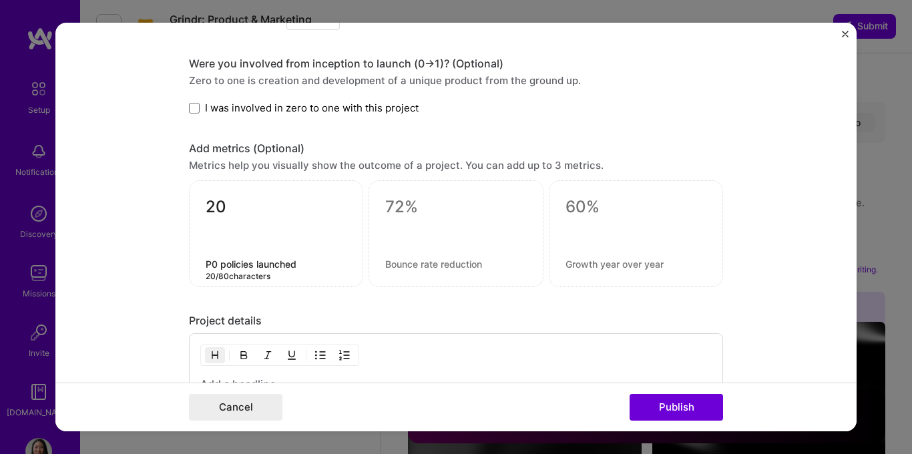
type textarea "P0 policies launched"
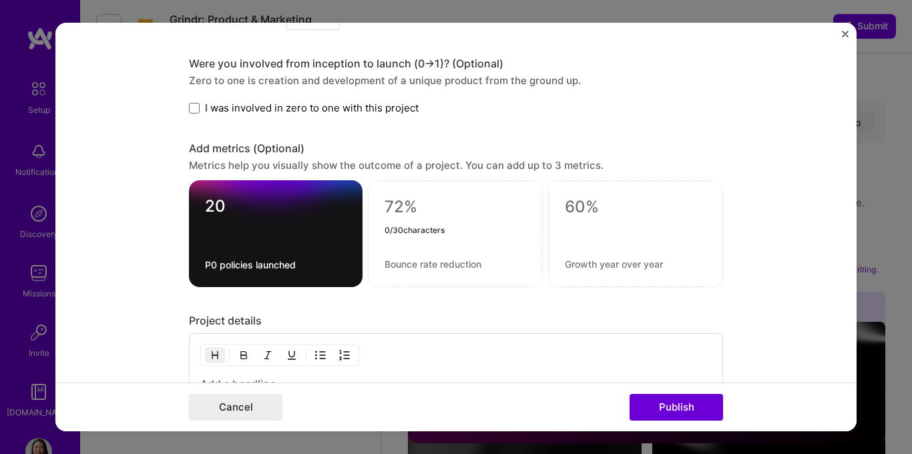
click at [435, 205] on textarea at bounding box center [456, 207] width 142 height 20
type textarea "10"
click at [442, 269] on textarea at bounding box center [456, 264] width 142 height 13
type textarea "Products affected"
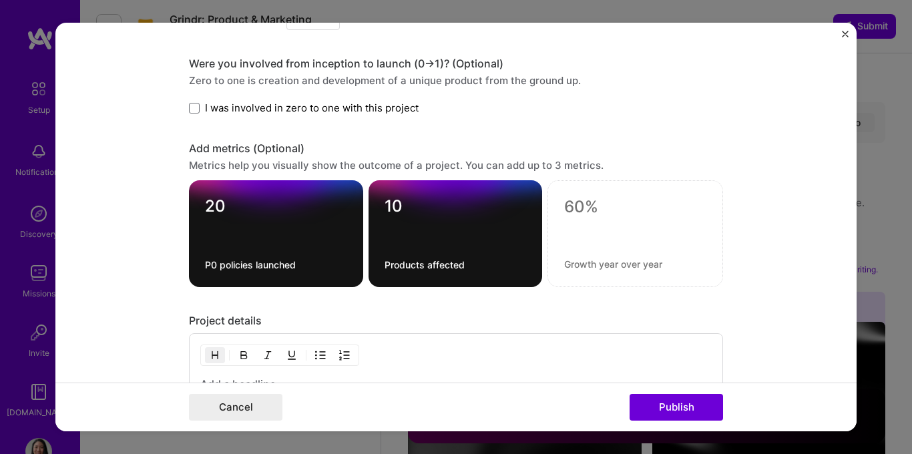
drag, startPoint x: 114, startPoint y: 200, endPoint x: 132, endPoint y: 196, distance: 18.3
click at [115, 200] on form "Project title T&S Policy Implementation Company TikTok Project industry Industr…" at bounding box center [455, 227] width 801 height 409
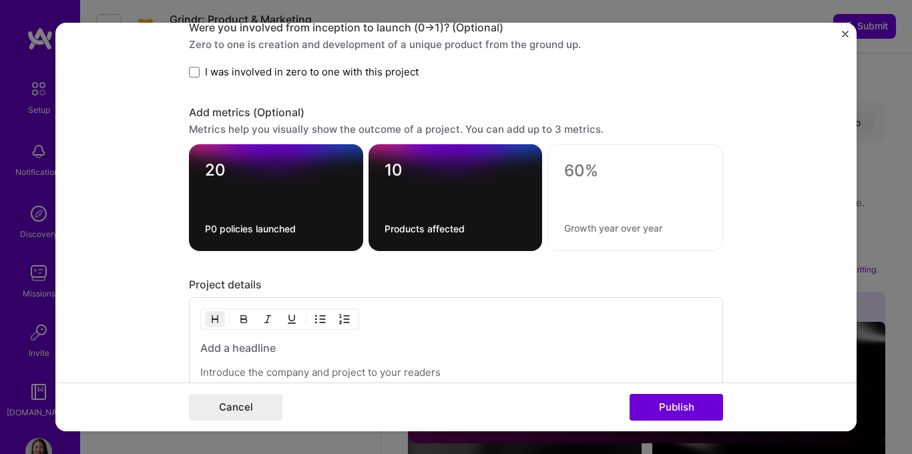
scroll to position [1053, 0]
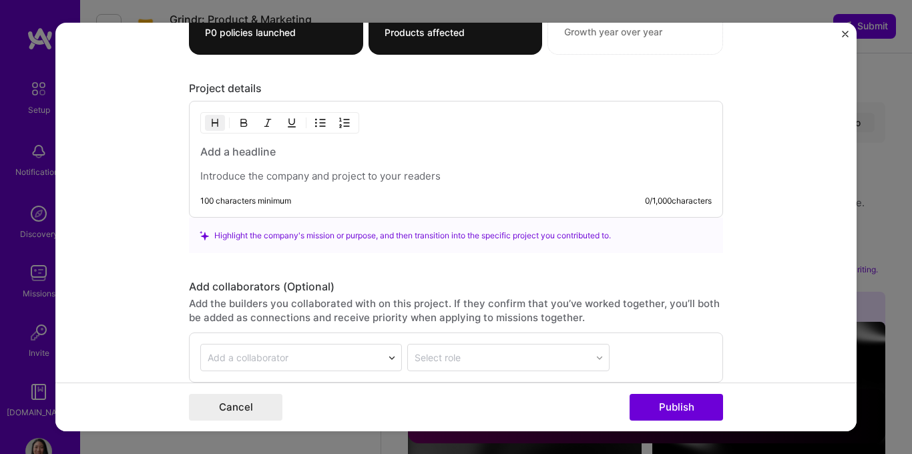
click at [256, 172] on p at bounding box center [456, 176] width 512 height 13
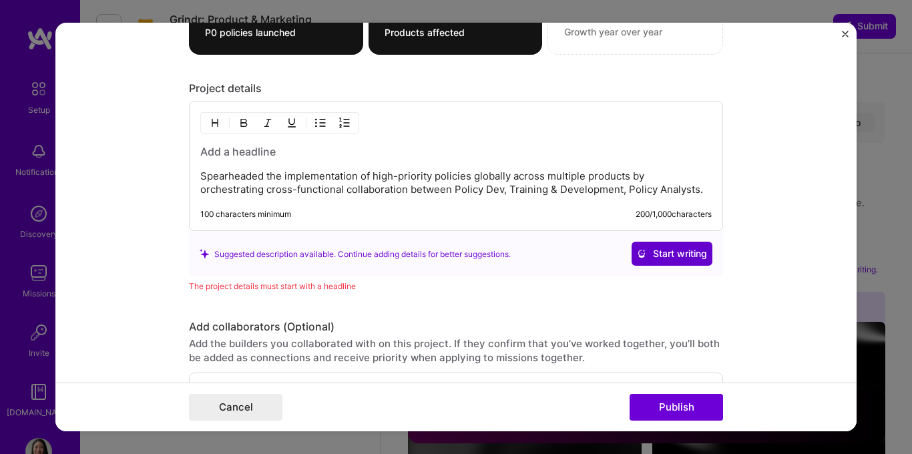
click at [673, 253] on span "Start writing" at bounding box center [672, 253] width 70 height 13
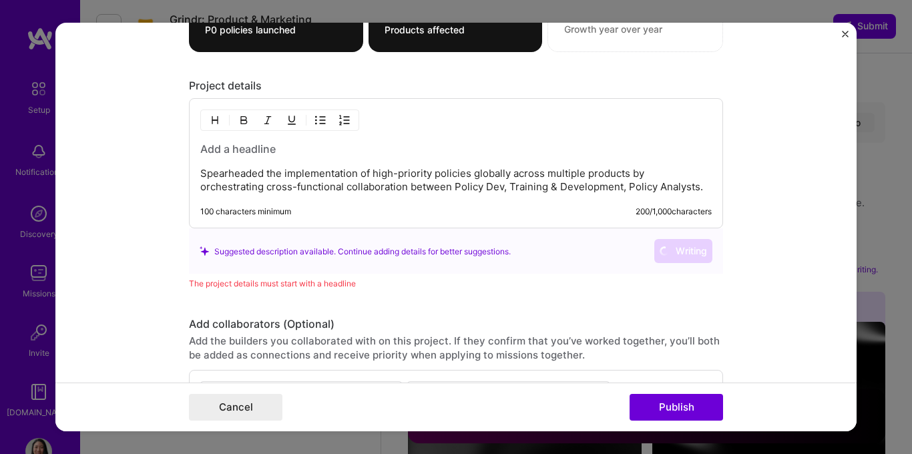
scroll to position [1058, 0]
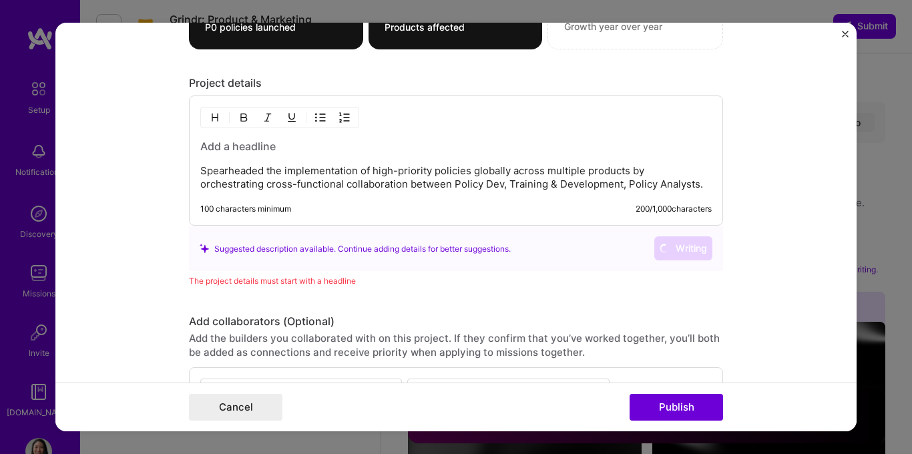
click at [471, 253] on div "Suggested description available. Continue adding details for better suggestions." at bounding box center [355, 249] width 311 height 14
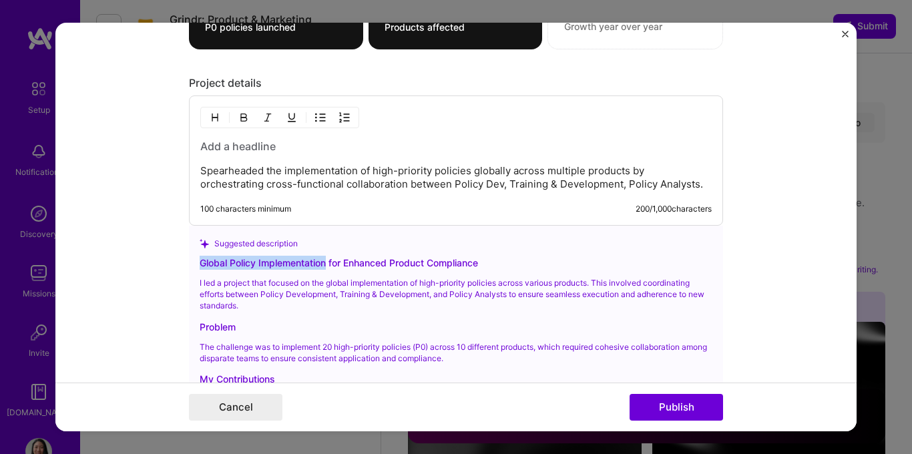
drag, startPoint x: 196, startPoint y: 264, endPoint x: 322, endPoint y: 266, distance: 125.6
click at [322, 266] on div "Global Policy Implementation for Enhanced Product Compliance" at bounding box center [456, 263] width 513 height 14
copy div "Global Policy Implementation"
click at [232, 145] on h3 at bounding box center [456, 146] width 512 height 15
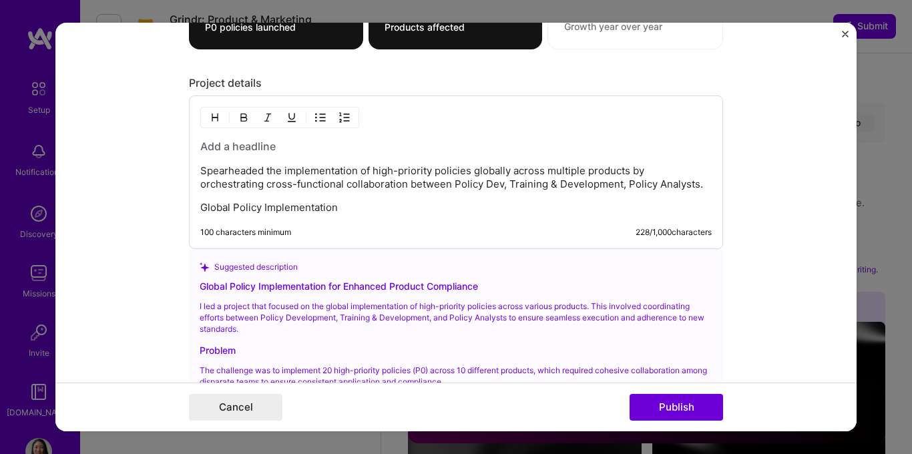
click at [234, 132] on div "Spearheaded the implementation of high-priority policies globally across multip…" at bounding box center [456, 173] width 534 height 154
click at [234, 144] on h3 at bounding box center [456, 146] width 512 height 15
click at [235, 144] on h3 at bounding box center [456, 146] width 512 height 15
click at [350, 150] on h3 "Global Policy Implementation" at bounding box center [456, 146] width 512 height 15
click at [232, 144] on h3 "Global Policy Implementation" at bounding box center [456, 146] width 512 height 15
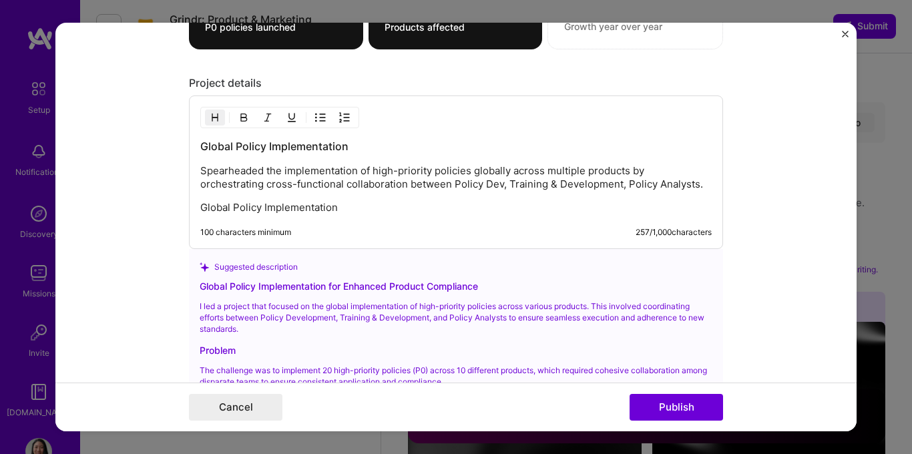
click at [344, 141] on h3 "Global Policy Implementation" at bounding box center [456, 146] width 512 height 15
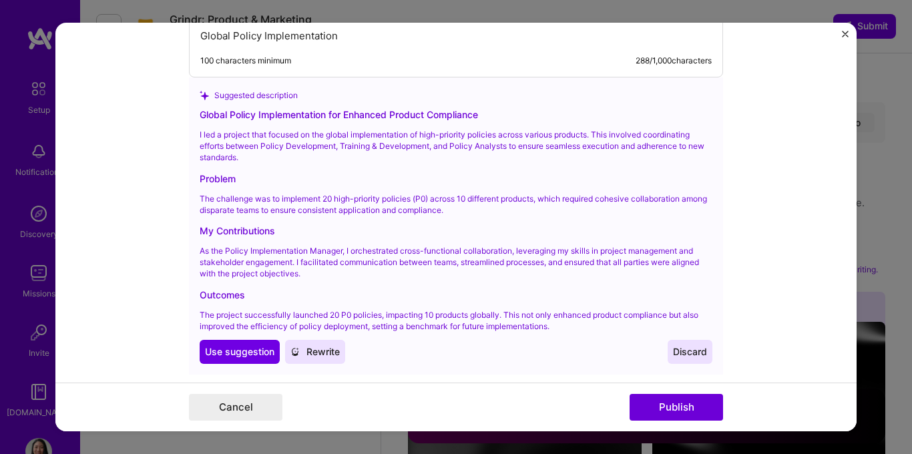
scroll to position [1231, 0]
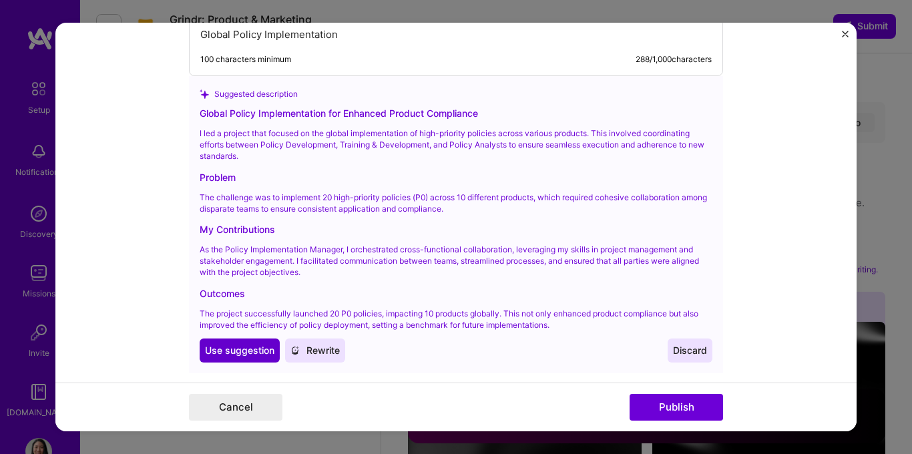
click at [225, 349] on span "Use suggestion" at bounding box center [239, 350] width 69 height 13
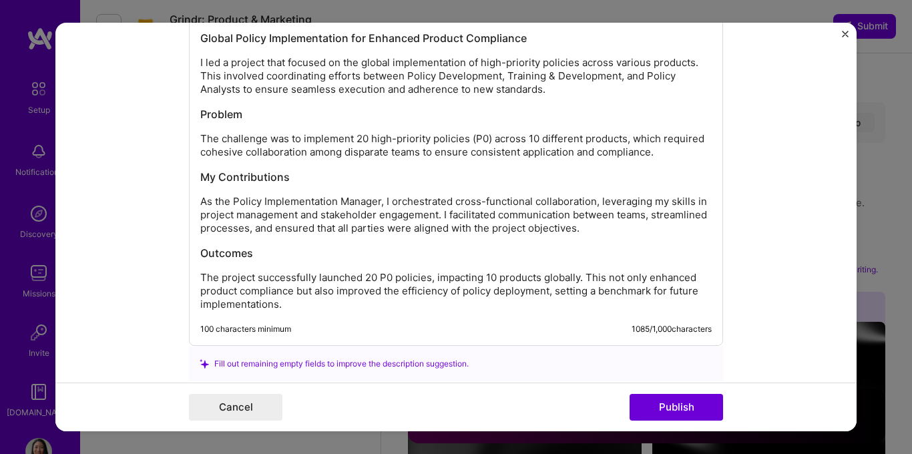
scroll to position [1169, 0]
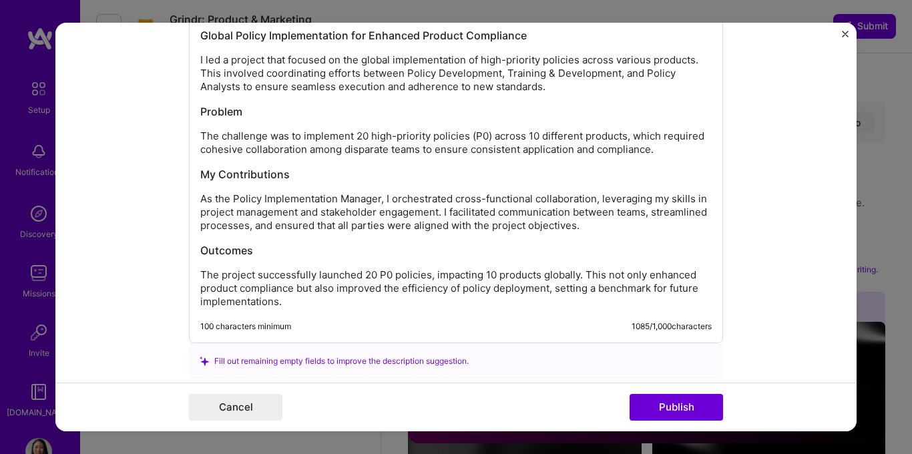
click at [669, 149] on p "The challenge was to implement 20 high-priority policies (P0) across 10 differe…" at bounding box center [456, 143] width 512 height 27
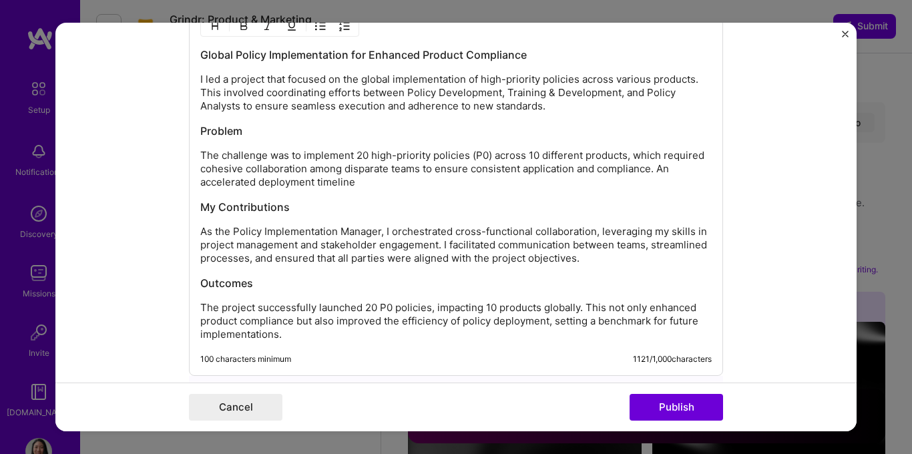
scroll to position [1149, 0]
drag, startPoint x: 654, startPoint y: 168, endPoint x: 349, endPoint y: 182, distance: 305.5
click at [349, 182] on p "The challenge was to implement 20 high-priority policies (P0) across 10 differe…" at bounding box center [456, 170] width 512 height 40
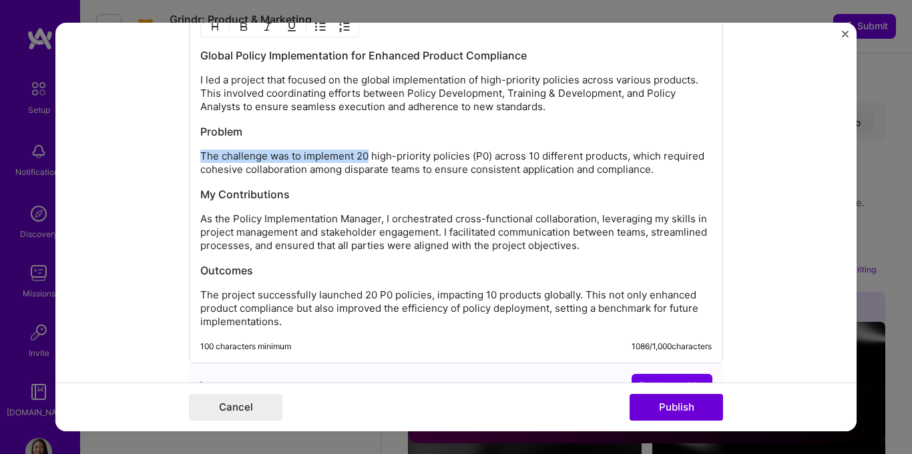
drag, startPoint x: 196, startPoint y: 155, endPoint x: 361, endPoint y: 158, distance: 165.7
click at [361, 158] on p "The challenge was to implement 20 high-priority policies (P0) across 10 differe…" at bounding box center [456, 163] width 512 height 27
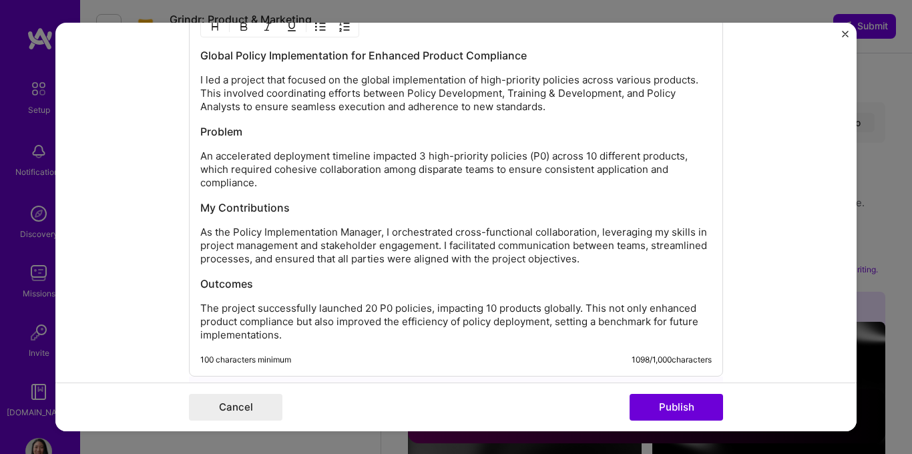
click at [564, 111] on p "I led a project that focused on the global implementation of high-priority poli…" at bounding box center [456, 93] width 512 height 40
click at [617, 82] on p "I led a project that focused on the global implementation of high-priority poli…" at bounding box center [456, 93] width 512 height 40
click at [235, 95] on p "I led a project that focused on the global implementation of high-priority poli…" at bounding box center [456, 93] width 512 height 40
click at [270, 107] on p "I led a project that focused on the global implementation of high-priority poli…" at bounding box center [456, 93] width 512 height 40
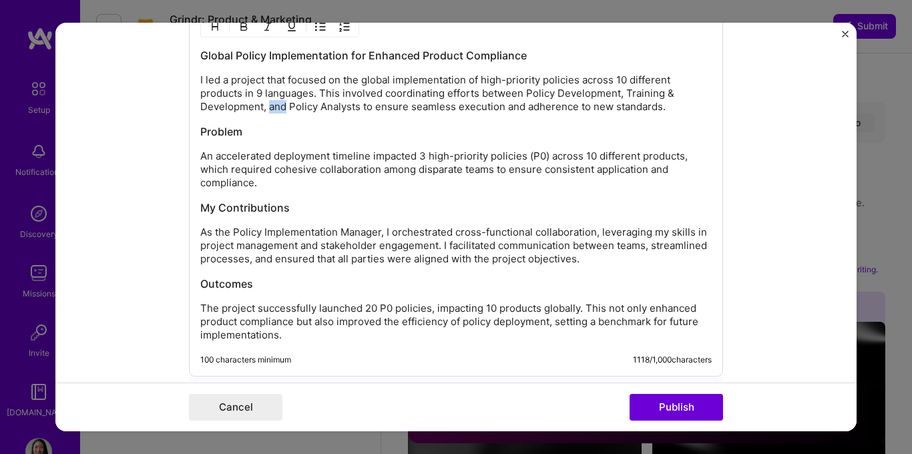
click at [270, 107] on p "I led a project that focused on the global implementation of high-priority poli…" at bounding box center [456, 93] width 512 height 40
click at [335, 110] on p "I led a project that focused on the global implementation of high-priority poli…" at bounding box center [456, 93] width 512 height 40
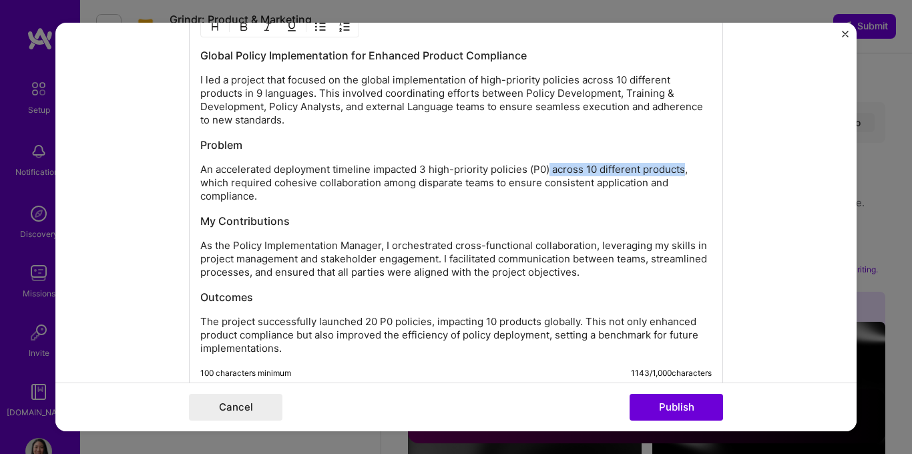
drag, startPoint x: 560, startPoint y: 168, endPoint x: 680, endPoint y: 171, distance: 119.6
click at [680, 171] on p "An accelerated deployment timeline impacted 3 high-priority policies (P0) acros…" at bounding box center [456, 183] width 512 height 40
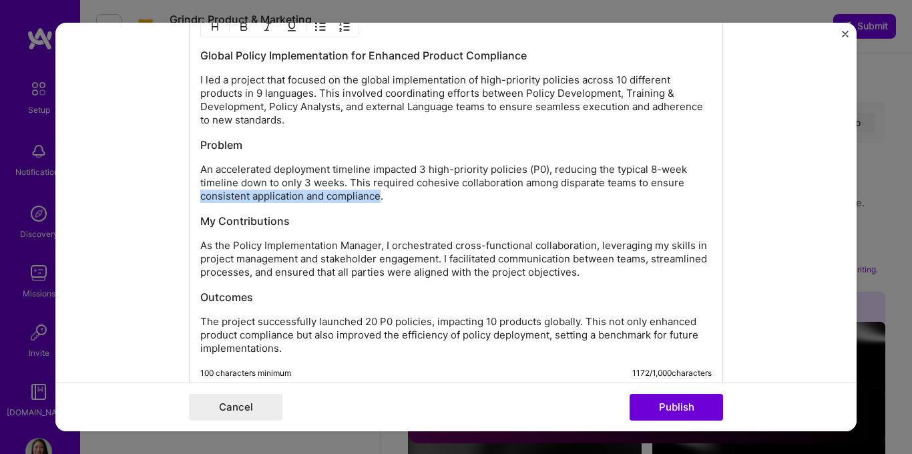
drag, startPoint x: 195, startPoint y: 200, endPoint x: 375, endPoint y: 200, distance: 179.6
click at [375, 200] on p "An accelerated deployment timeline impacted 3 high-priority policies (P0), redu…" at bounding box center [456, 183] width 512 height 40
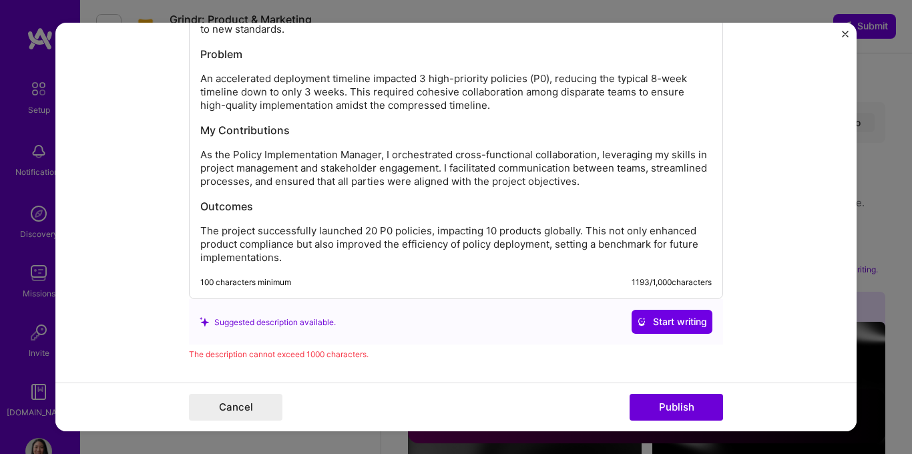
scroll to position [1256, 0]
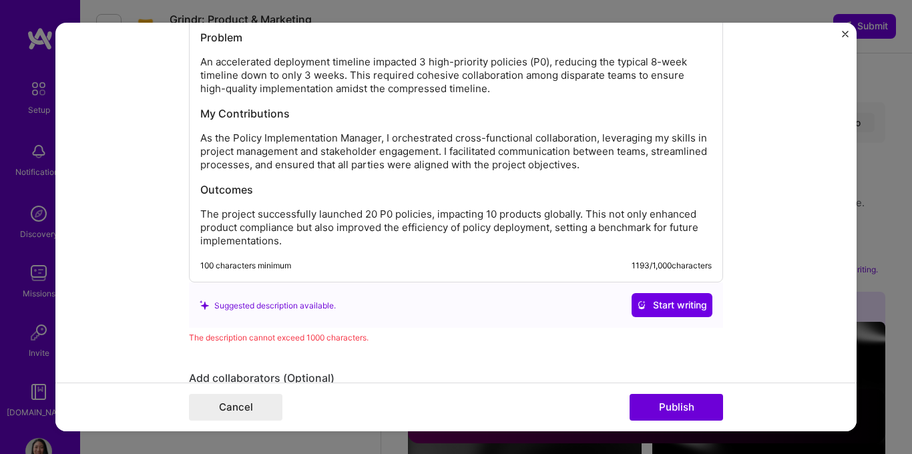
click at [578, 163] on p "As the Policy Implementation Manager, I orchestrated cross-functional collabora…" at bounding box center [456, 152] width 512 height 40
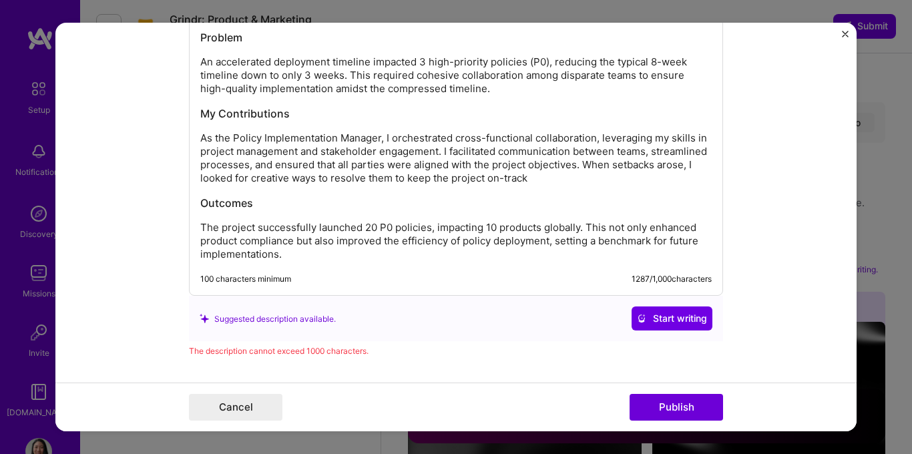
click at [457, 180] on p "As the Policy Implementation Manager, I orchestrated cross-functional collabora…" at bounding box center [456, 158] width 512 height 53
drag, startPoint x: 478, startPoint y: 178, endPoint x: 465, endPoint y: 183, distance: 13.8
click at [478, 178] on p "As the Policy Implementation Manager, I orchestrated cross-functional collabora…" at bounding box center [456, 158] width 512 height 53
click at [612, 179] on p "As the Policy Implementation Manager, I orchestrated cross-functional collabora…" at bounding box center [456, 158] width 512 height 53
drag, startPoint x: 196, startPoint y: 226, endPoint x: 250, endPoint y: 229, distance: 54.2
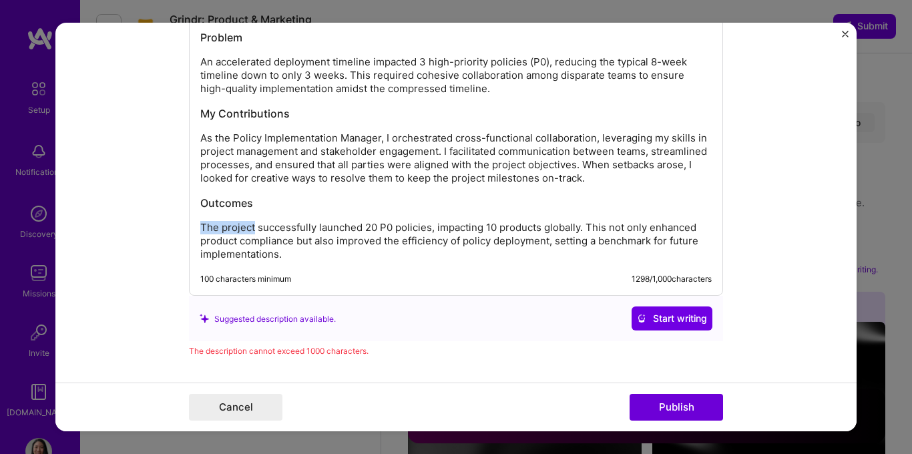
click at [250, 229] on p "The project successfully launched 20 P0 policies, impacting 10 products globall…" at bounding box center [456, 241] width 512 height 40
drag, startPoint x: 307, startPoint y: 223, endPoint x: 321, endPoint y: 227, distance: 13.9
click at [321, 227] on p "I successfully launched 20 P0 policies, impacting 10 products globally. This no…" at bounding box center [456, 241] width 512 height 40
drag, startPoint x: 387, startPoint y: 229, endPoint x: 424, endPoint y: 229, distance: 37.4
click at [424, 229] on p "I successfully launched the 3 P0 policies, impacting 10 products globally. This…" at bounding box center [456, 241] width 512 height 40
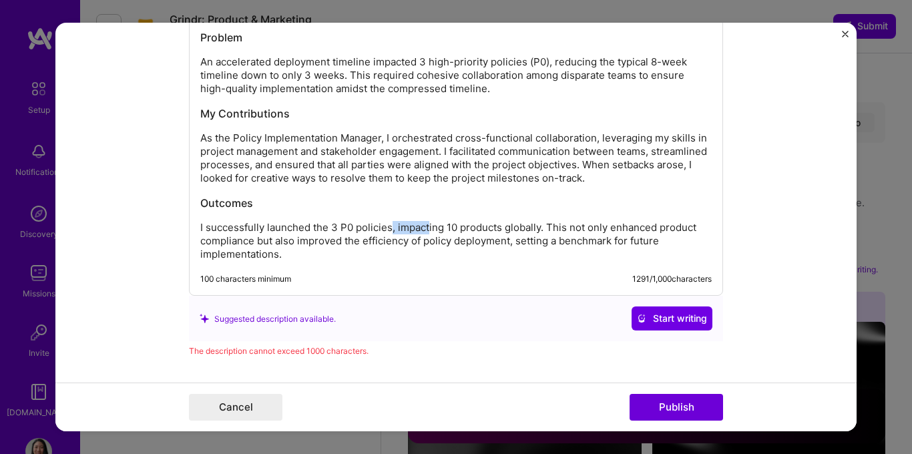
click at [422, 228] on p "I successfully launched the 3 P0 policies, impacting 10 products globally. This…" at bounding box center [456, 241] width 512 height 40
drag, startPoint x: 386, startPoint y: 228, endPoint x: 536, endPoint y: 230, distance: 149.6
click at [536, 230] on p "I successfully launched the 3 P0 policies, impacting 10 products globally. This…" at bounding box center [456, 241] width 512 height 40
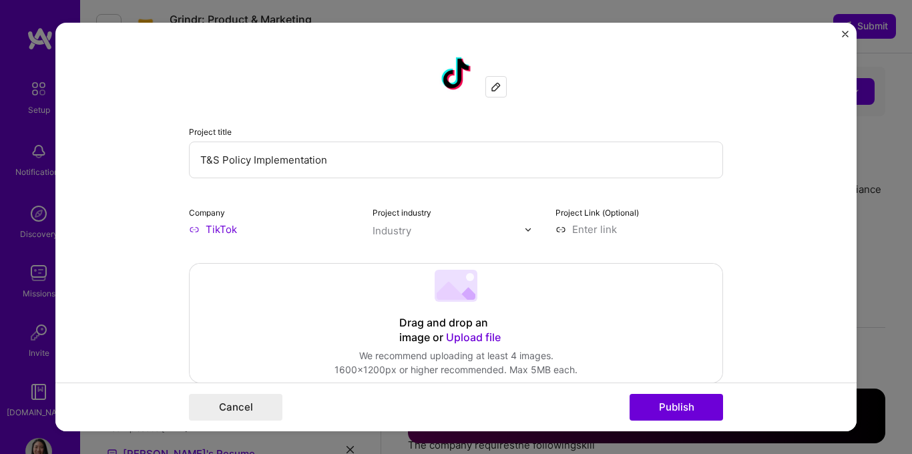
select select "US"
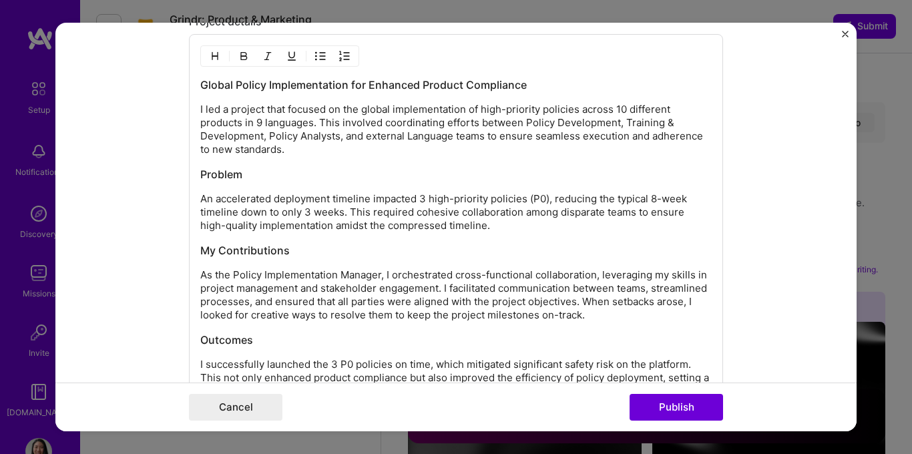
scroll to position [1117, 0]
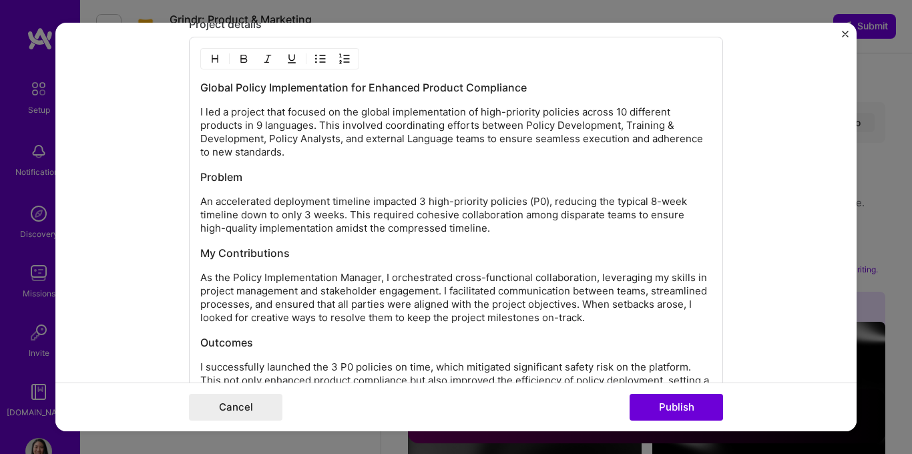
drag, startPoint x: 346, startPoint y: 216, endPoint x: 486, endPoint y: 222, distance: 139.7
click at [486, 222] on p "An accelerated deployment timeline impacted 3 high-priority policies (P0), redu…" at bounding box center [456, 215] width 512 height 40
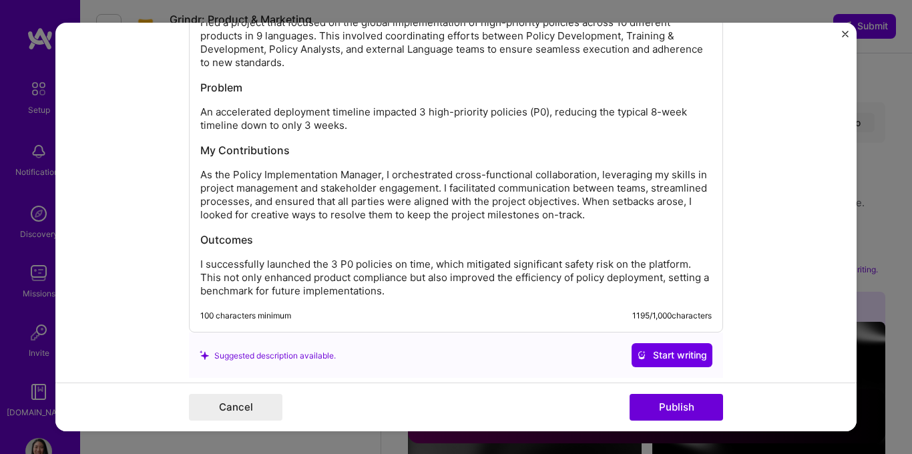
scroll to position [1192, 0]
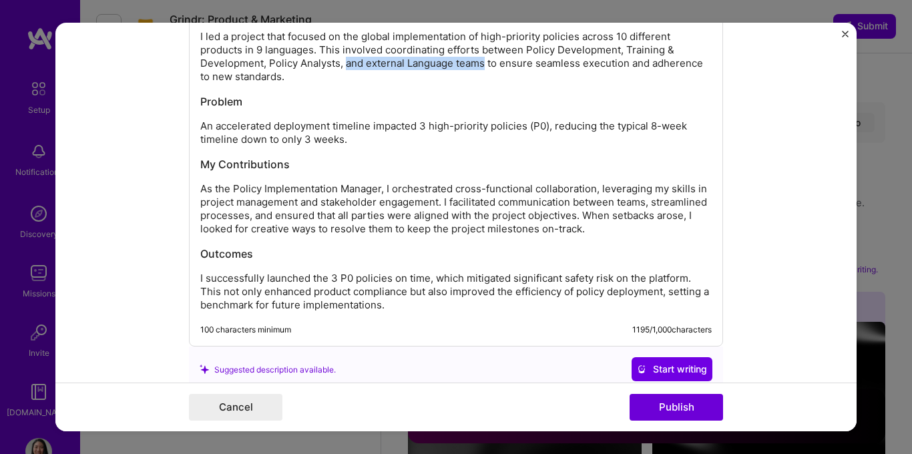
drag, startPoint x: 341, startPoint y: 63, endPoint x: 481, endPoint y: 65, distance: 139.6
click at [481, 65] on p "I led a project that focused on the global implementation of high-priority poli…" at bounding box center [456, 56] width 512 height 53
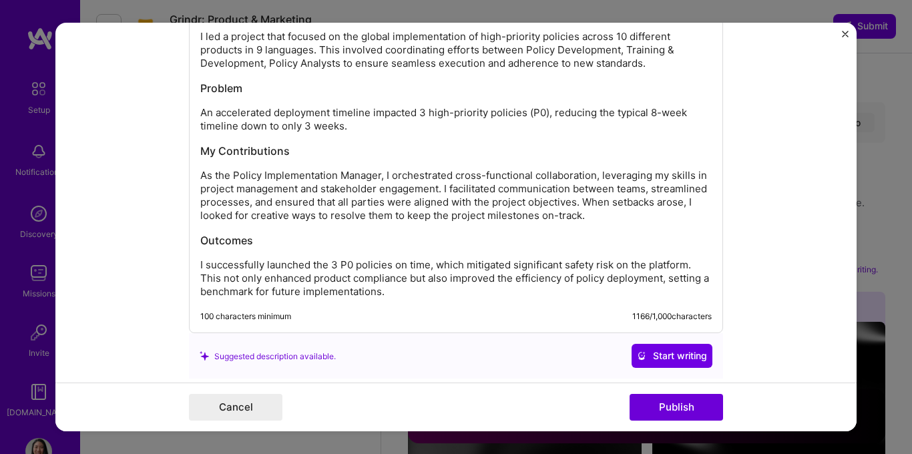
click at [265, 61] on p "I led a project that focused on the global implementation of high-priority poli…" at bounding box center [456, 50] width 512 height 40
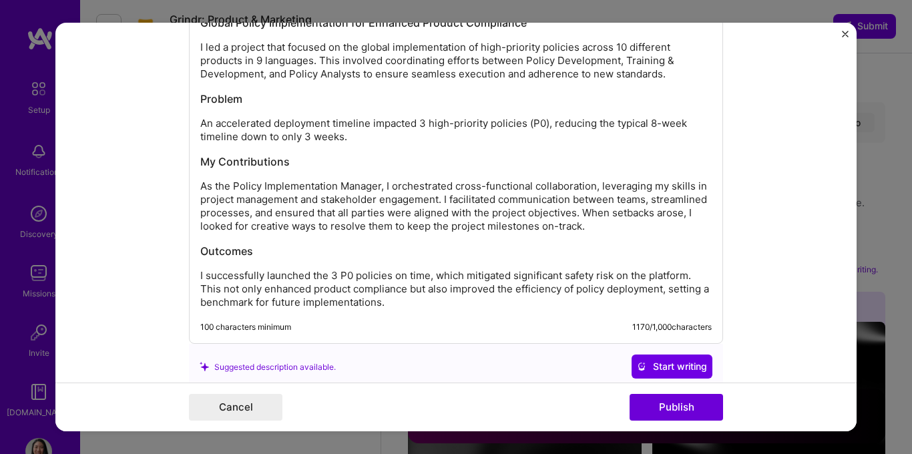
scroll to position [1180, 0]
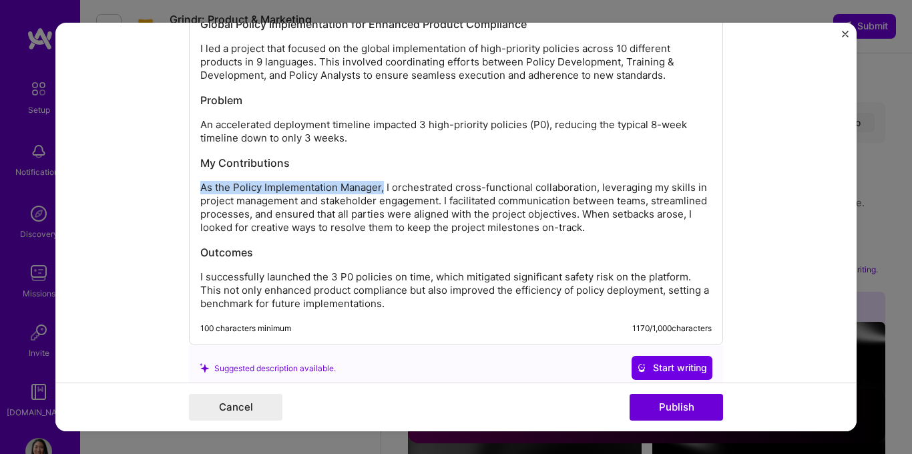
drag, startPoint x: 196, startPoint y: 187, endPoint x: 380, endPoint y: 191, distance: 184.4
click at [380, 191] on p "As the Policy Implementation Manager, I orchestrated cross-functional collabora…" at bounding box center [456, 207] width 512 height 53
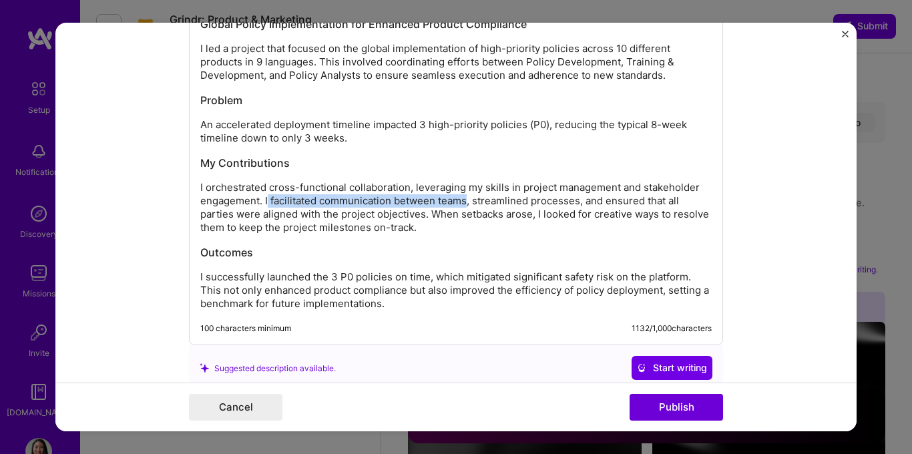
drag, startPoint x: 262, startPoint y: 200, endPoint x: 461, endPoint y: 201, distance: 199.7
click at [461, 201] on p "I orchestrated cross-functional collaboration, leveraging my skills in project …" at bounding box center [456, 207] width 512 height 53
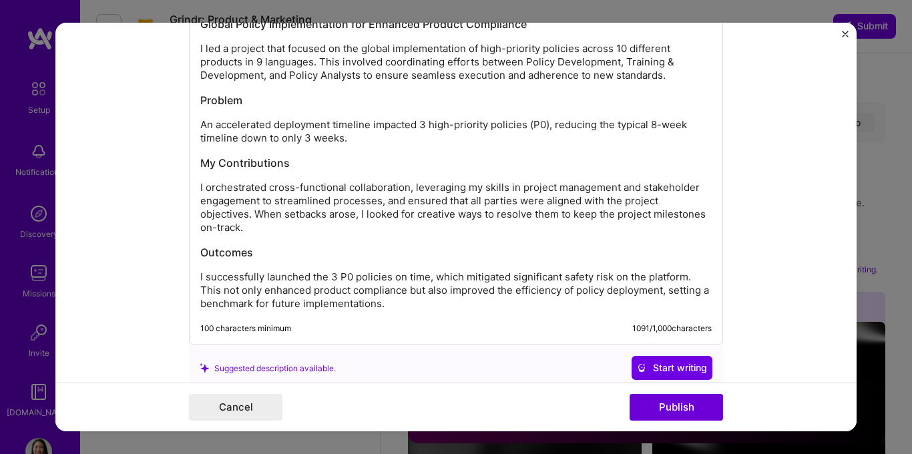
click at [376, 202] on p "I orchestrated cross-functional collaboration, leveraging my skills in project …" at bounding box center [456, 207] width 512 height 53
click at [402, 201] on p "I orchestrated cross-functional collaboration, leveraging my skills in project …" at bounding box center [456, 207] width 512 height 53
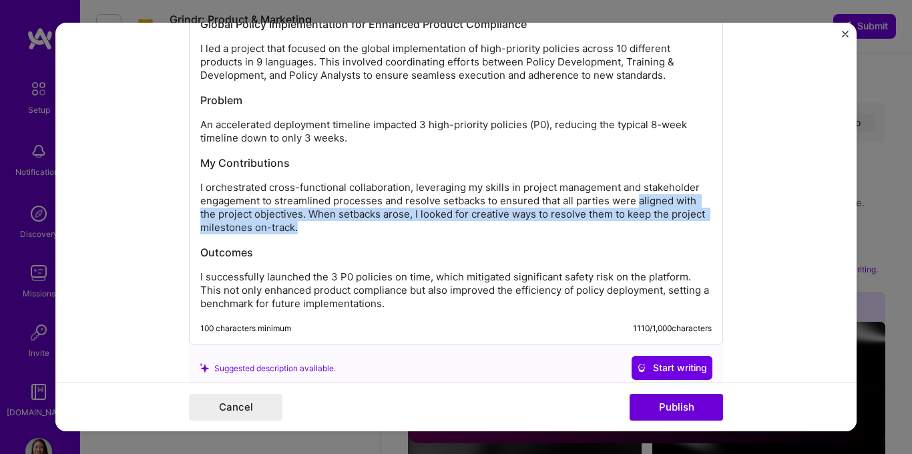
drag, startPoint x: 633, startPoint y: 202, endPoint x: 305, endPoint y: 232, distance: 329.9
click at [305, 232] on p "I orchestrated cross-functional collaboration, leveraging my skills in project …" at bounding box center [456, 207] width 512 height 53
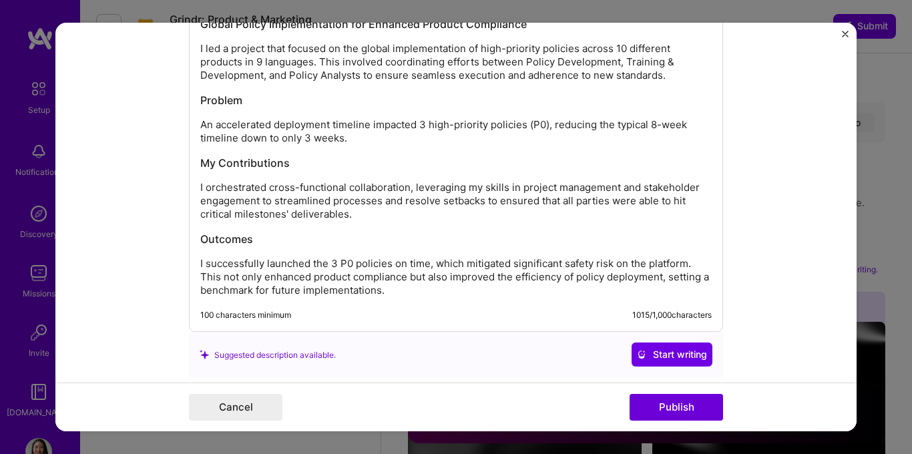
click at [242, 210] on p "I orchestrated cross-functional collaboration, leveraging my skills in project …" at bounding box center [456, 201] width 512 height 40
drag, startPoint x: 671, startPoint y: 202, endPoint x: 347, endPoint y: 212, distance: 323.4
click at [347, 212] on p "I orchestrated cross-functional collaboration, leveraging my skills in project …" at bounding box center [456, 201] width 512 height 40
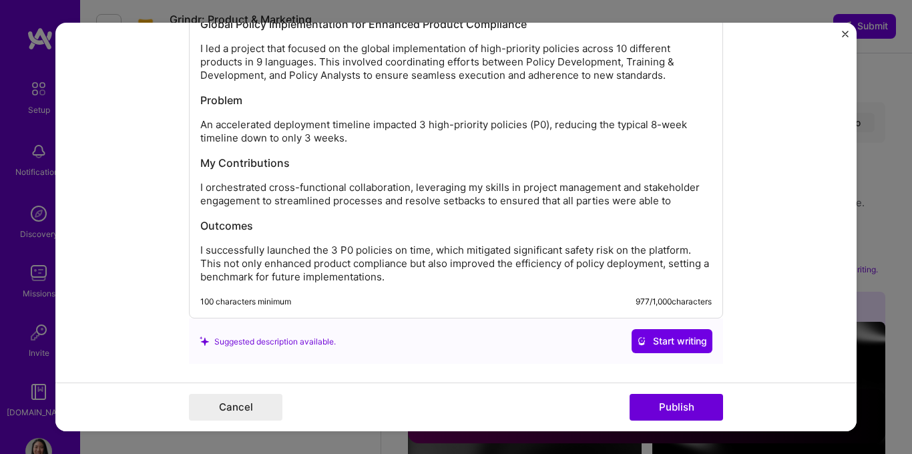
click at [533, 202] on p "I orchestrated cross-functional collaboration, leveraging my skills in project …" at bounding box center [456, 194] width 512 height 27
click at [666, 202] on p "I orchestrated cross-functional collaboration, leveraging my skills in project …" at bounding box center [456, 194] width 512 height 27
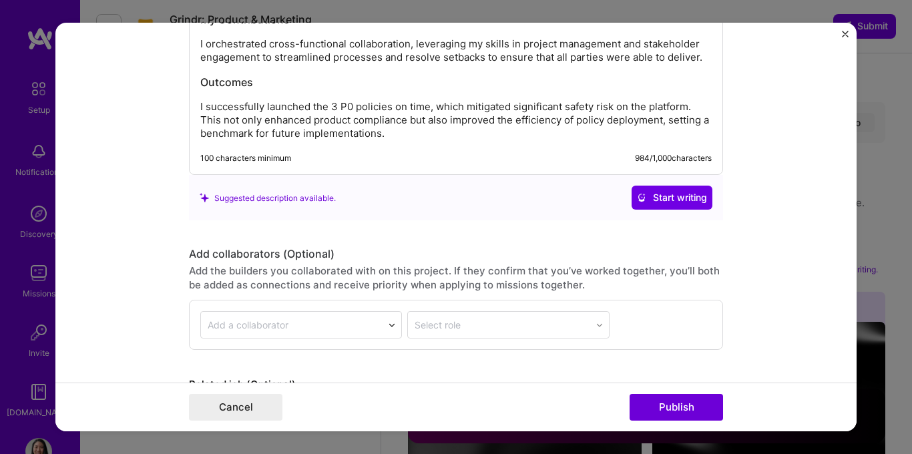
scroll to position [1411, 0]
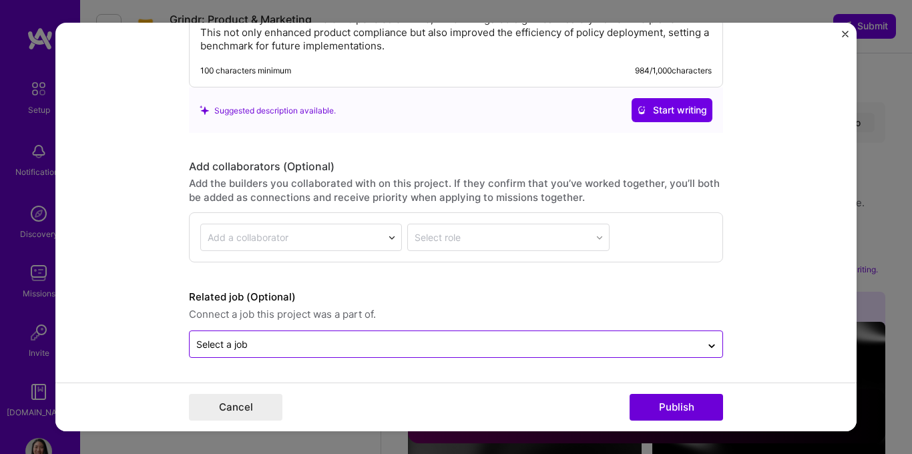
click at [568, 343] on input "text" at bounding box center [445, 344] width 498 height 14
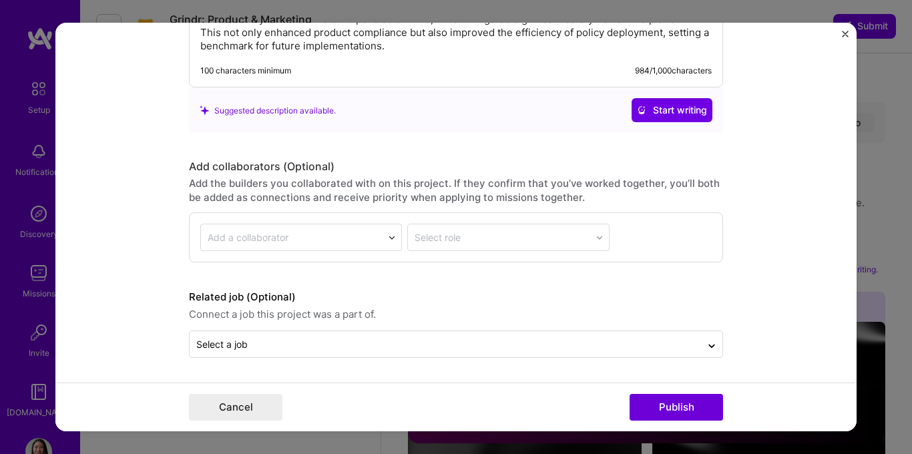
click at [115, 294] on form "Project title T&S Policy Implementation Company TikTok Project industry Industr…" at bounding box center [455, 227] width 801 height 409
click at [652, 409] on button "Publish" at bounding box center [676, 407] width 93 height 27
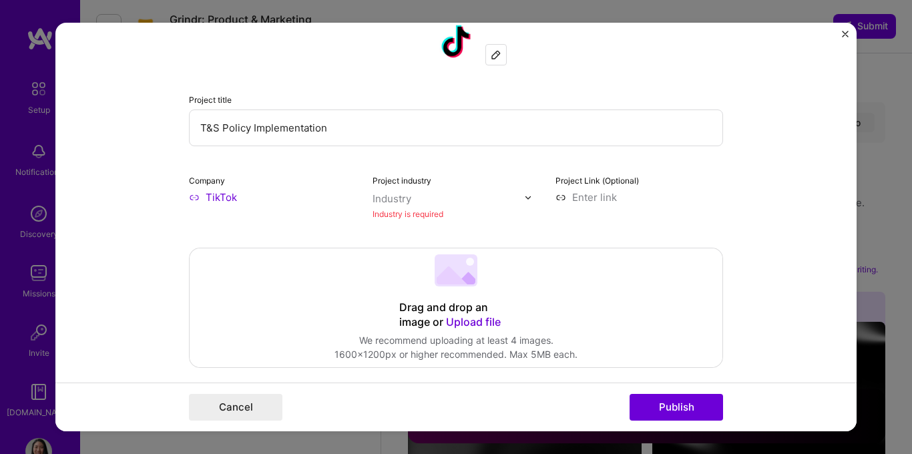
scroll to position [27, 0]
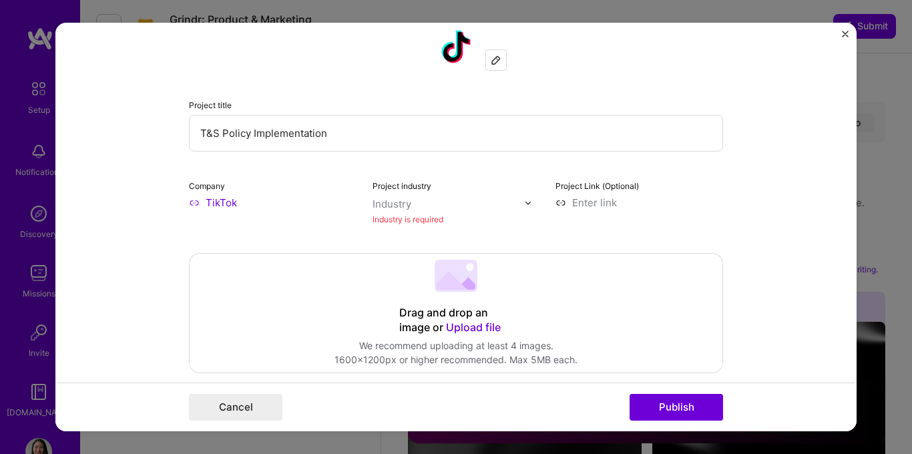
click at [409, 204] on input "text" at bounding box center [449, 204] width 152 height 14
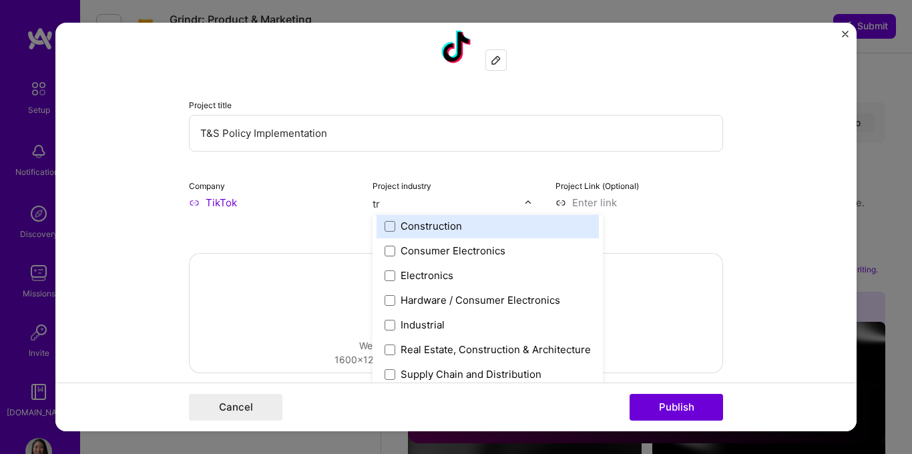
scroll to position [0, 0]
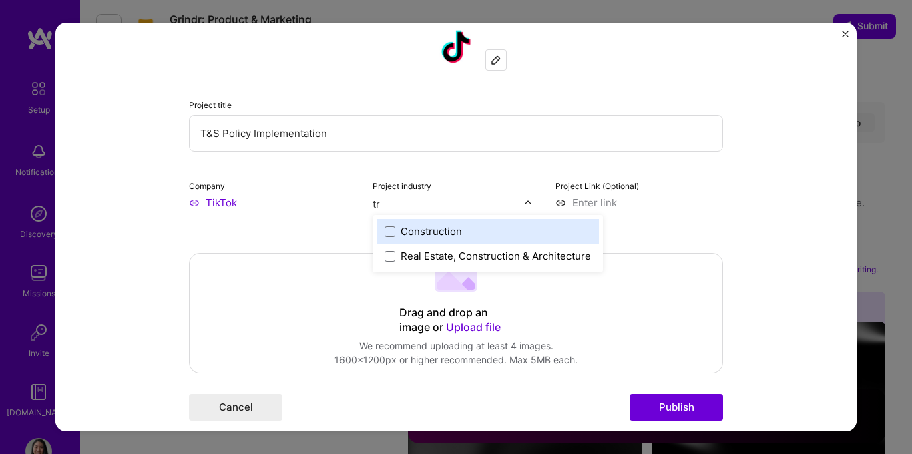
type input "t"
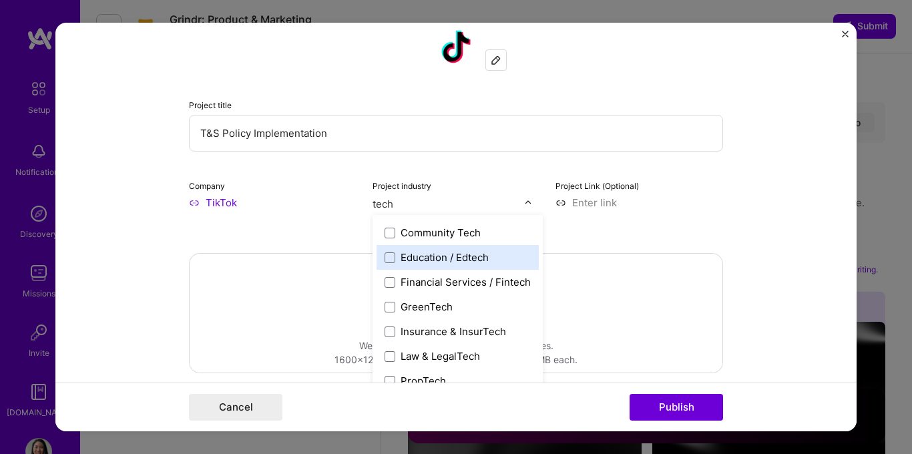
scroll to position [129, 0]
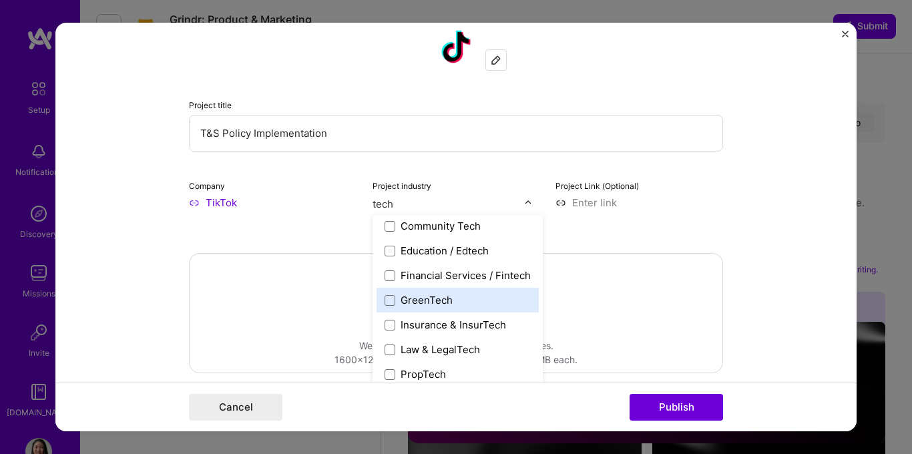
type input "tech"
click at [464, 168] on div "Project title T&S Policy Implementation Company TikTok Project industry option …" at bounding box center [456, 125] width 534 height 204
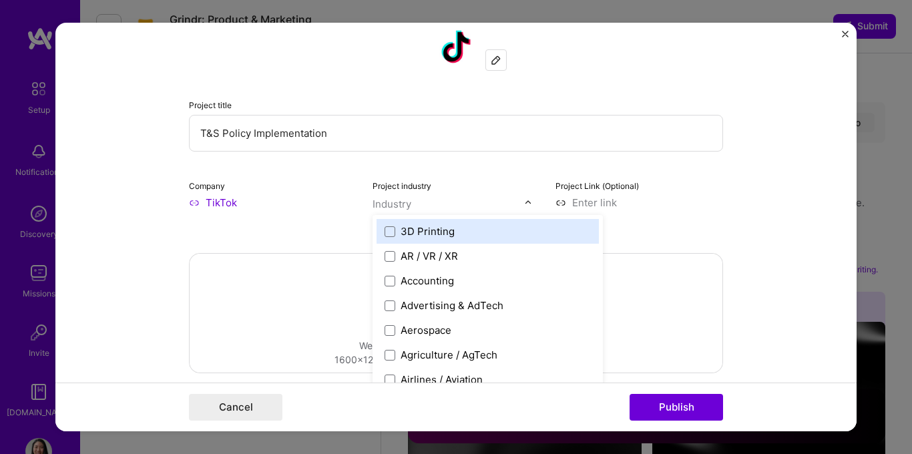
click at [405, 204] on div "Industry" at bounding box center [392, 204] width 39 height 14
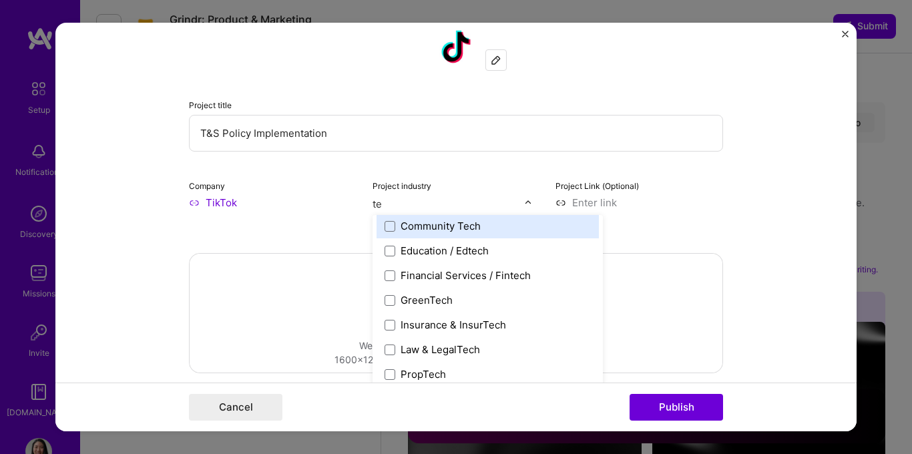
type input "t"
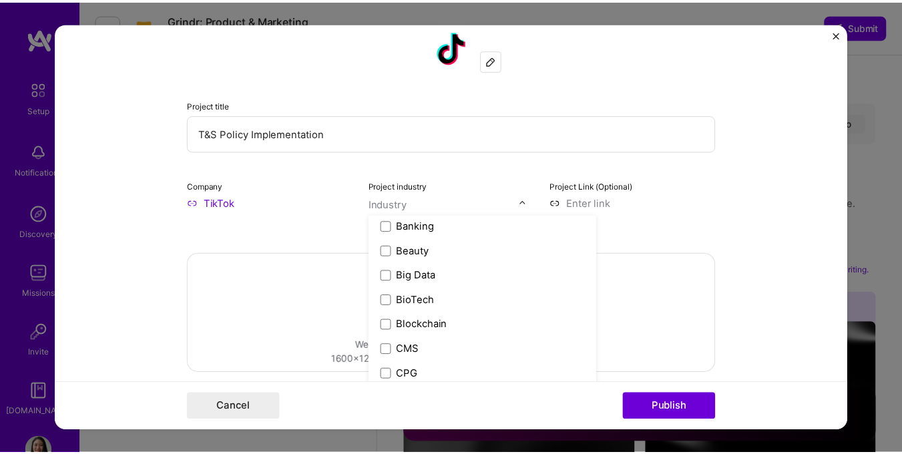
scroll to position [0, 0]
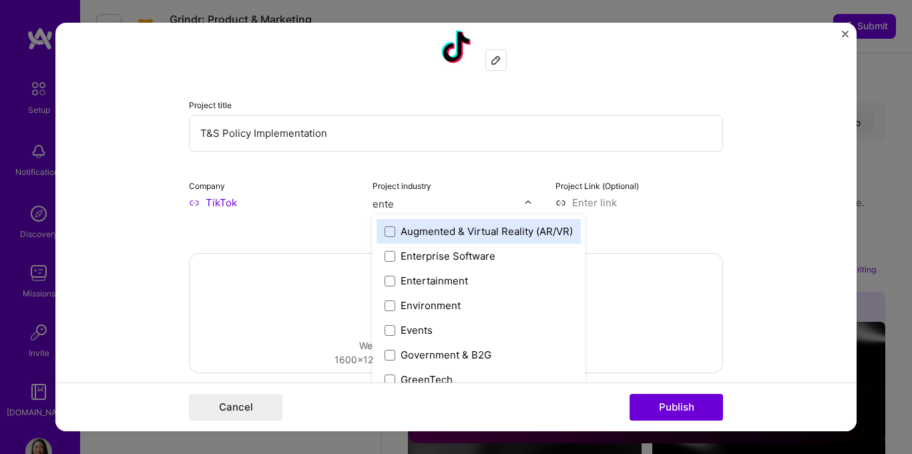
type input "enter"
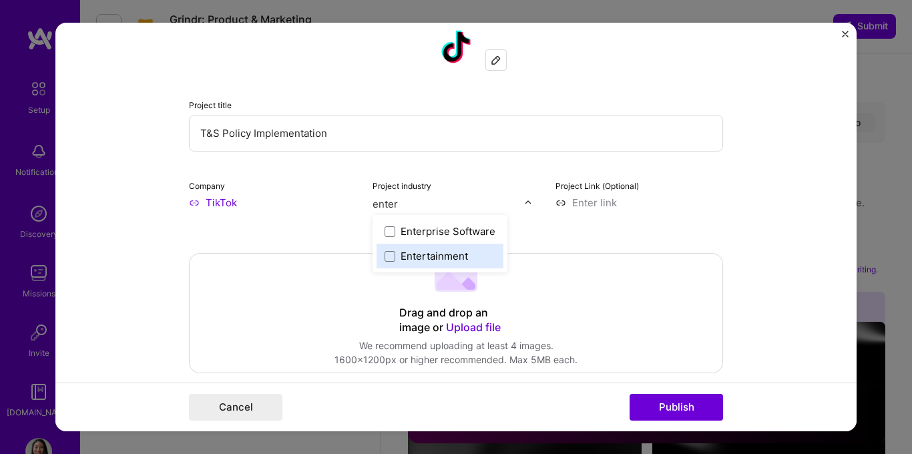
click at [418, 254] on div "Entertainment" at bounding box center [434, 256] width 67 height 14
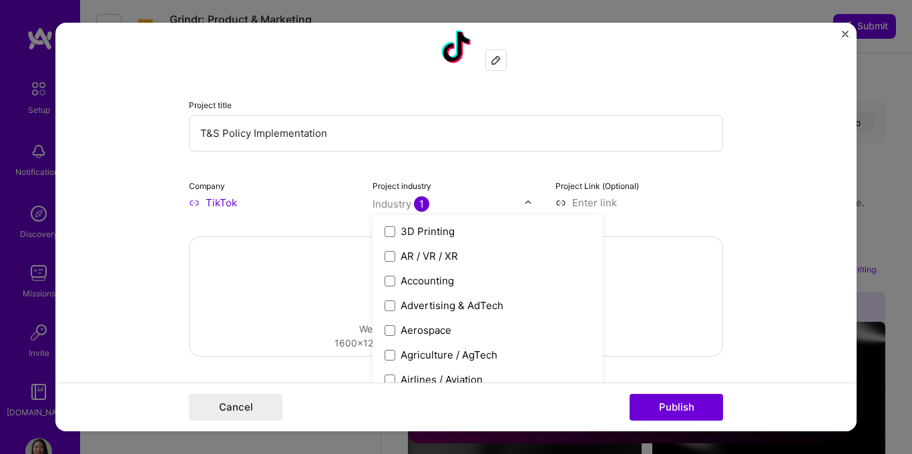
drag, startPoint x: 769, startPoint y: 234, endPoint x: 757, endPoint y: 246, distance: 16.1
click at [769, 234] on form "Project title T&S Policy Implementation Company TikTok Project industry option …" at bounding box center [455, 227] width 801 height 409
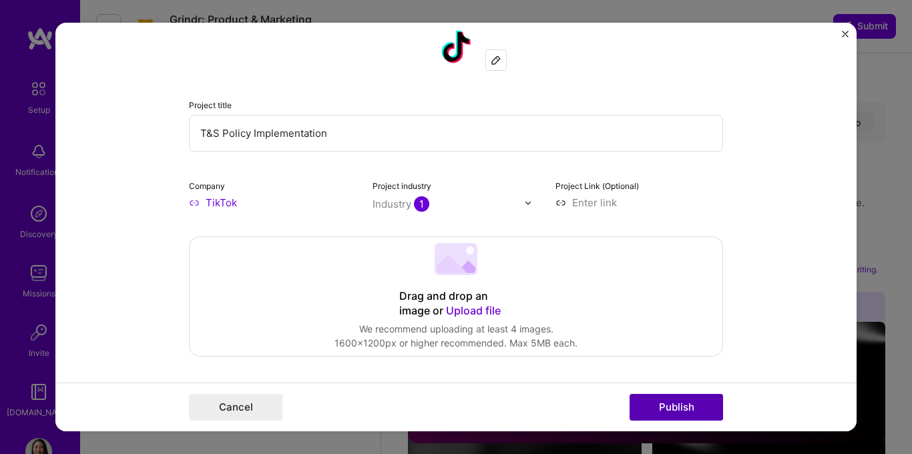
click at [686, 414] on button "Publish" at bounding box center [676, 407] width 93 height 27
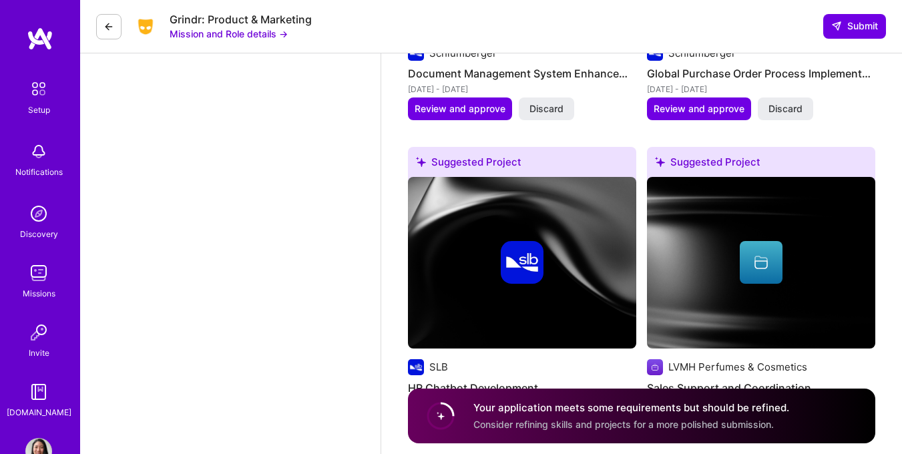
scroll to position [2944, 0]
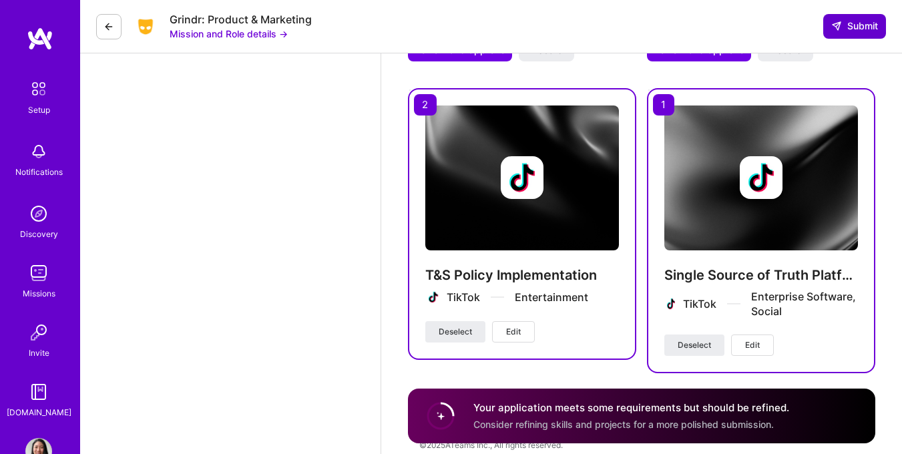
click at [850, 31] on span "Submit" at bounding box center [854, 25] width 47 height 13
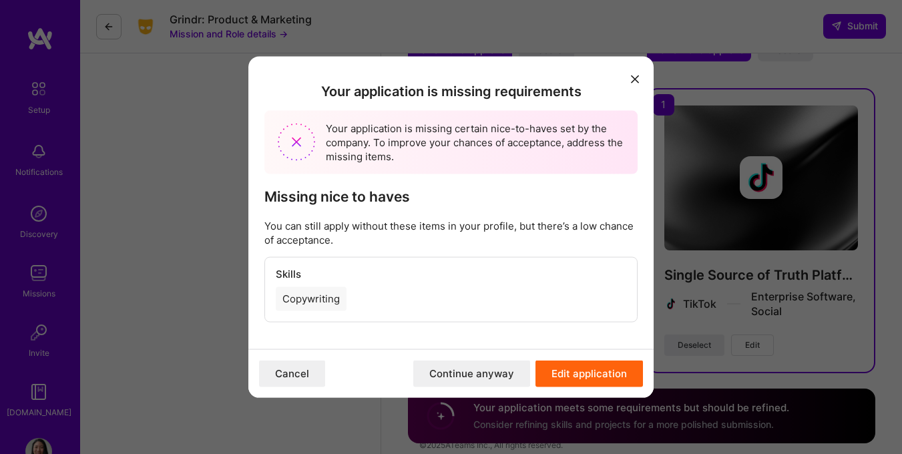
click at [570, 369] on button "Edit application" at bounding box center [590, 373] width 108 height 27
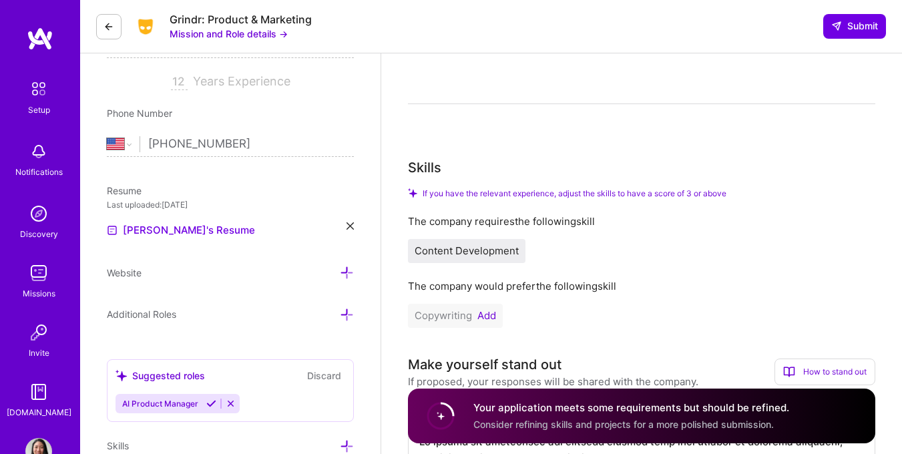
scroll to position [234, 0]
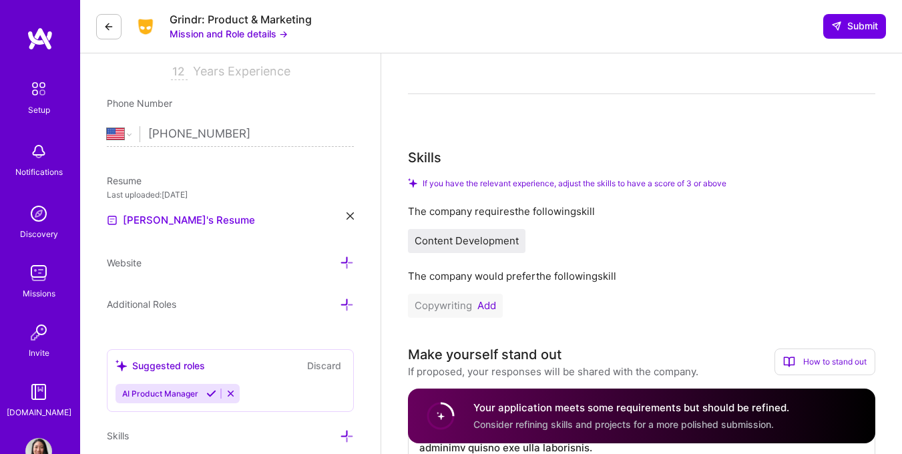
click at [485, 301] on button "Add" at bounding box center [487, 306] width 19 height 11
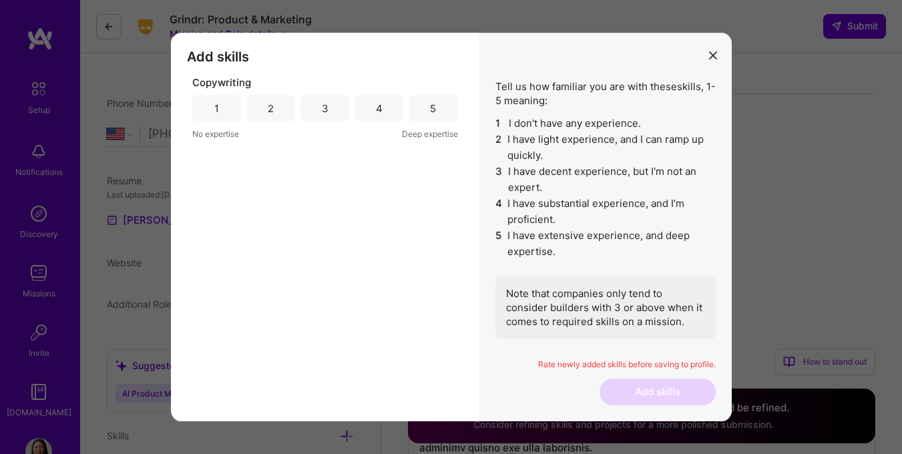
click at [329, 104] on div "3" at bounding box center [325, 108] width 49 height 27
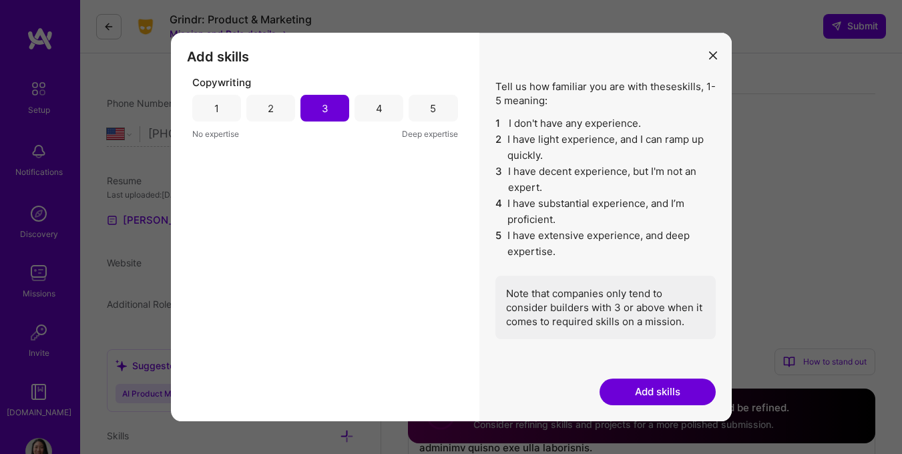
click at [675, 398] on button "Add skills" at bounding box center [658, 392] width 116 height 27
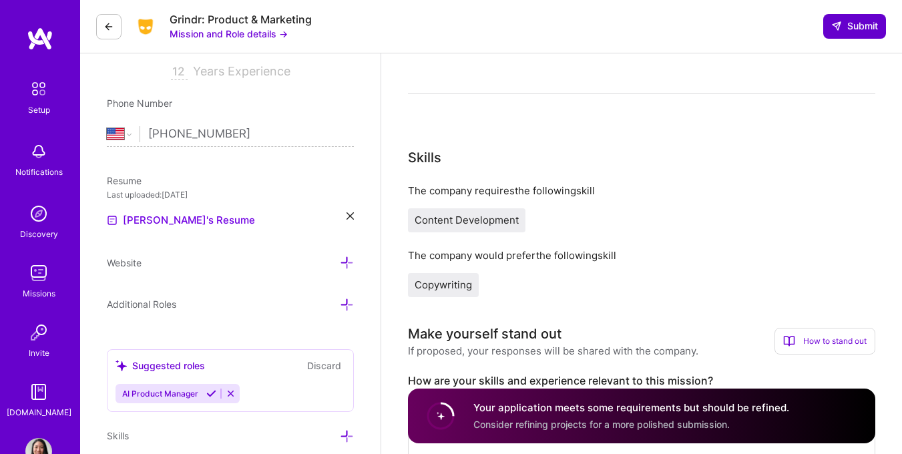
click at [837, 32] on span "Submit" at bounding box center [854, 25] width 47 height 13
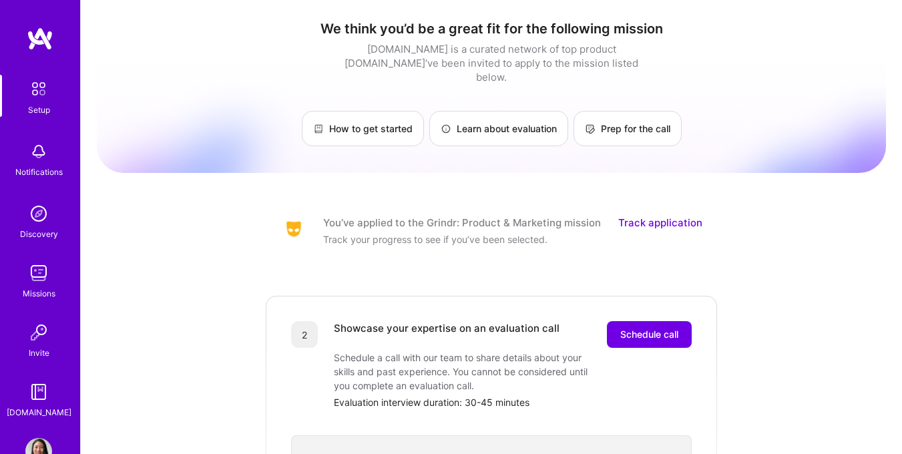
scroll to position [19, 0]
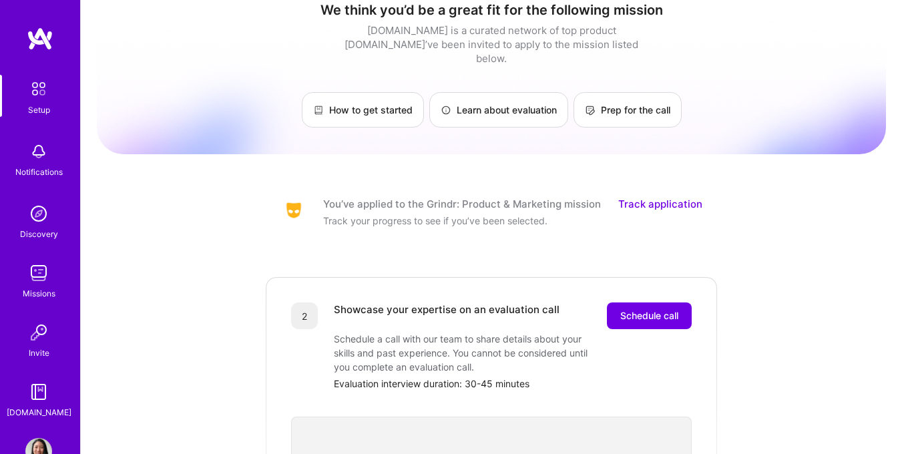
click at [27, 283] on img at bounding box center [38, 273] width 27 height 27
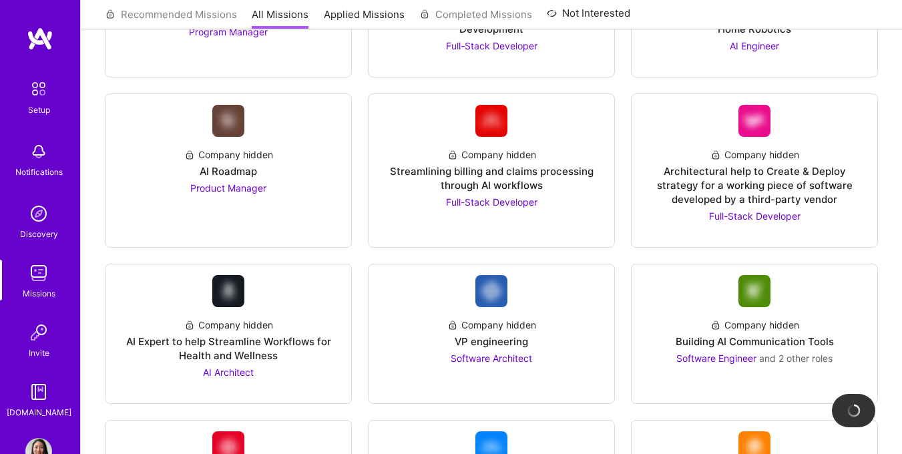
scroll to position [1530, 0]
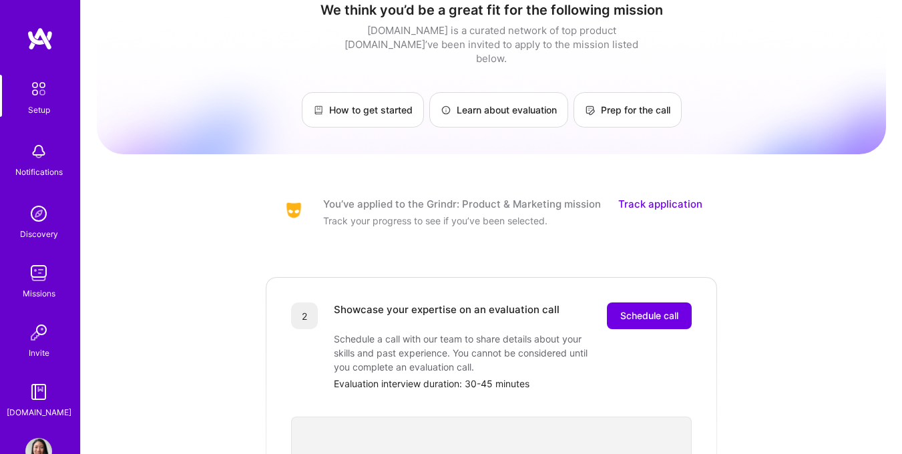
scroll to position [21, 0]
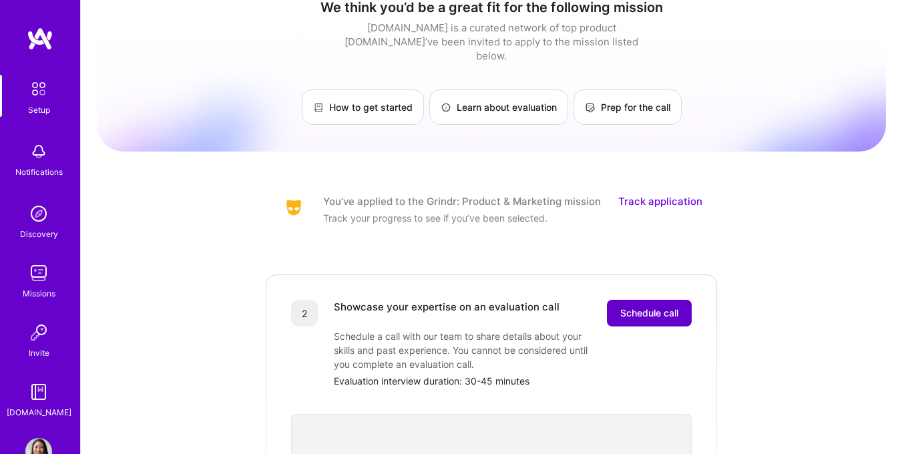
click at [630, 307] on span "Schedule call" at bounding box center [649, 313] width 58 height 13
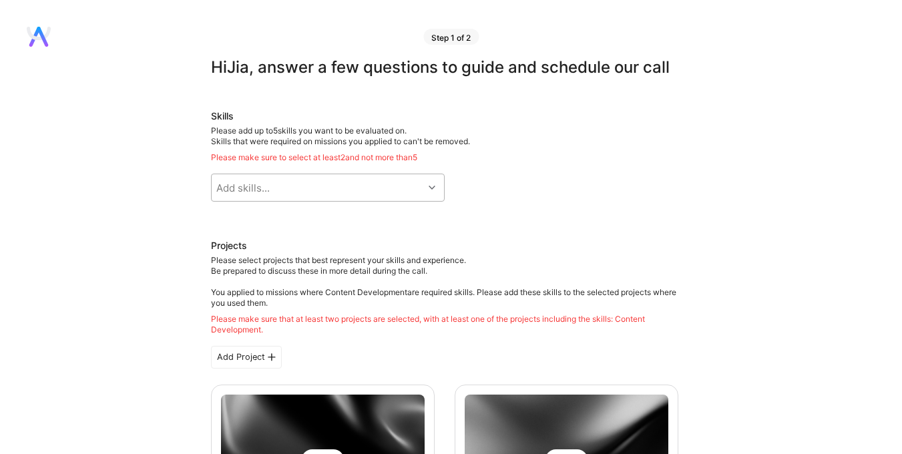
click at [240, 185] on div "Add skills..." at bounding box center [242, 188] width 53 height 14
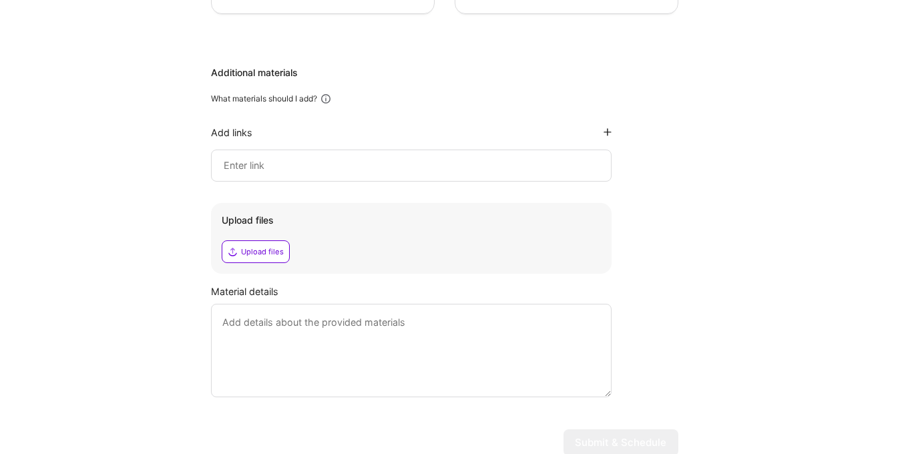
scroll to position [701, 0]
